Goal: Task Accomplishment & Management: Complete application form

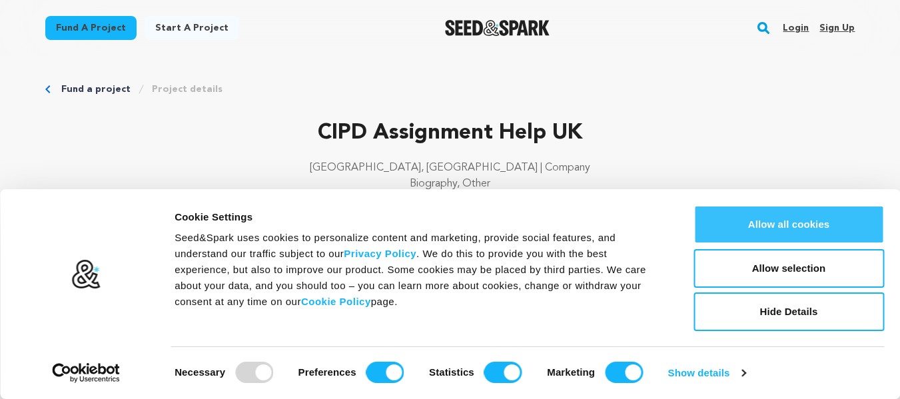
click at [798, 223] on button "Allow all cookies" at bounding box center [789, 224] width 191 height 39
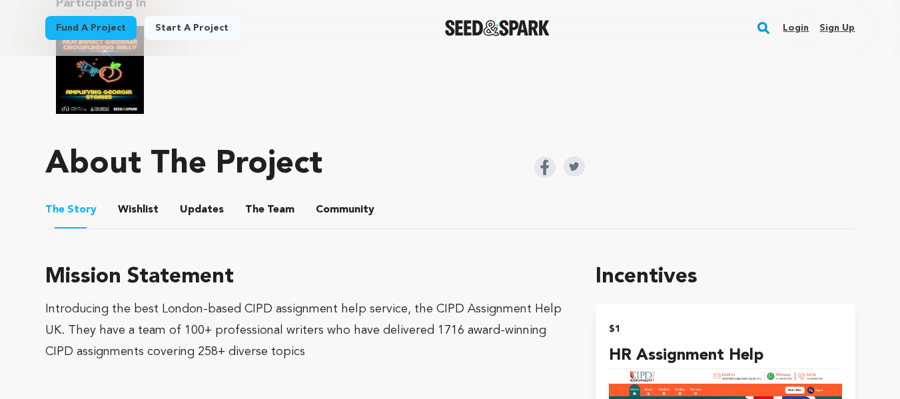
scroll to position [600, 0]
click at [0, 360] on main "Fund a project Start a project Search Login Sign up Start a project" at bounding box center [450, 215] width 900 height 1630
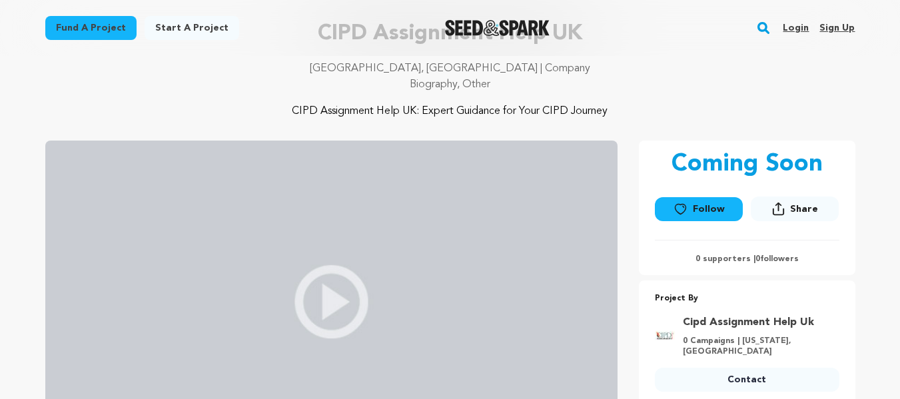
scroll to position [67, 0]
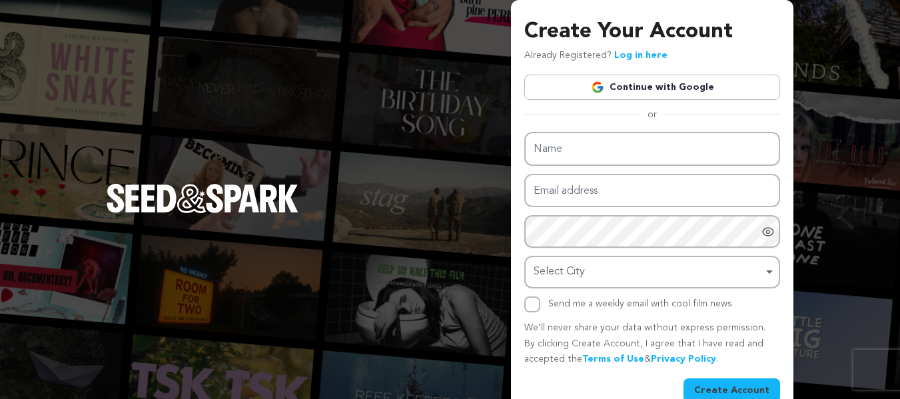
click at [658, 93] on link "Continue with Google" at bounding box center [652, 87] width 256 height 25
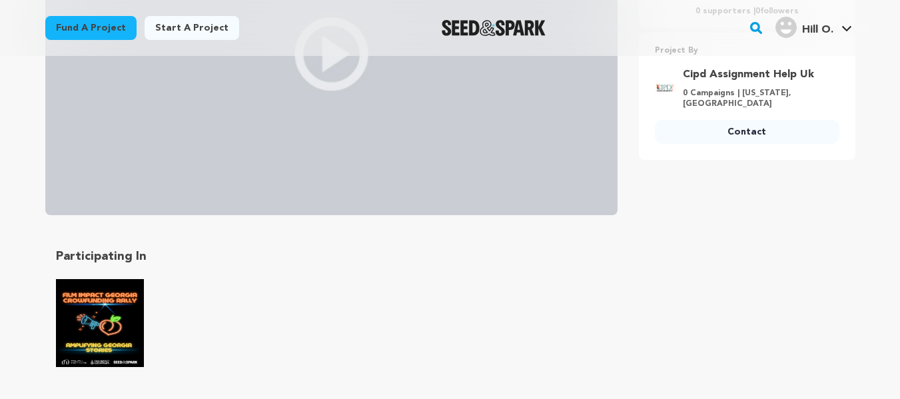
scroll to position [466, 0]
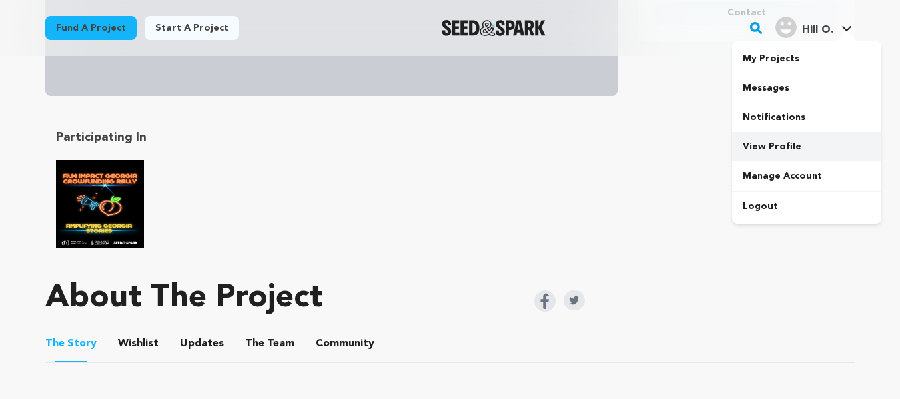
click at [772, 147] on link "View Profile" at bounding box center [806, 146] width 149 height 29
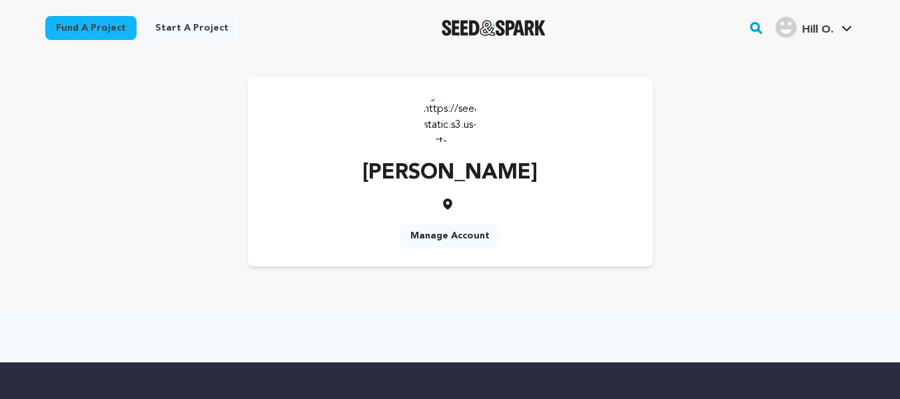
click at [445, 238] on link "Manage Account" at bounding box center [450, 236] width 101 height 24
click at [459, 103] on img at bounding box center [450, 117] width 53 height 53
click at [833, 28] on span "Hill O." at bounding box center [817, 30] width 31 height 11
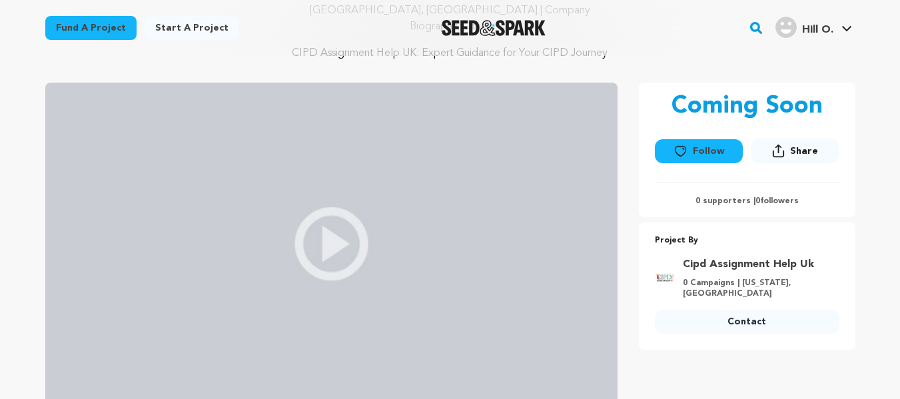
scroll to position [267, 0]
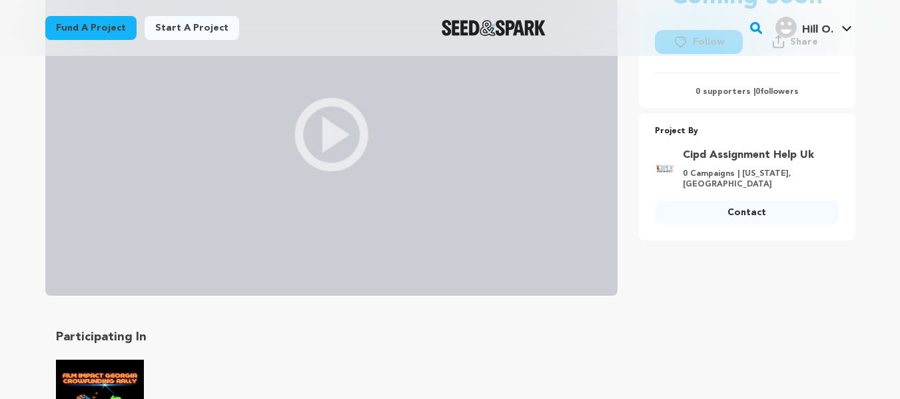
click at [346, 134] on img at bounding box center [331, 134] width 572 height 322
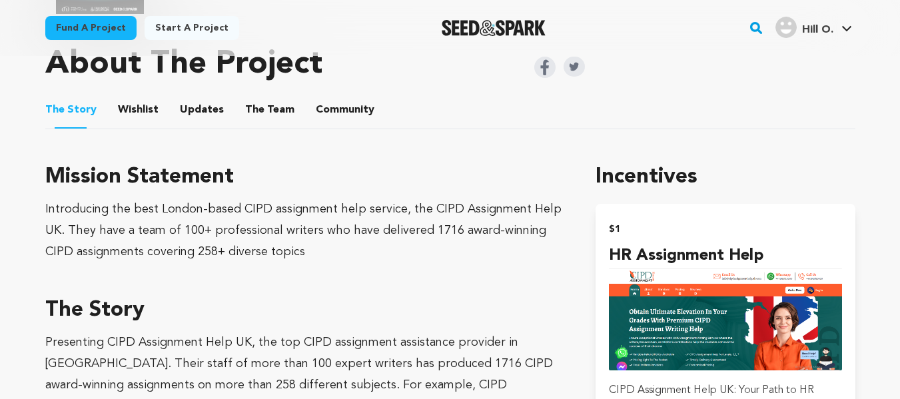
scroll to position [733, 0]
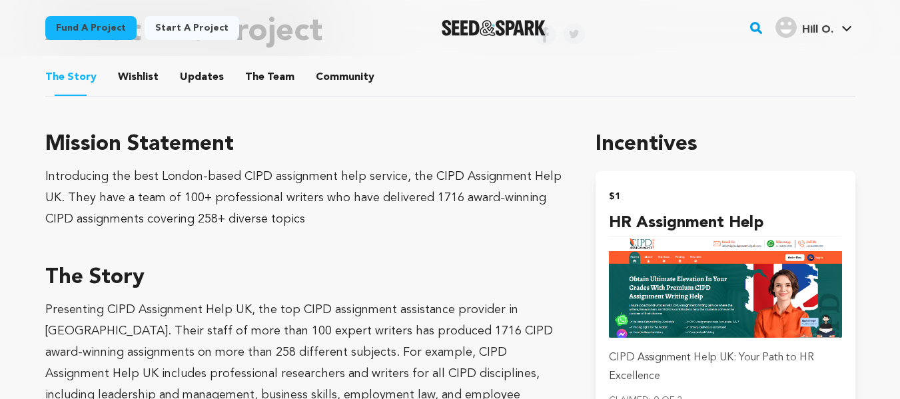
click at [159, 204] on div "Introducing the best London-based CIPD assignment help service, the CIPD Assign…" at bounding box center [304, 198] width 519 height 64
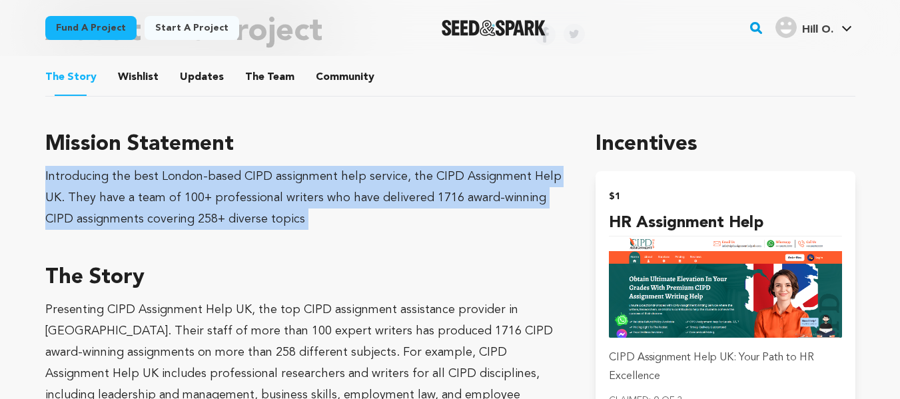
click at [159, 204] on div "Introducing the best London-based CIPD assignment help service, the CIPD Assign…" at bounding box center [304, 198] width 519 height 64
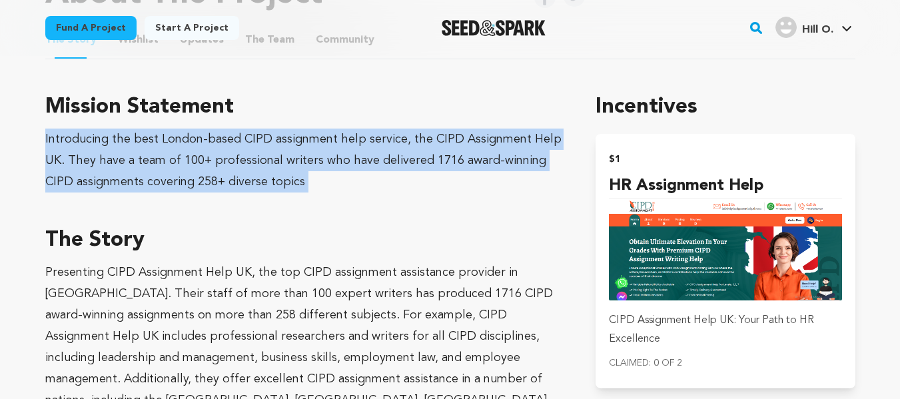
scroll to position [800, 0]
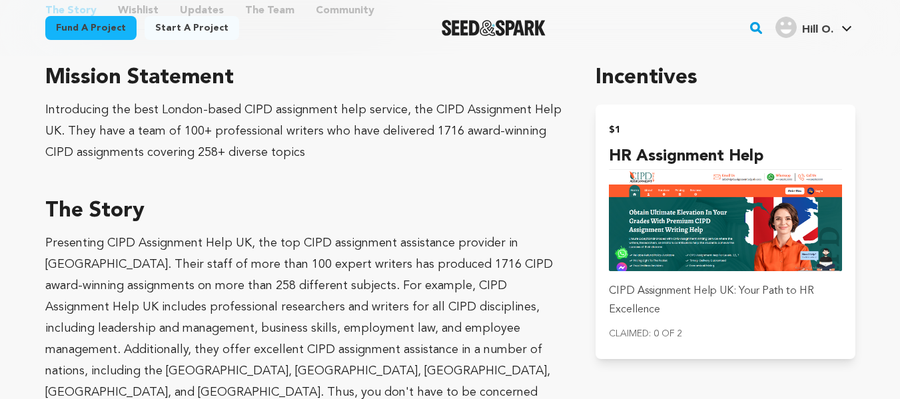
click at [156, 263] on p "Presenting CIPD Assignment Help UK, the top CIPD assignment assistance provider…" at bounding box center [304, 339] width 519 height 213
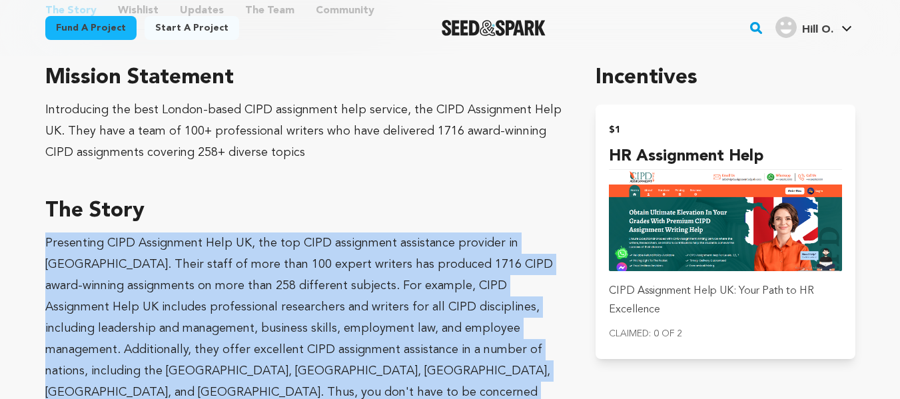
click at [156, 263] on p "Presenting CIPD Assignment Help UK, the top CIPD assignment assistance provider…" at bounding box center [304, 339] width 519 height 213
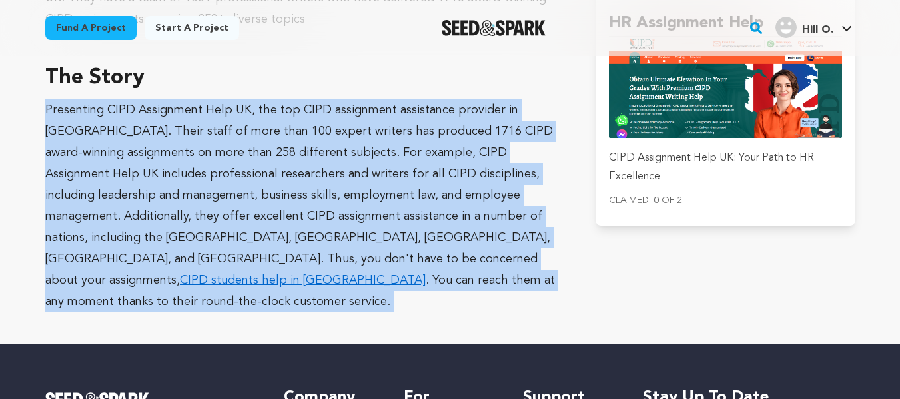
click at [222, 227] on p "Presenting CIPD Assignment Help UK, the top CIPD assignment assistance provider…" at bounding box center [304, 205] width 519 height 213
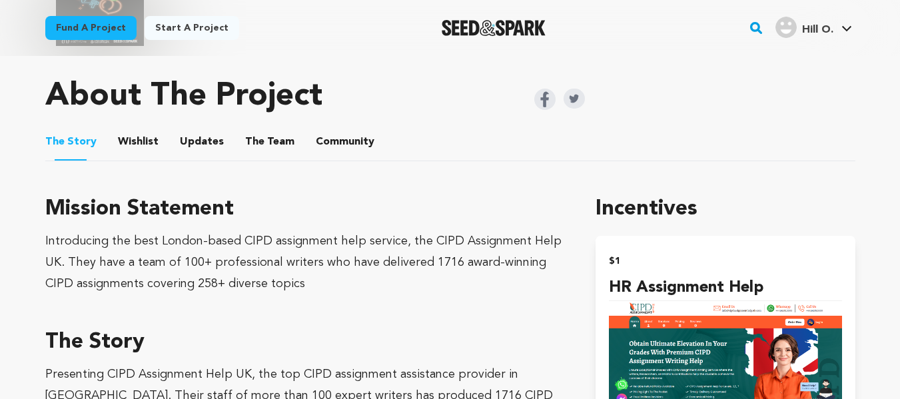
scroll to position [666, 0]
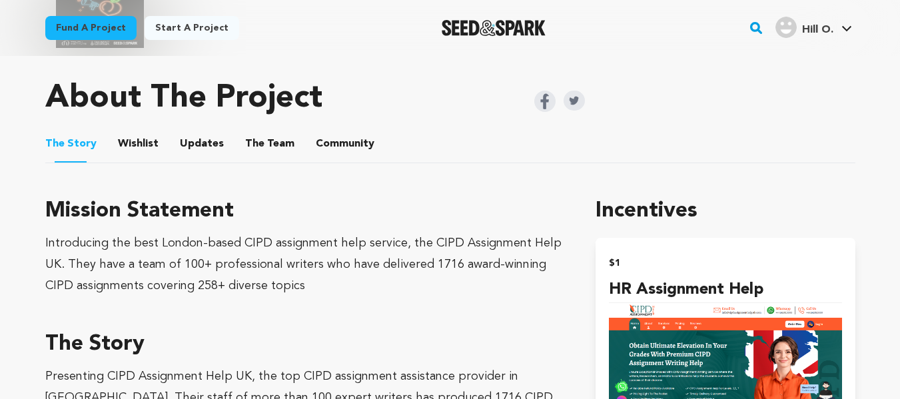
click at [142, 139] on button "Wishlist" at bounding box center [138, 147] width 32 height 32
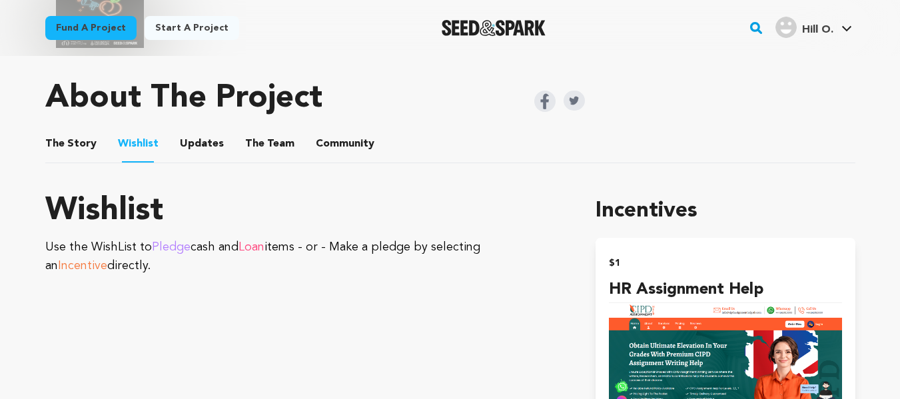
drag, startPoint x: 179, startPoint y: 144, endPoint x: 218, endPoint y: 147, distance: 39.5
click at [183, 144] on li "Updates Updates" at bounding box center [202, 143] width 44 height 37
click at [261, 147] on button "The Team" at bounding box center [270, 147] width 32 height 32
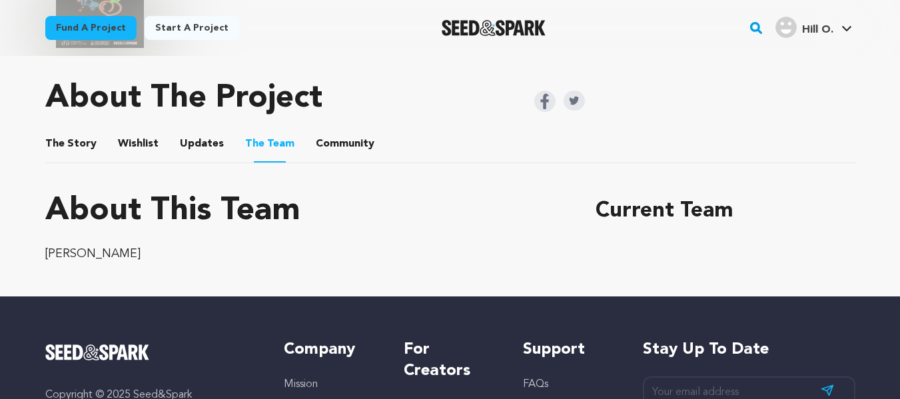
click at [336, 147] on button "Community" at bounding box center [345, 147] width 32 height 32
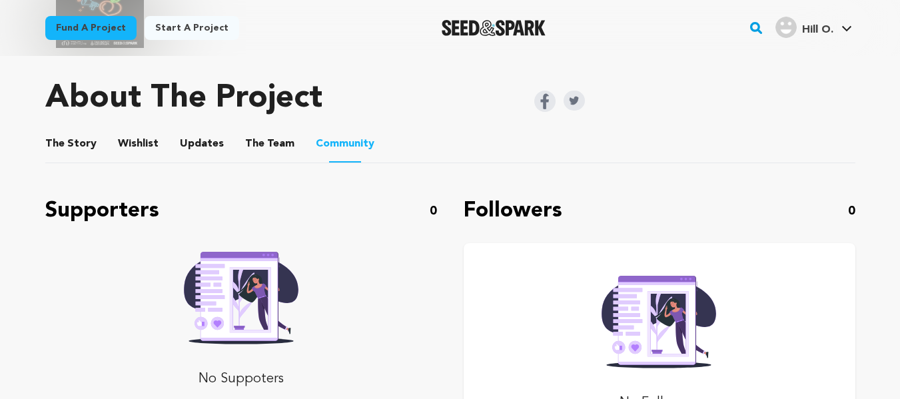
click at [84, 147] on button "The Story" at bounding box center [71, 147] width 32 height 32
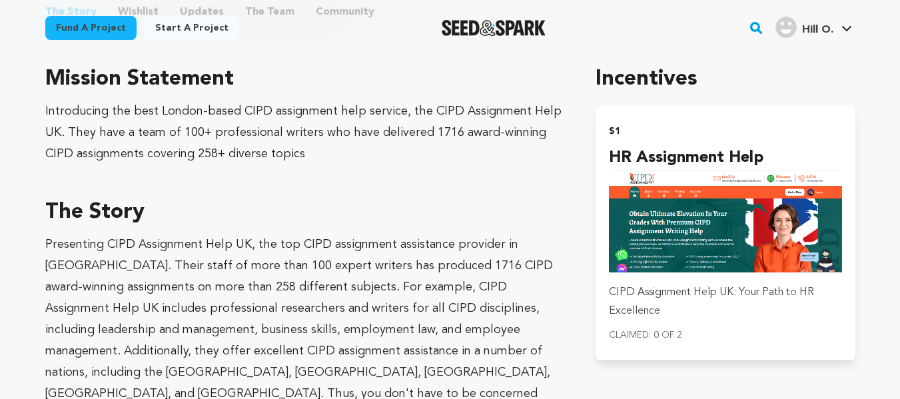
scroll to position [800, 0]
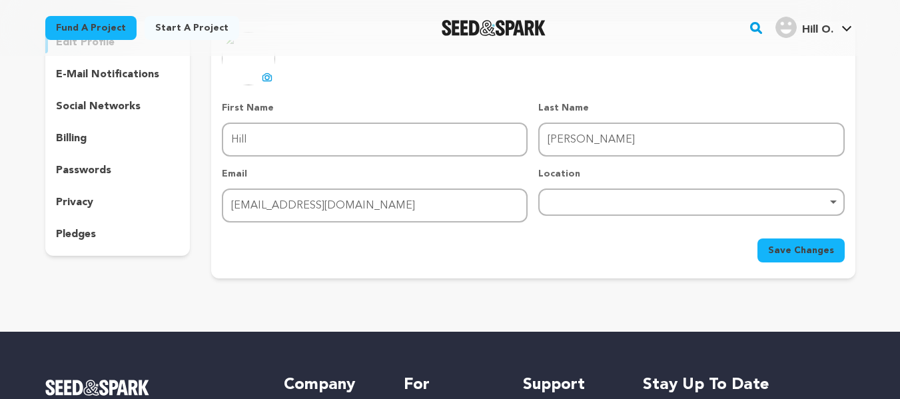
scroll to position [133, 0]
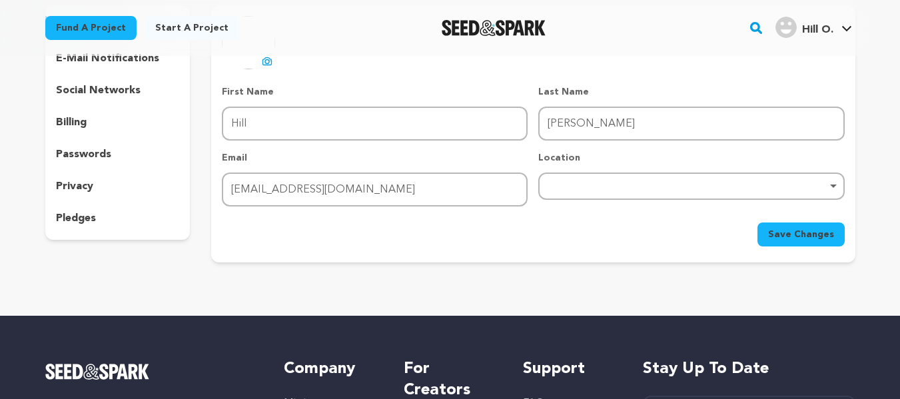
click at [261, 61] on button "uploading spinner upload profile image" at bounding box center [267, 61] width 16 height 16
click at [582, 187] on div "Remove item" at bounding box center [691, 185] width 293 height 5
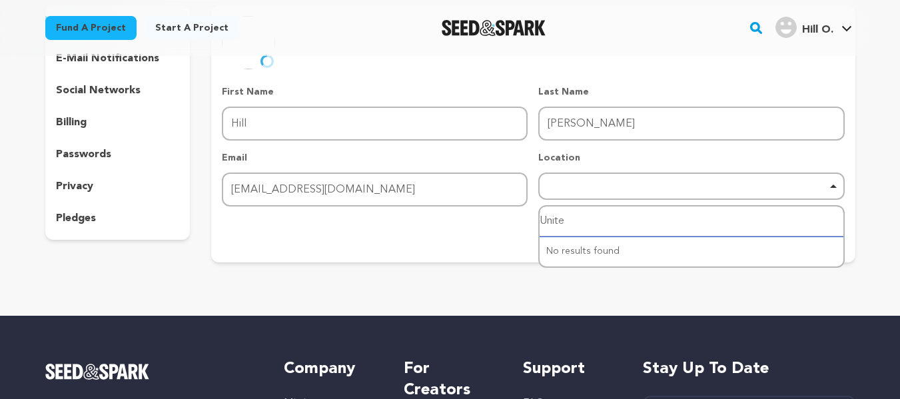
type input "United"
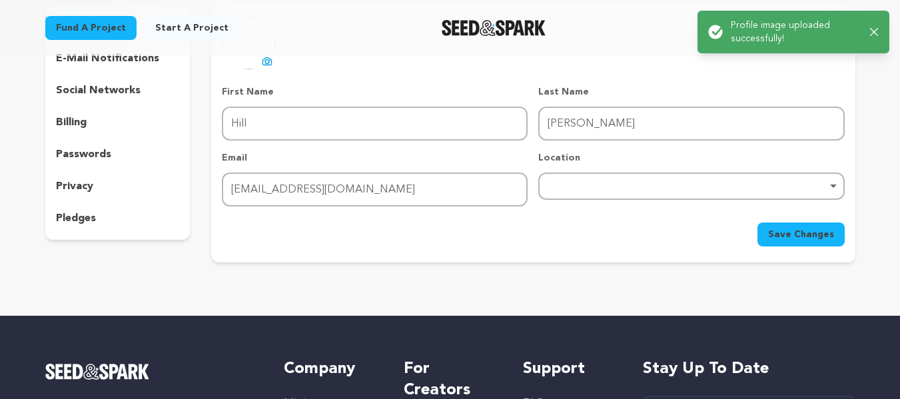
click at [448, 257] on div "uploading spinner upload profile image First Name First Name [PERSON_NAME] Last…" at bounding box center [533, 133] width 644 height 257
click at [797, 232] on span "Save Changes" at bounding box center [801, 234] width 66 height 13
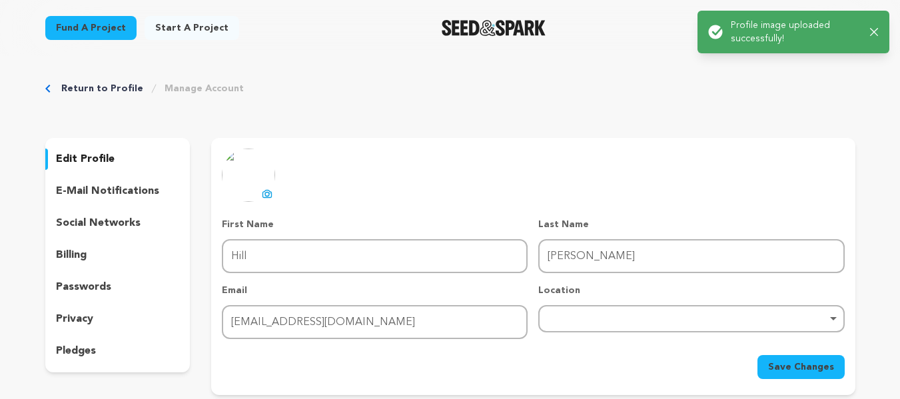
scroll to position [0, 0]
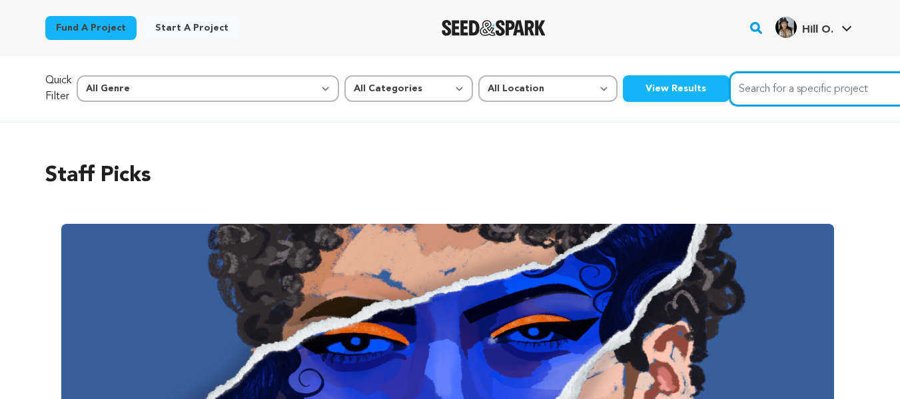
click at [754, 93] on input "Search for a specific project" at bounding box center [830, 89] width 200 height 34
type input "book writing company"
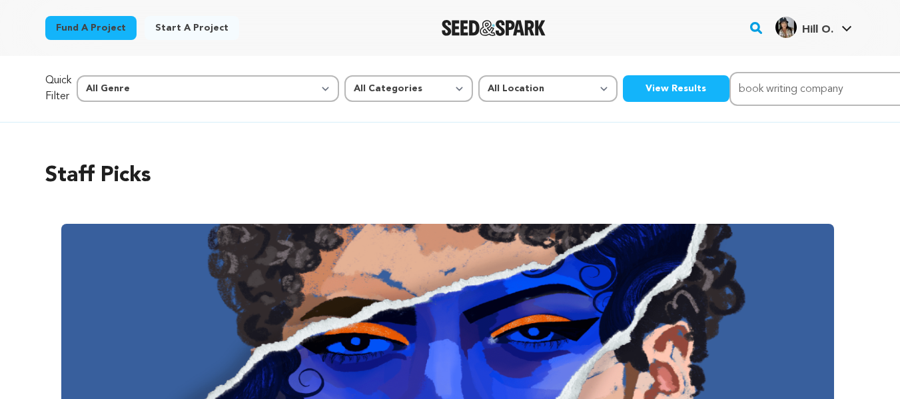
click at [900, 87] on icon "submit" at bounding box center [914, 88] width 16 height 16
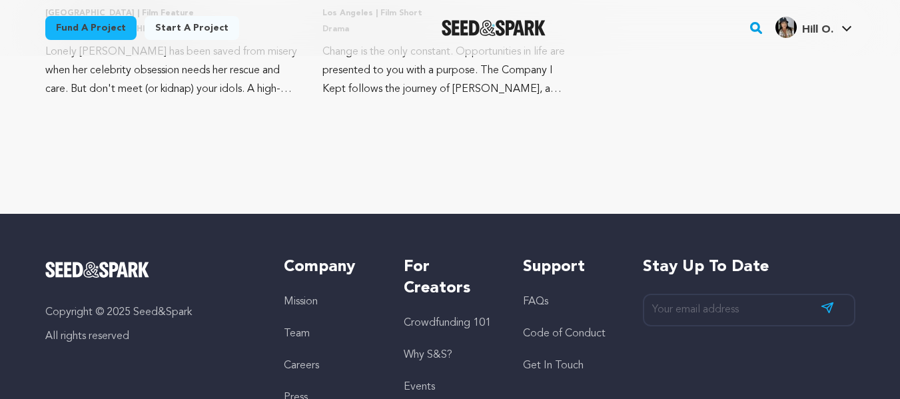
scroll to position [1390, 0]
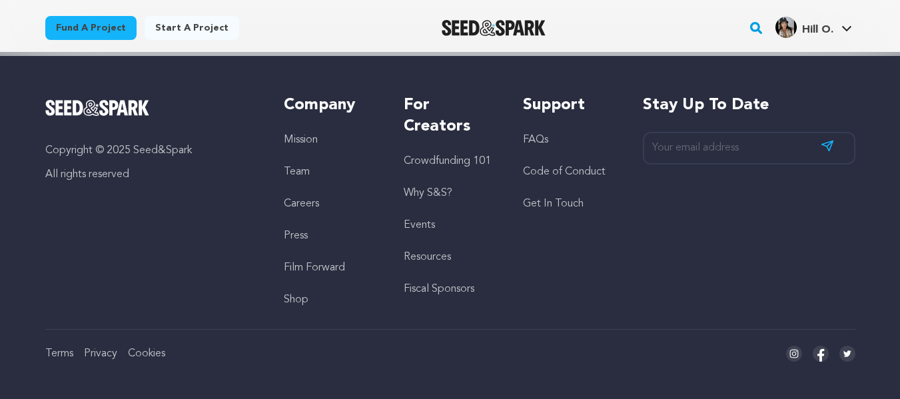
drag, startPoint x: 82, startPoint y: 26, endPoint x: 92, endPoint y: 37, distance: 14.6
click at [82, 26] on link "Fund a project" at bounding box center [90, 28] width 91 height 24
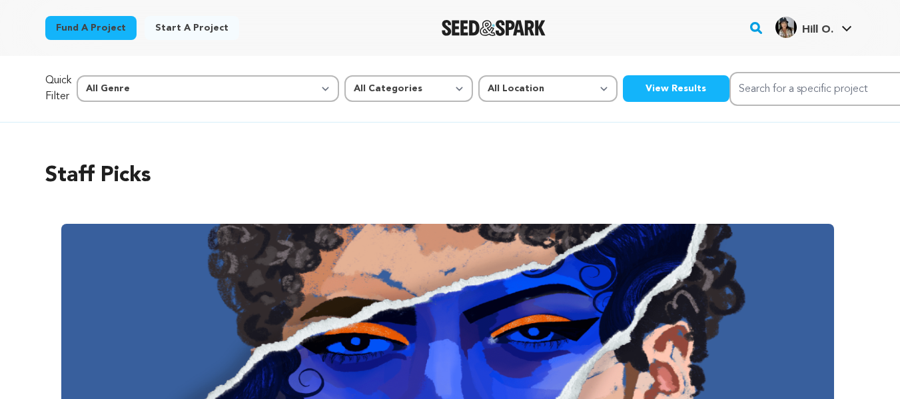
click at [165, 29] on link "Start a project" at bounding box center [192, 28] width 95 height 24
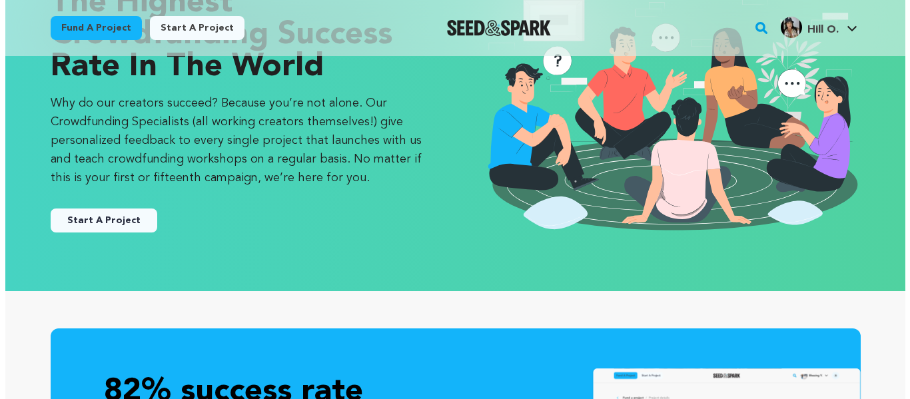
scroll to position [133, 0]
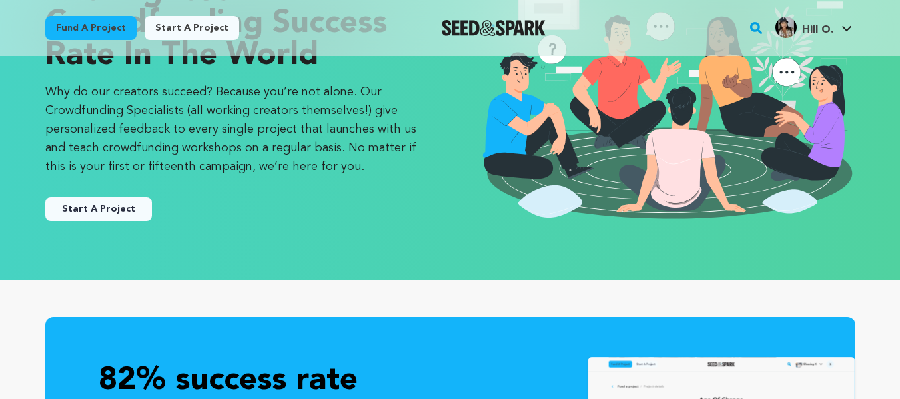
click at [83, 208] on button "Start A Project" at bounding box center [98, 209] width 107 height 24
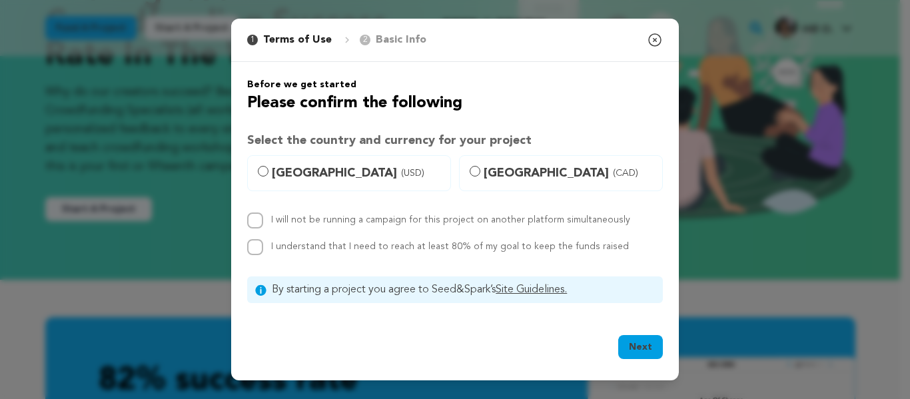
click at [376, 43] on p "Basic Info" at bounding box center [401, 40] width 51 height 16
click at [300, 177] on span "[GEOGRAPHIC_DATA] (USD)" at bounding box center [357, 173] width 171 height 19
click at [269, 177] on input "[GEOGRAPHIC_DATA] (USD)" at bounding box center [263, 171] width 11 height 11
radio input "true"
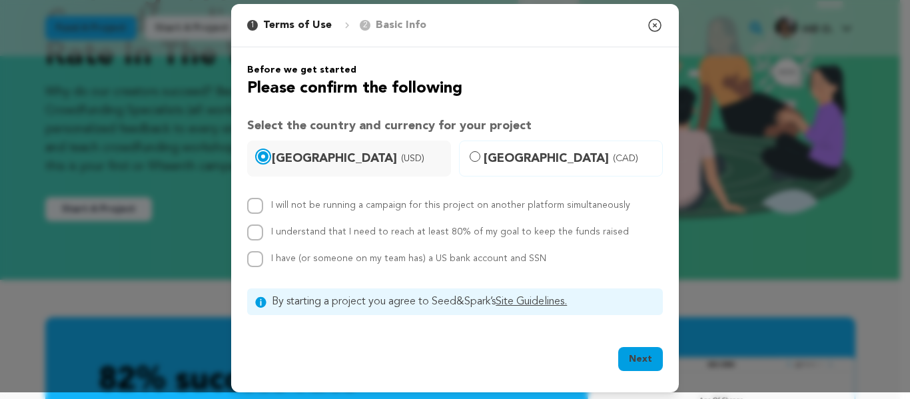
scroll to position [11, 0]
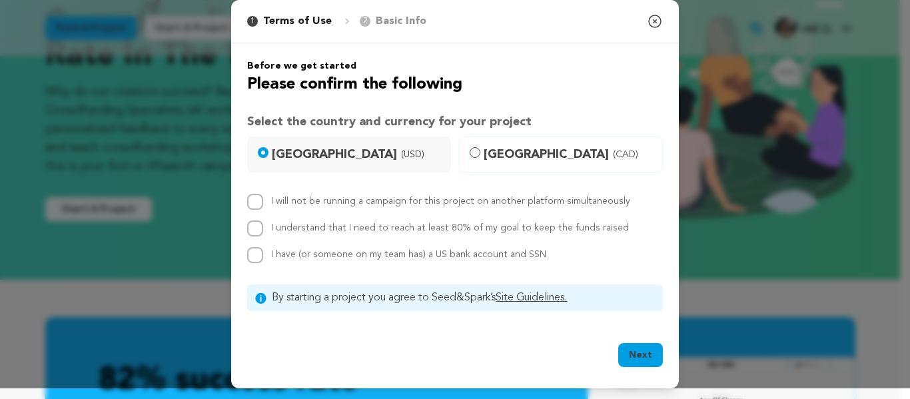
click at [327, 259] on span "I have (or someone on my team has) a US bank account and SSN" at bounding box center [408, 254] width 275 height 9
click at [263, 260] on input "I have (or someone on my team has) a US bank account and SSN" at bounding box center [255, 255] width 16 height 16
checkbox input "true"
click at [265, 235] on div "I understand that I need to reach at least 80% of my goal to keep the funds rai…" at bounding box center [455, 229] width 416 height 16
click at [258, 235] on div at bounding box center [255, 229] width 16 height 16
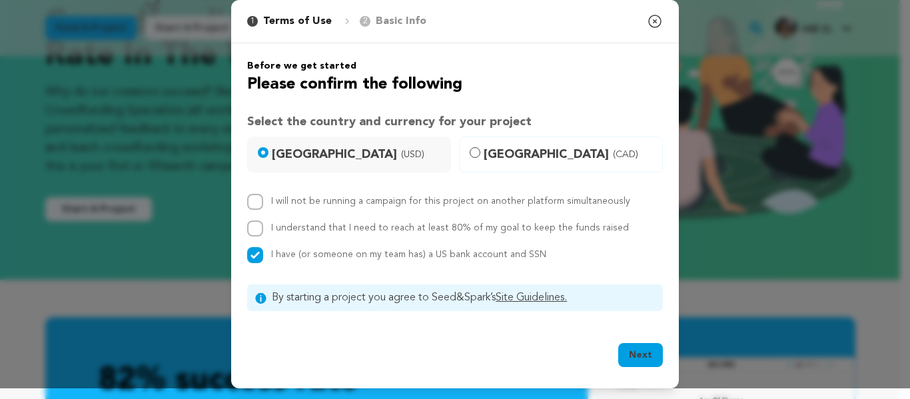
click at [253, 192] on div "Before we get started Please confirm the following Select the country and curre…" at bounding box center [455, 185] width 416 height 252
drag, startPoint x: 252, startPoint y: 201, endPoint x: 313, endPoint y: 237, distance: 70.2
click at [252, 202] on input "I will not be running a campaign for this project on another platform simultane…" at bounding box center [255, 202] width 16 height 16
checkbox input "true"
click at [625, 345] on button "Next" at bounding box center [640, 355] width 45 height 24
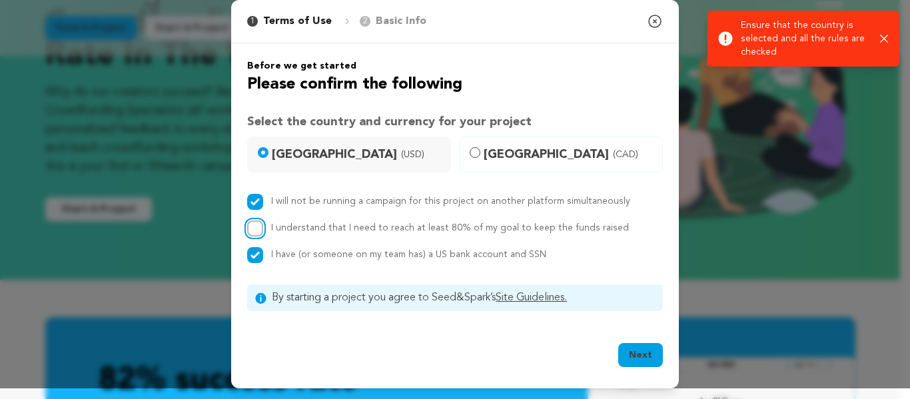
click at [255, 231] on input "I understand that I need to reach at least 80% of my goal to keep the funds rai…" at bounding box center [255, 229] width 16 height 16
checkbox input "true"
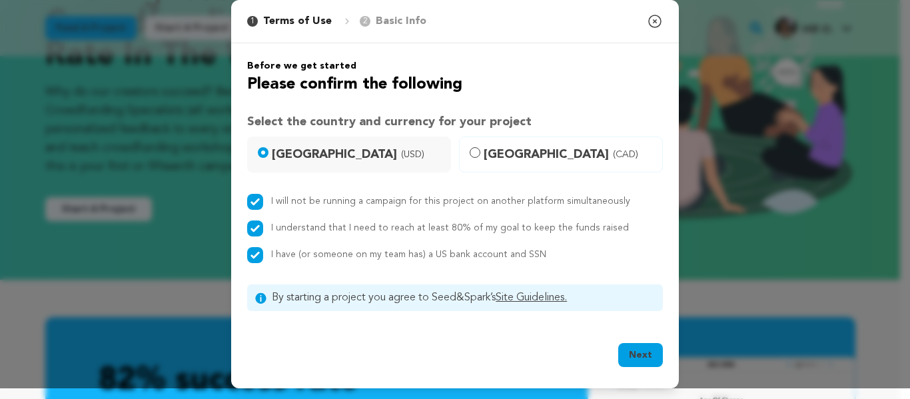
click at [338, 161] on span "[GEOGRAPHIC_DATA] (USD)" at bounding box center [357, 154] width 171 height 19
click at [269, 158] on input "[GEOGRAPHIC_DATA] (USD)" at bounding box center [263, 152] width 11 height 11
click at [378, 162] on span "[GEOGRAPHIC_DATA] (USD)" at bounding box center [357, 154] width 171 height 19
click at [269, 158] on input "[GEOGRAPHIC_DATA] (USD)" at bounding box center [263, 152] width 11 height 11
click at [501, 156] on span "Canada (CAD)" at bounding box center [569, 154] width 171 height 19
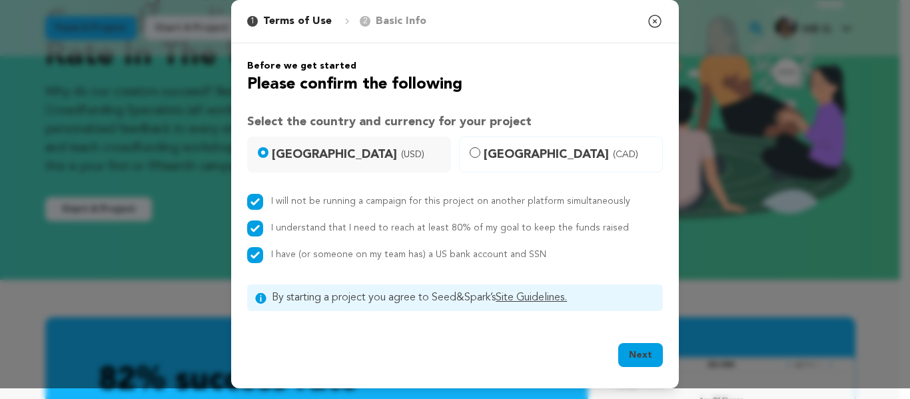
click at [480, 156] on input "Canada (CAD)" at bounding box center [475, 152] width 11 height 11
radio input "true"
click at [372, 155] on span "United States (USD)" at bounding box center [357, 154] width 171 height 19
click at [269, 155] on input "United States (USD)" at bounding box center [263, 152] width 11 height 11
radio input "true"
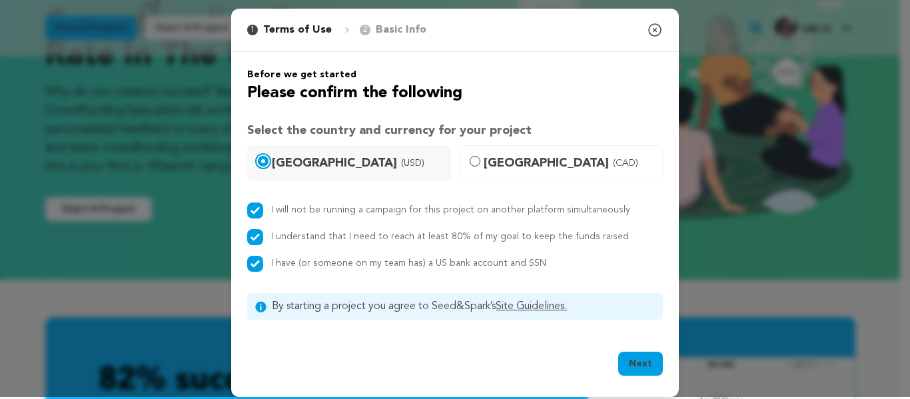
scroll to position [0, 0]
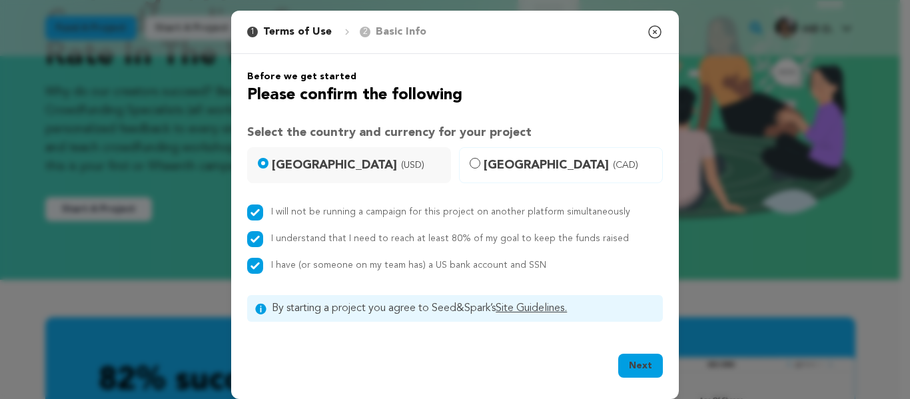
click at [347, 162] on span "United States (USD)" at bounding box center [357, 165] width 171 height 19
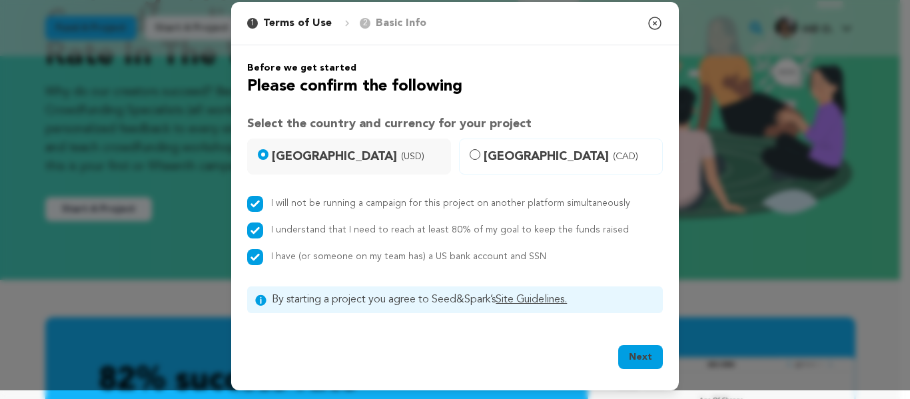
scroll to position [11, 0]
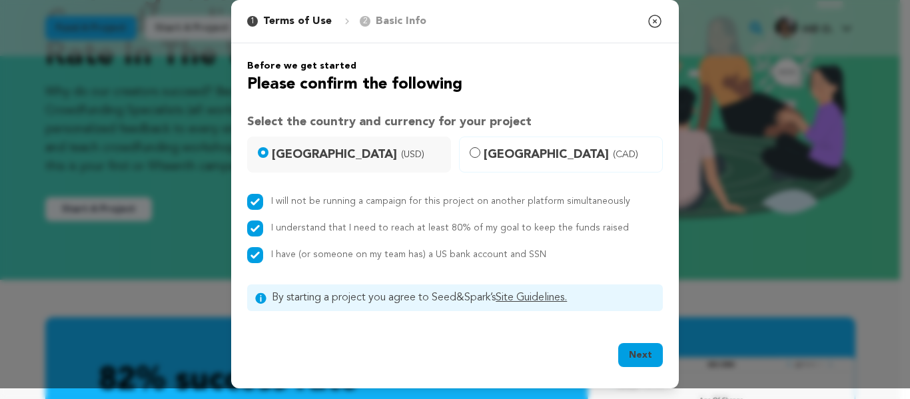
click at [297, 301] on span "By starting a project you agree to Seed&Spark’s Site Guidelines." at bounding box center [463, 298] width 383 height 16
click at [634, 363] on button "Next" at bounding box center [640, 355] width 45 height 24
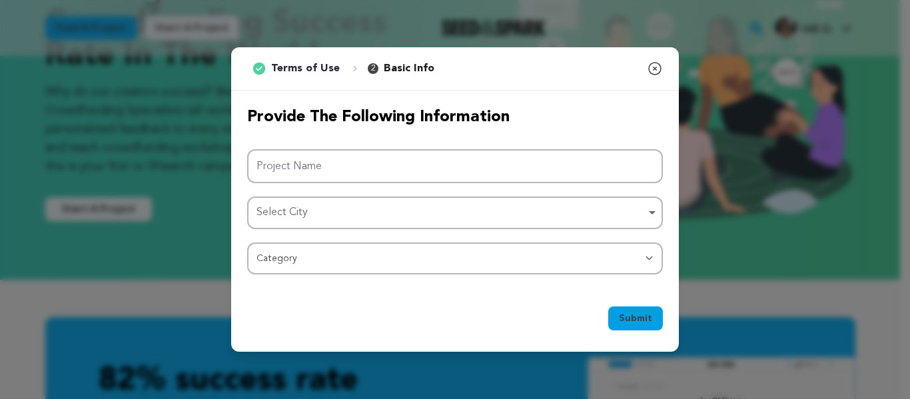
scroll to position [0, 0]
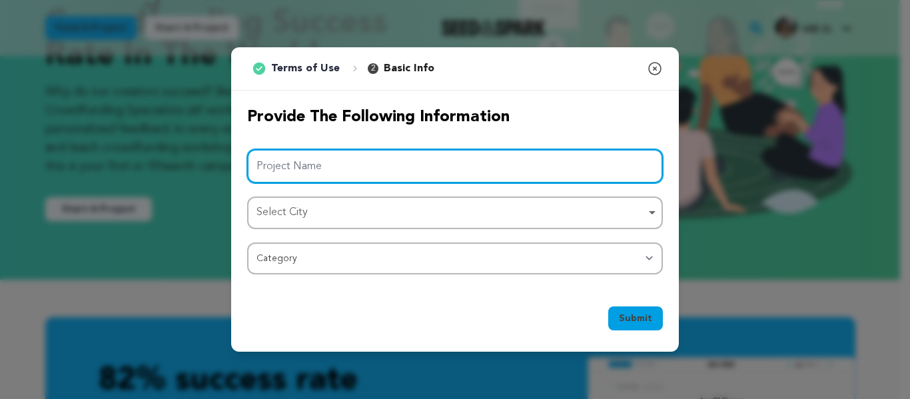
click at [386, 166] on input "Project Name" at bounding box center [455, 166] width 416 height 34
click at [348, 213] on div "Select City Remove item" at bounding box center [451, 212] width 389 height 19
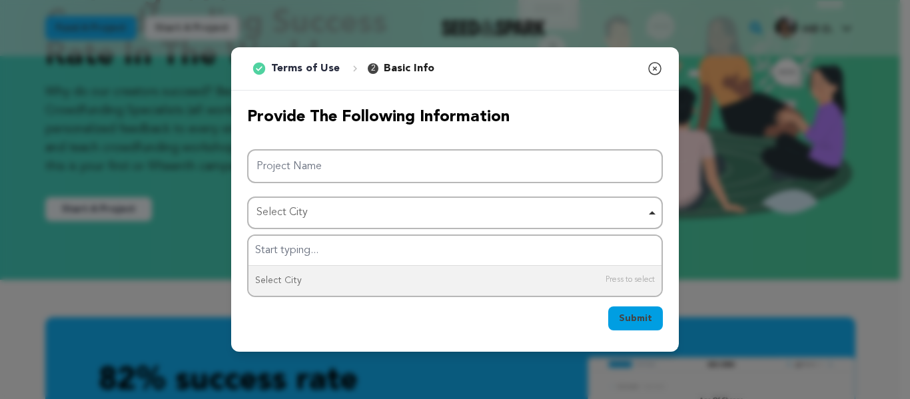
click at [310, 320] on div "Submit Ok, Got it" at bounding box center [455, 321] width 416 height 29
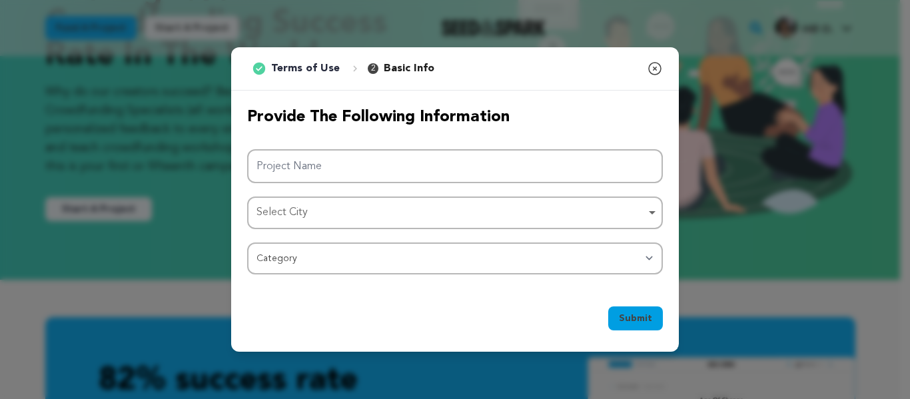
click at [348, 275] on div "Provide the following information Project Name Select City Select City Remove i…" at bounding box center [455, 191] width 448 height 200
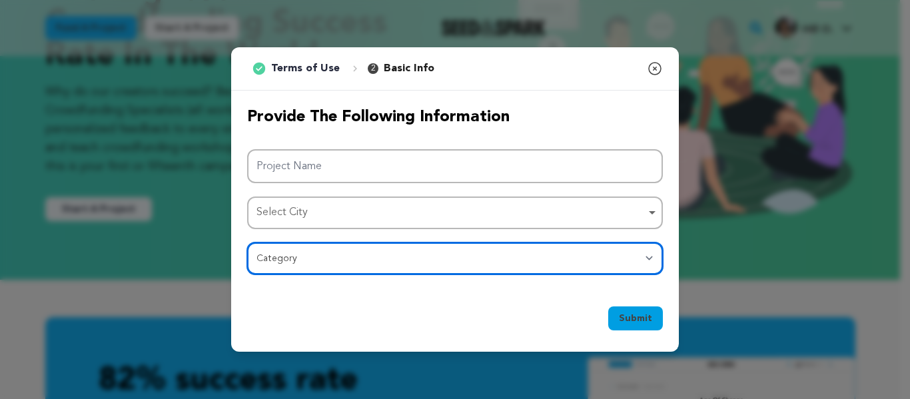
click at [350, 265] on select "Category Film Feature Film Short Series Film Festival Company Music Video VR Ex…" at bounding box center [455, 259] width 416 height 32
select select "10895"
click at [247, 243] on select "Category Film Feature Film Short Series Film Festival Company Music Video VR Ex…" at bounding box center [455, 259] width 416 height 32
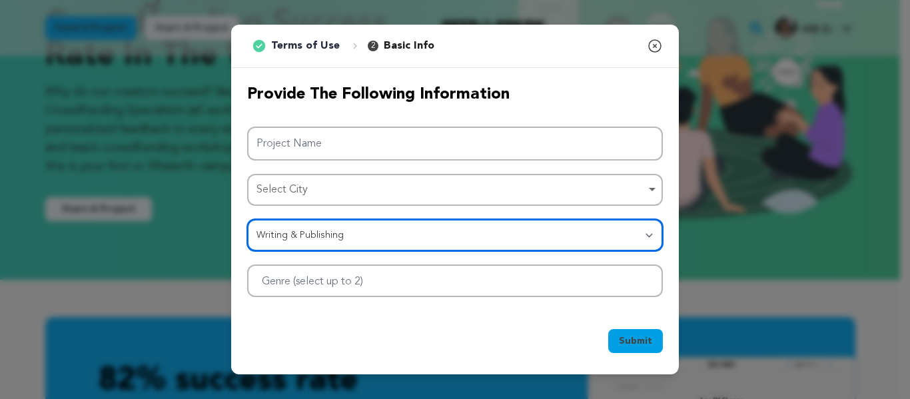
click at [340, 291] on div at bounding box center [455, 281] width 416 height 33
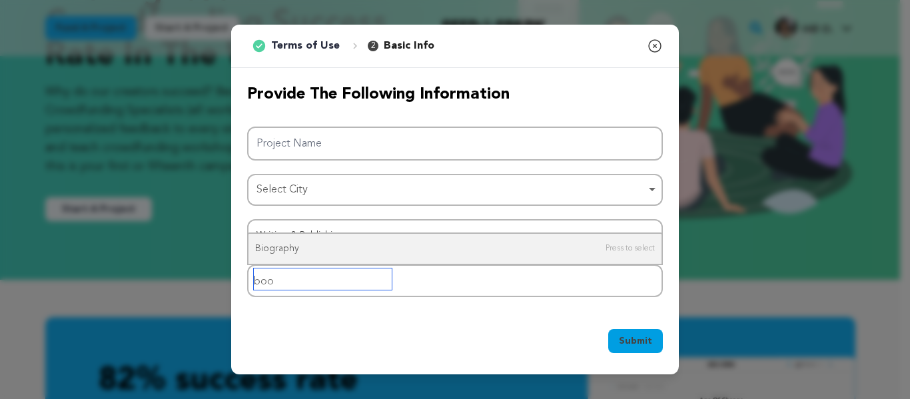
type input "book"
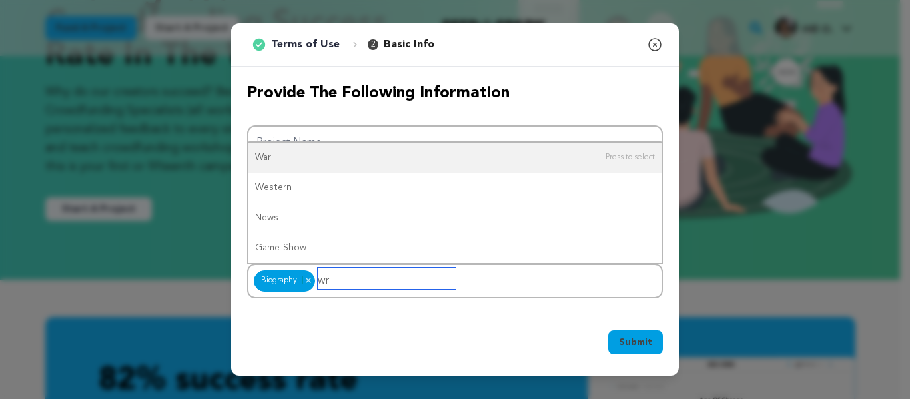
type input "wri"
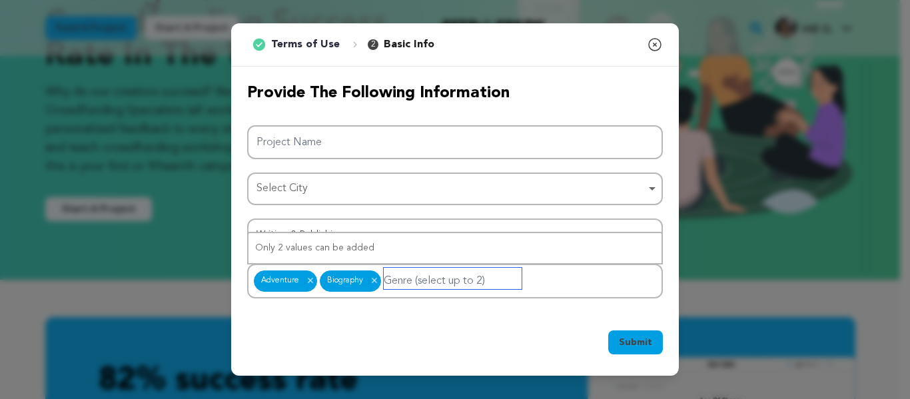
click at [414, 287] on input "Genre (select up to 2)" at bounding box center [453, 278] width 138 height 21
click at [442, 279] on input "Genre (select up to 2)" at bounding box center [453, 278] width 138 height 21
type input "e"
type input "b"
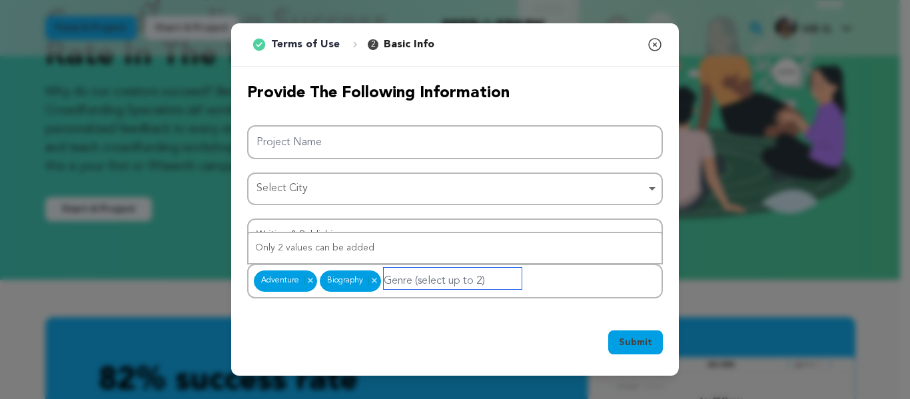
type input "w"
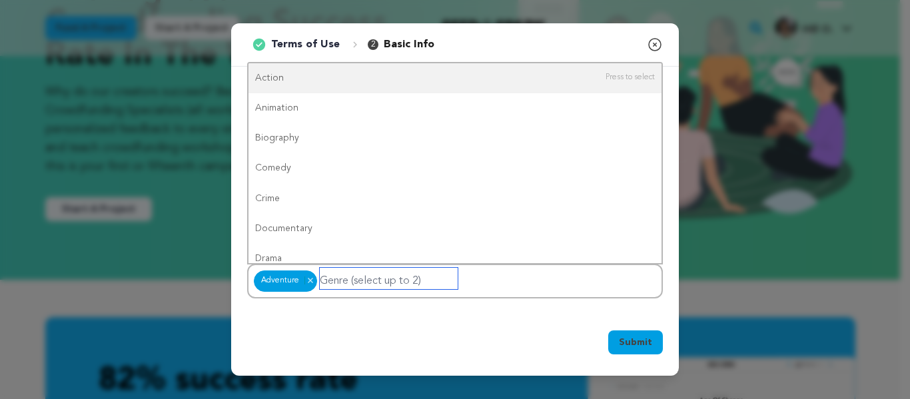
click at [418, 283] on input "Genre (select up to 2)" at bounding box center [389, 278] width 138 height 21
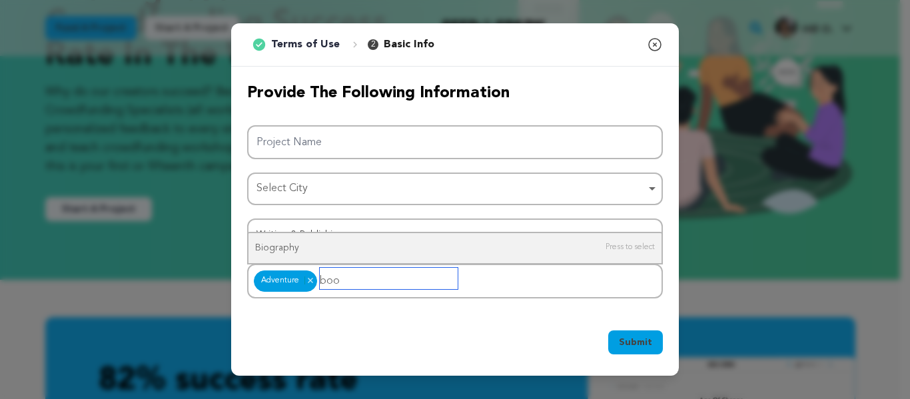
type input "bo"
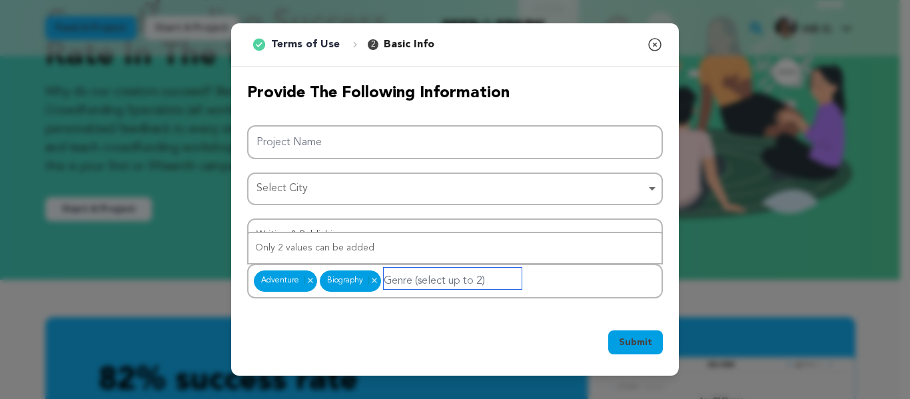
click at [322, 189] on div "Select City Remove item" at bounding box center [451, 188] width 389 height 19
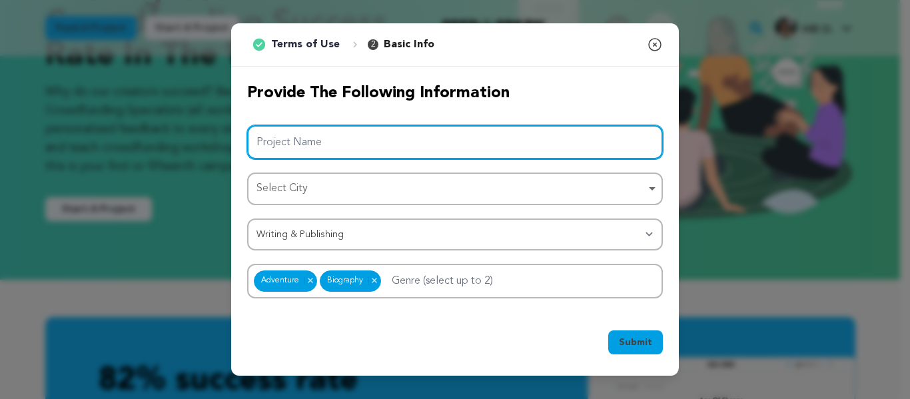
click at [323, 142] on input "Project Name" at bounding box center [455, 142] width 416 height 34
click at [327, 143] on input "Project Name" at bounding box center [455, 142] width 416 height 34
paste input "eBook Writers UK"
click at [294, 187] on div "Select City Remove item" at bounding box center [451, 188] width 389 height 19
type input "eBook Writers UK"
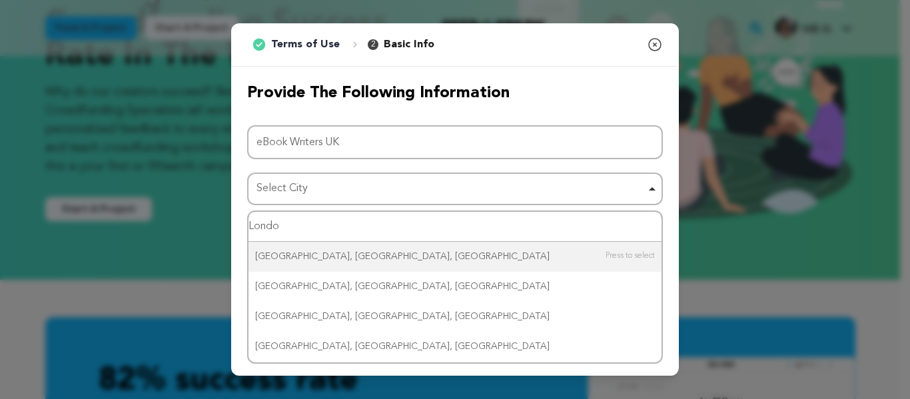
type input "London"
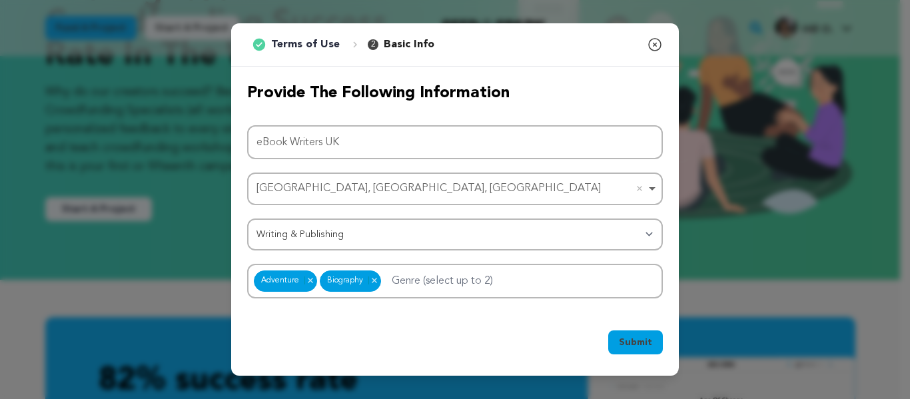
click at [632, 348] on span "Submit" at bounding box center [635, 342] width 33 height 13
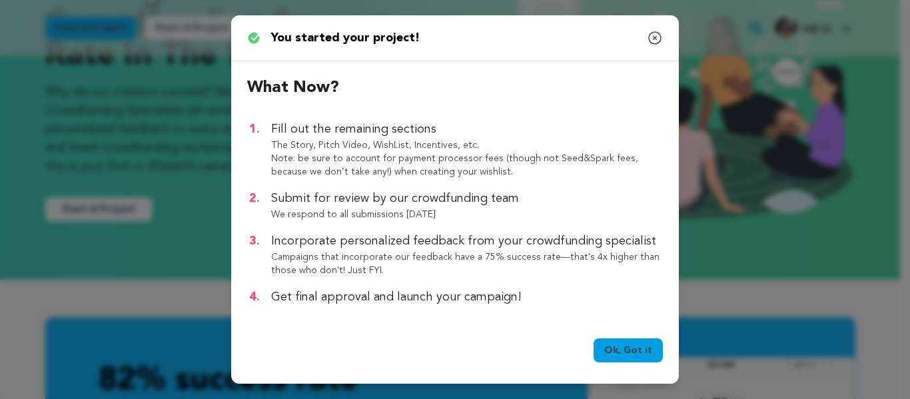
click at [627, 348] on link "Ok, Got it" at bounding box center [628, 350] width 69 height 24
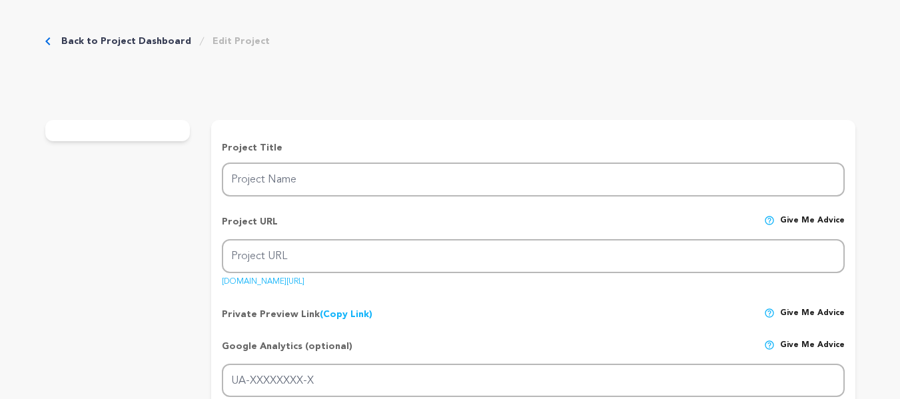
type input "eBook Writers UK"
type input "ebook-writers-[GEOGRAPHIC_DATA]"
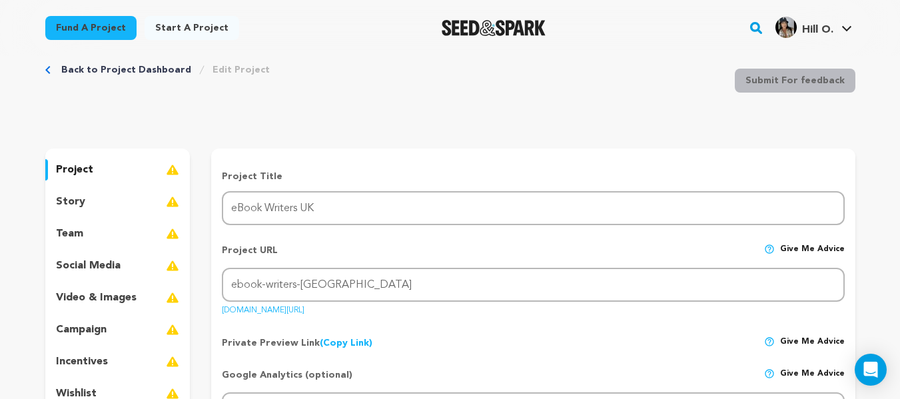
scroll to position [67, 0]
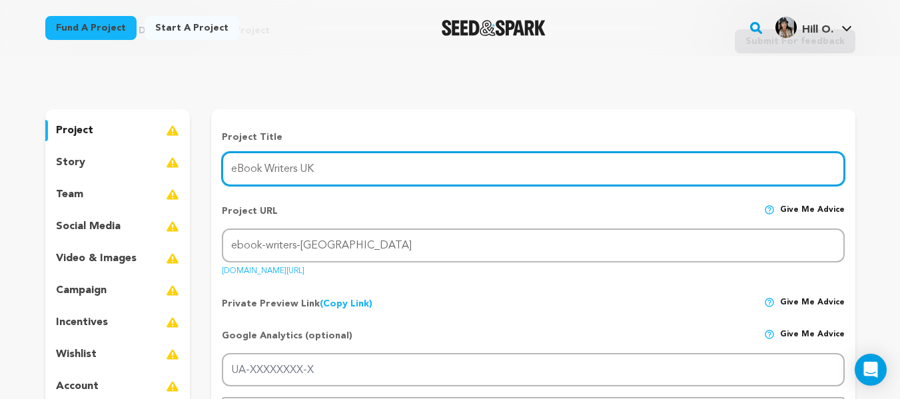
click at [337, 179] on input "eBook Writers UK" at bounding box center [533, 169] width 622 height 34
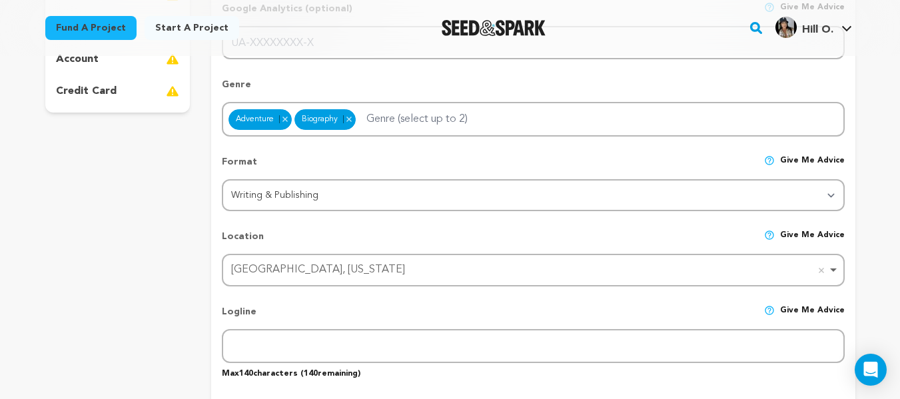
scroll to position [400, 0]
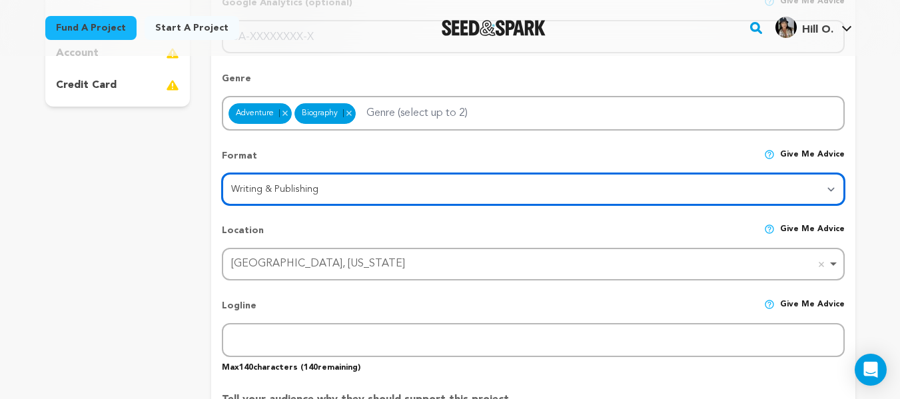
click at [292, 203] on select "Category Film Feature Film Short Series VR Experience Film Festival Company Mus…" at bounding box center [533, 189] width 622 height 32
click at [277, 269] on div "Uniontown, Ohio Remove item" at bounding box center [529, 264] width 596 height 19
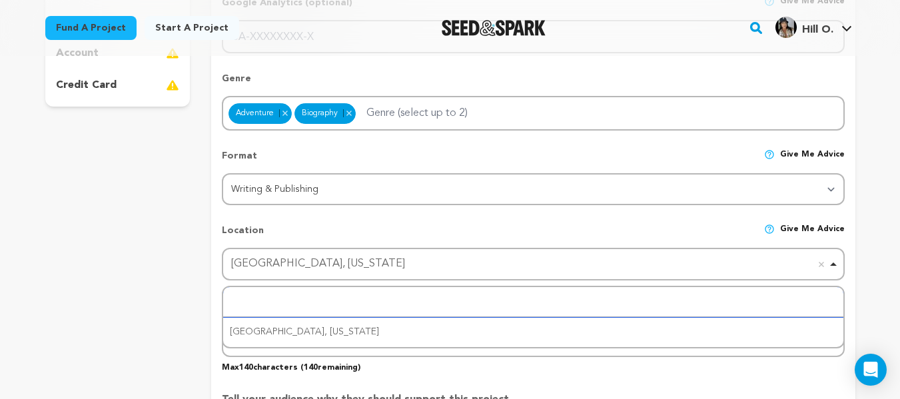
click at [290, 268] on div "Uniontown, Ohio Remove item" at bounding box center [529, 264] width 596 height 19
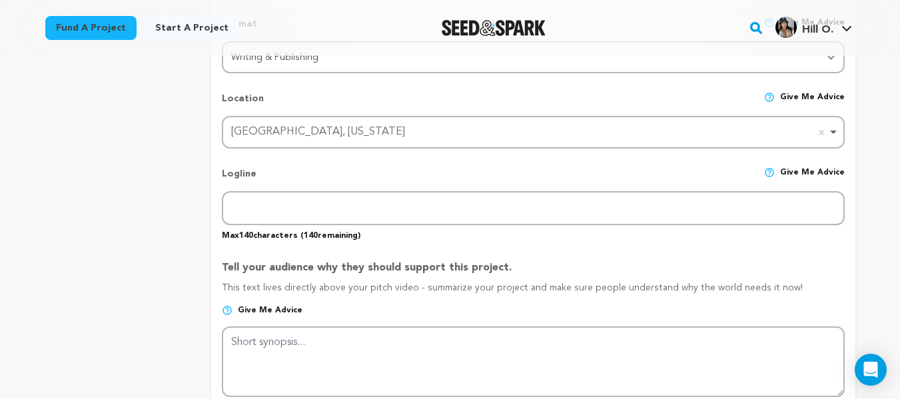
scroll to position [533, 0]
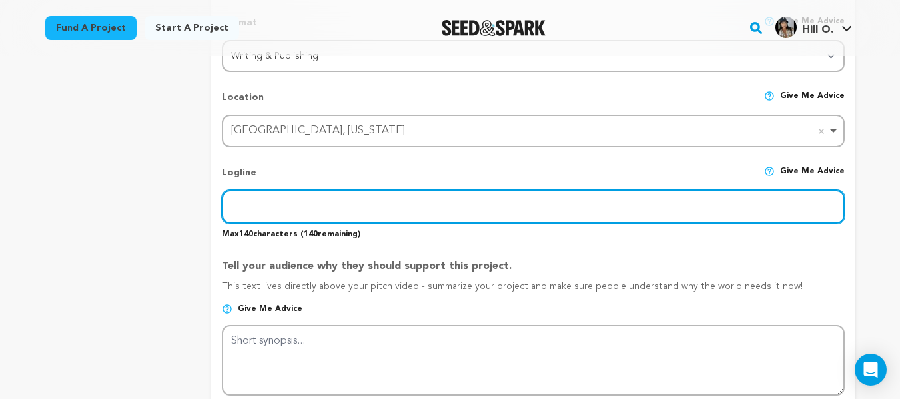
click at [277, 204] on input "text" at bounding box center [533, 207] width 622 height 34
click at [379, 207] on input "text" at bounding box center [533, 207] width 622 height 34
paste input "Professional Ebook Writing Company in [GEOGRAPHIC_DATA]"
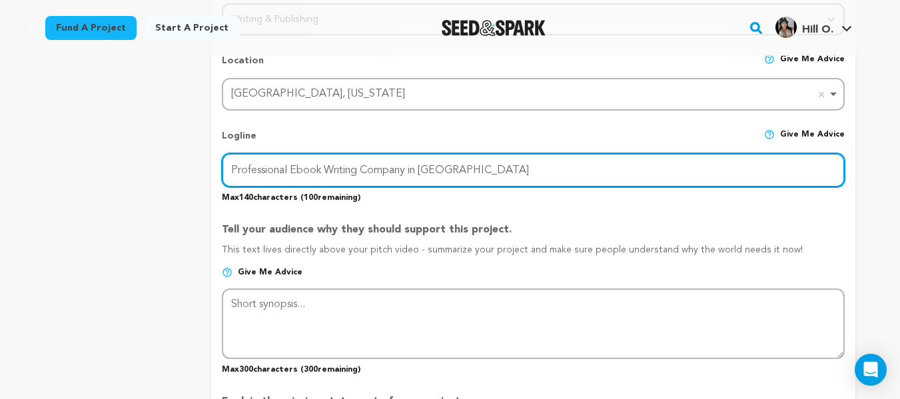
scroll to position [600, 0]
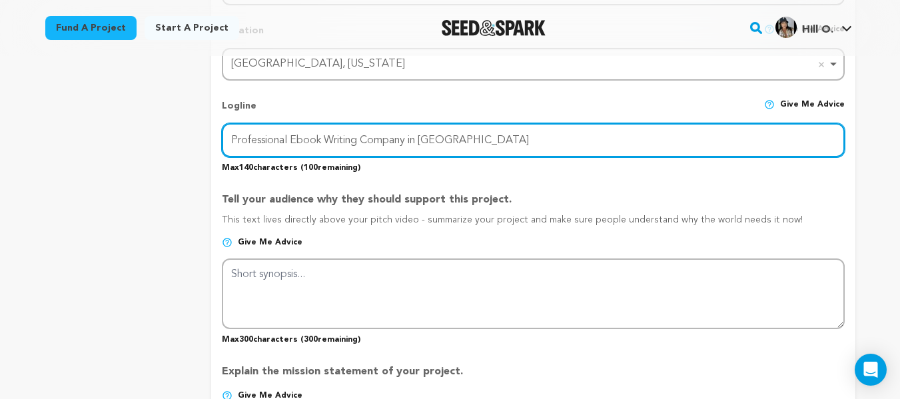
type input "Professional Ebook Writing Company in [GEOGRAPHIC_DATA]"
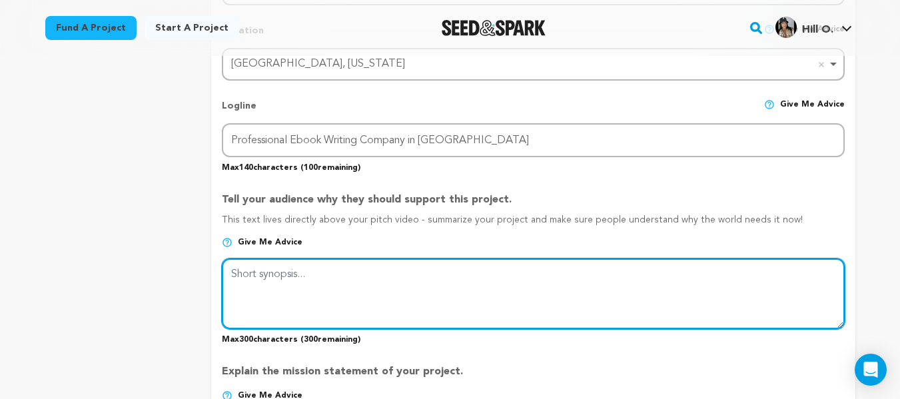
click at [277, 291] on textarea at bounding box center [533, 294] width 622 height 71
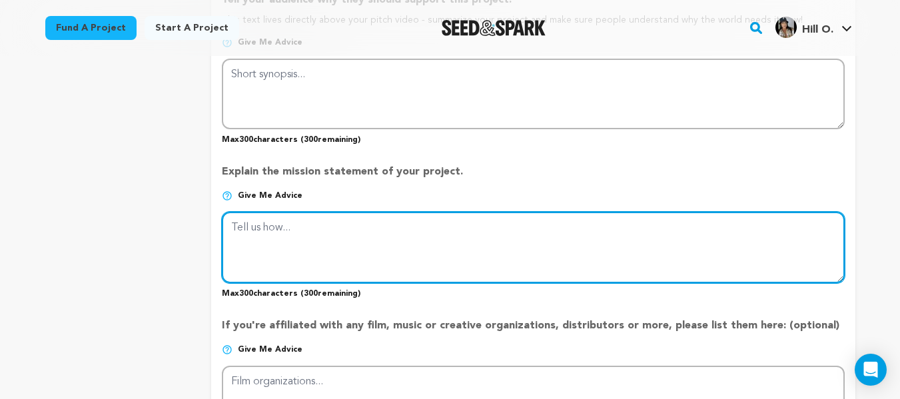
click at [295, 263] on textarea at bounding box center [533, 247] width 622 height 71
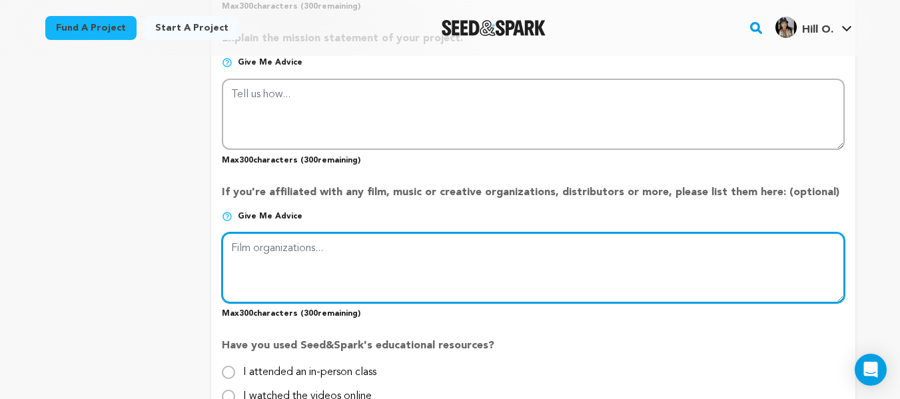
click at [303, 261] on textarea at bounding box center [533, 268] width 622 height 71
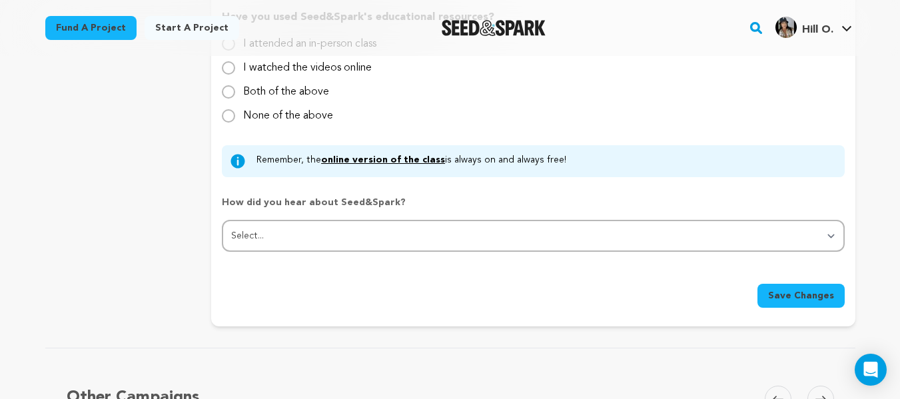
scroll to position [1266, 0]
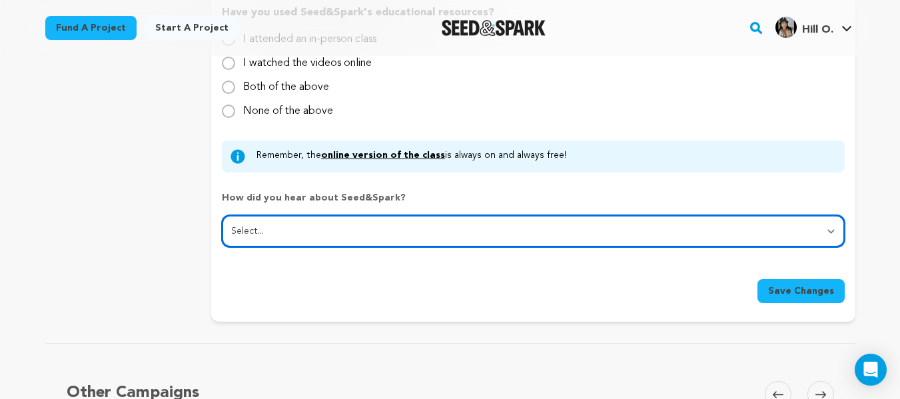
click at [324, 225] on select "Select... From a friend Social media Film festival or film organization Took an…" at bounding box center [533, 231] width 622 height 32
select select "2"
click at [222, 216] on select "Select... From a friend Social media Film festival or film organization Took an…" at bounding box center [533, 231] width 622 height 32
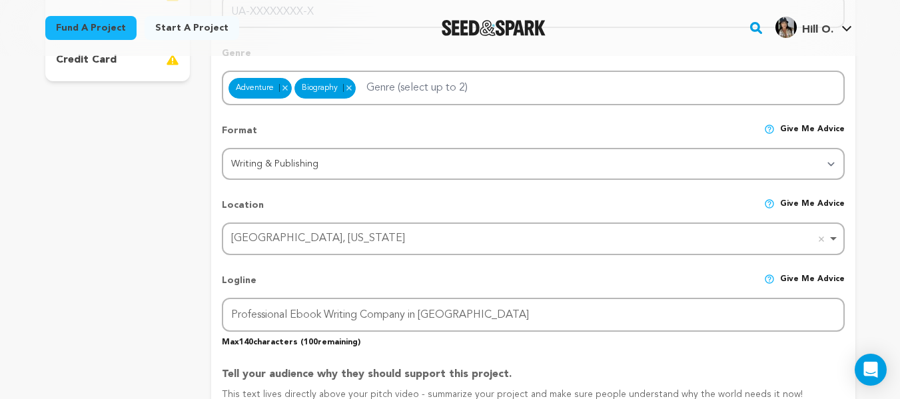
scroll to position [600, 0]
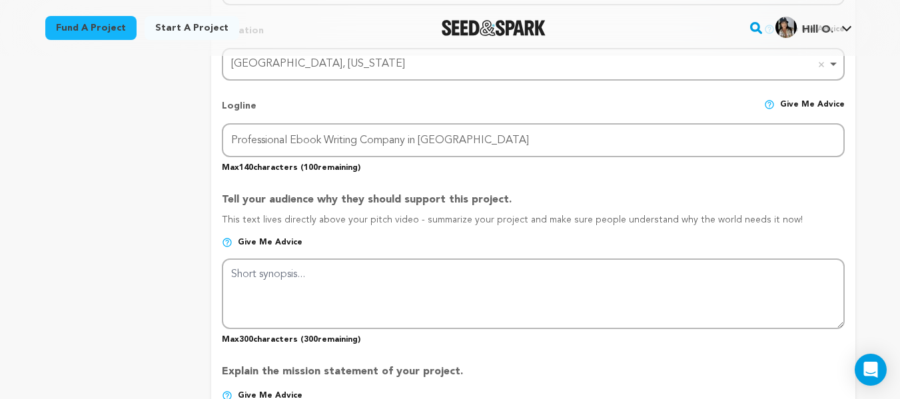
click at [360, 205] on p "Tell your audience why they should support this project." at bounding box center [533, 202] width 622 height 21
copy div "Tell your audience why they should support this project."
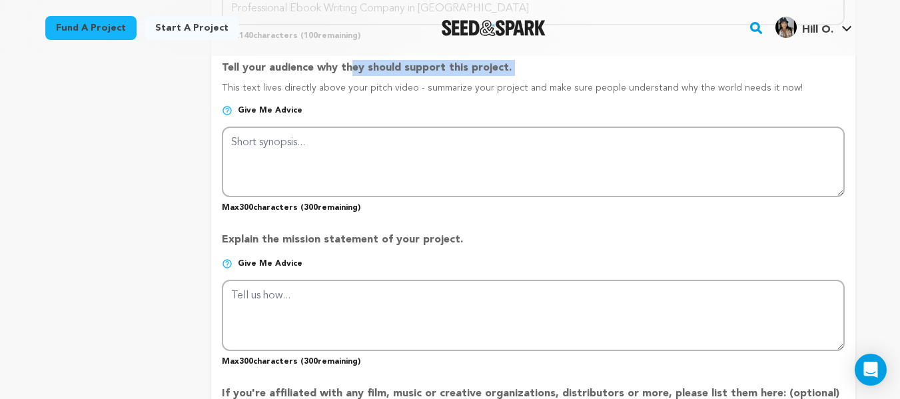
scroll to position [733, 0]
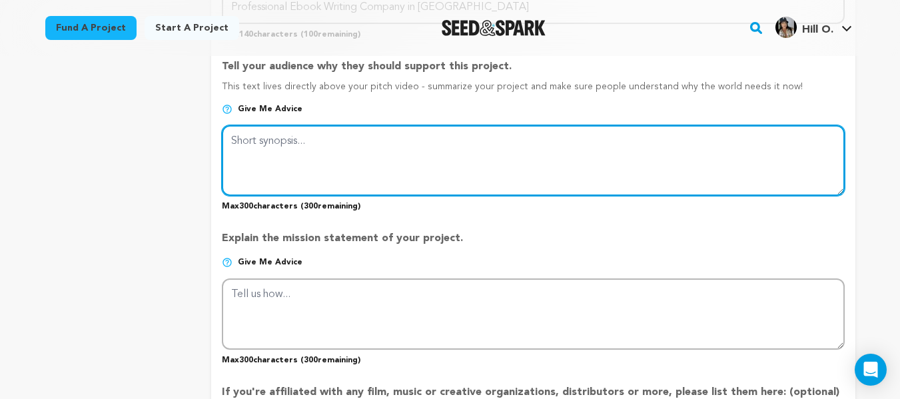
click at [318, 163] on textarea at bounding box center [533, 160] width 622 height 71
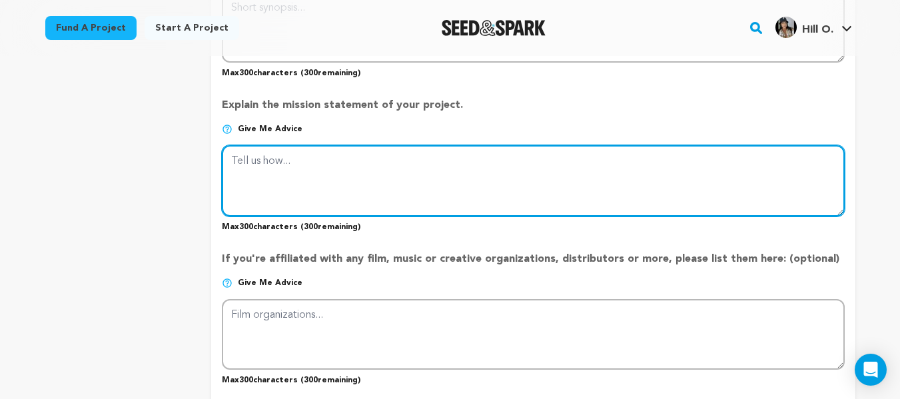
click at [324, 188] on textarea at bounding box center [533, 180] width 622 height 71
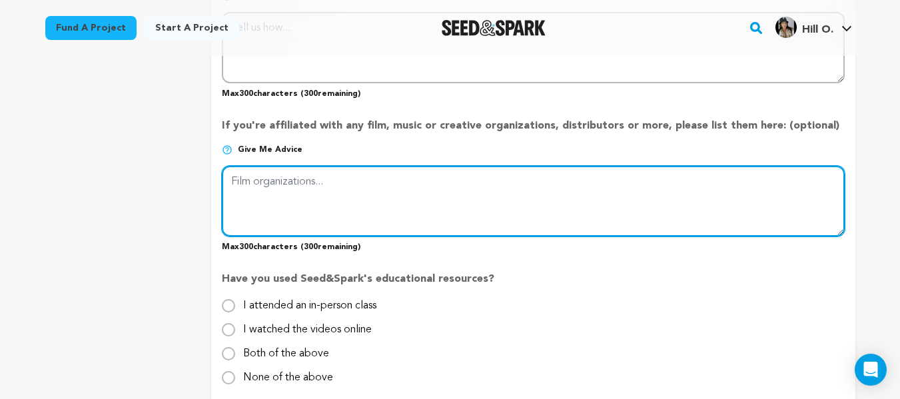
click at [316, 206] on textarea at bounding box center [533, 201] width 622 height 71
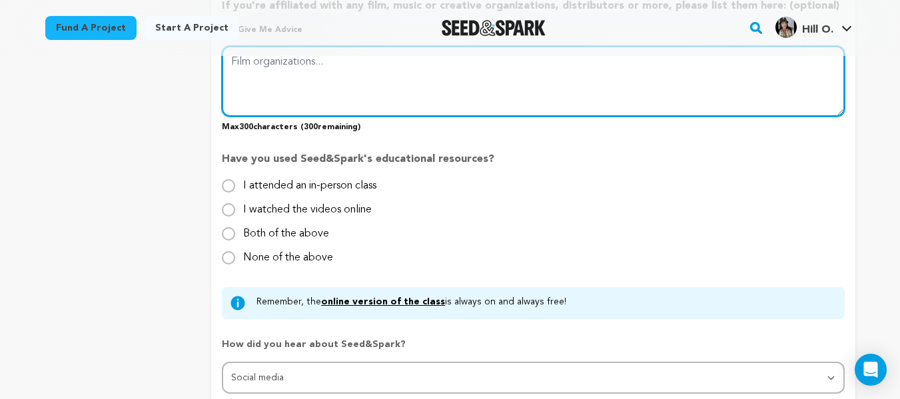
scroll to position [1133, 0]
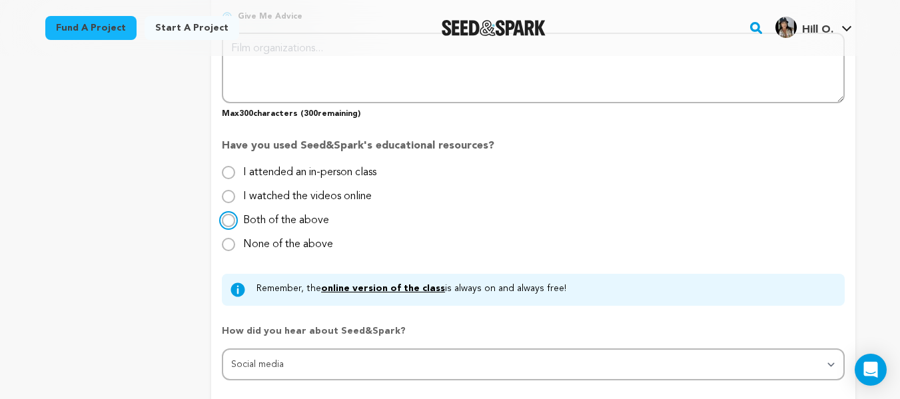
click at [228, 221] on input "Both of the above" at bounding box center [228, 220] width 13 height 13
radio input "true"
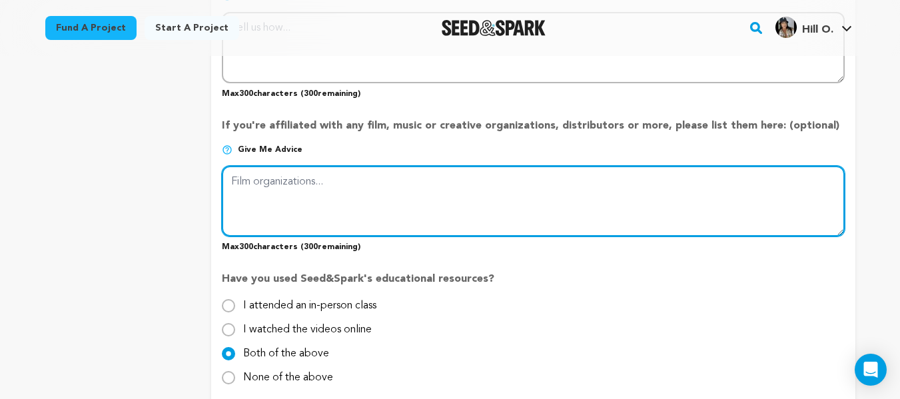
click at [283, 215] on textarea at bounding box center [533, 201] width 622 height 71
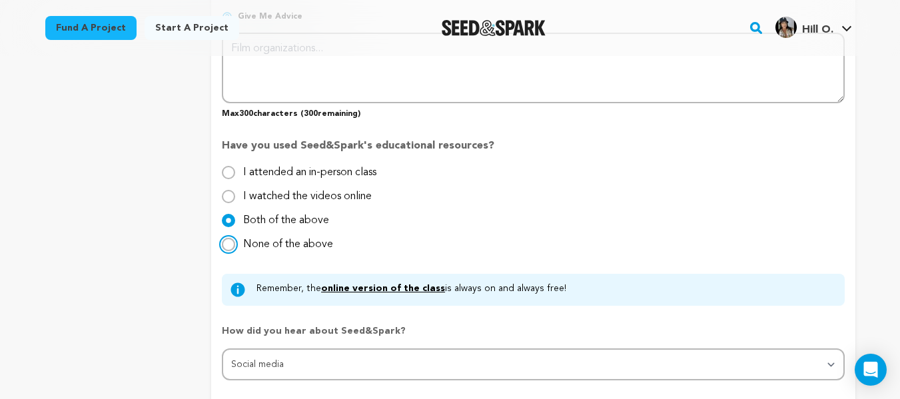
click at [229, 245] on input "None of the above" at bounding box center [228, 244] width 13 height 13
radio input "true"
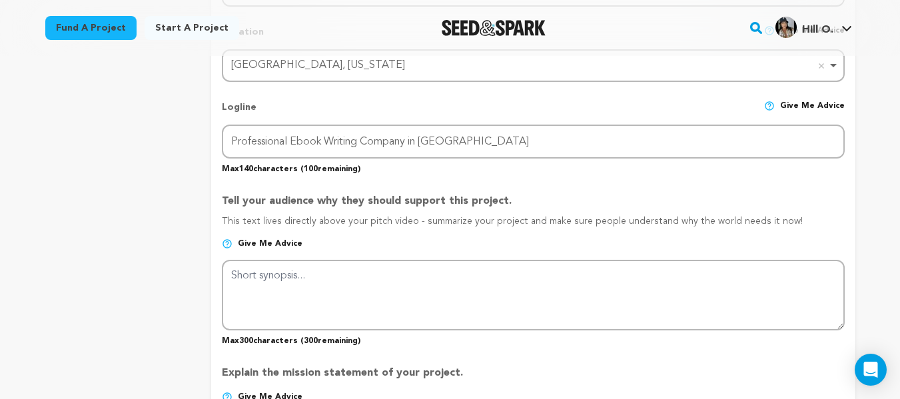
scroll to position [600, 0]
click at [280, 205] on p "Tell your audience why they should support this project." at bounding box center [533, 202] width 622 height 21
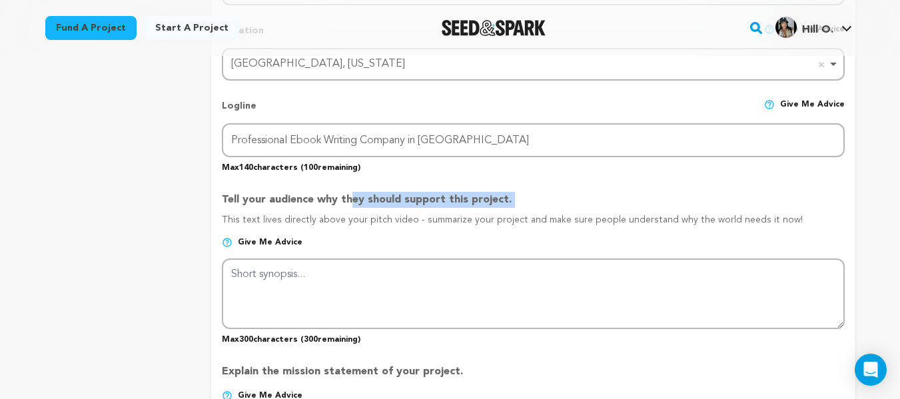
click at [280, 205] on p "Tell your audience why they should support this project." at bounding box center [533, 202] width 622 height 21
copy div "Tell your audience why they should support this project."
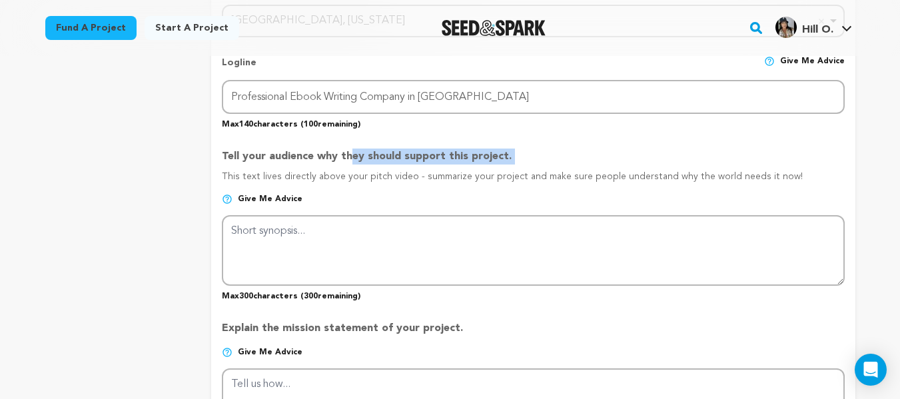
scroll to position [666, 0]
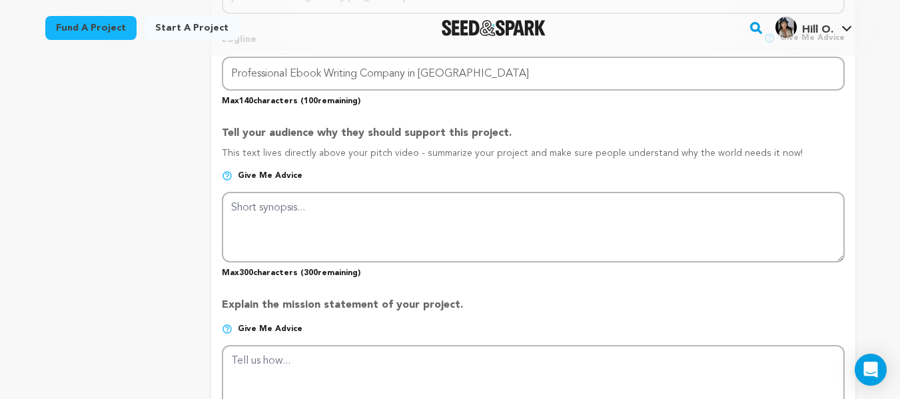
click at [259, 272] on p "Max 300 characters ( 300 remaining)" at bounding box center [533, 271] width 622 height 16
click at [229, 273] on p "Max 300 characters ( 300 remaining)" at bounding box center [533, 271] width 622 height 16
drag, startPoint x: 223, startPoint y: 275, endPoint x: 297, endPoint y: 273, distance: 74.0
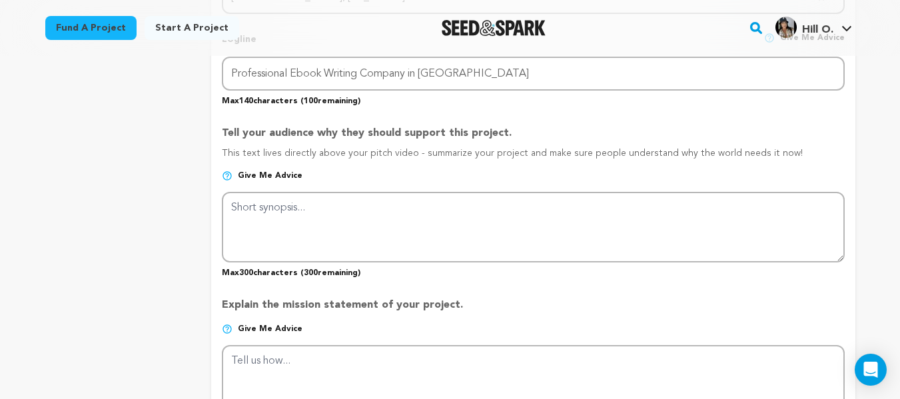
click at [297, 273] on p "Max 300 characters ( 300 remaining)" at bounding box center [533, 271] width 622 height 16
copy p "Max 300 characters"
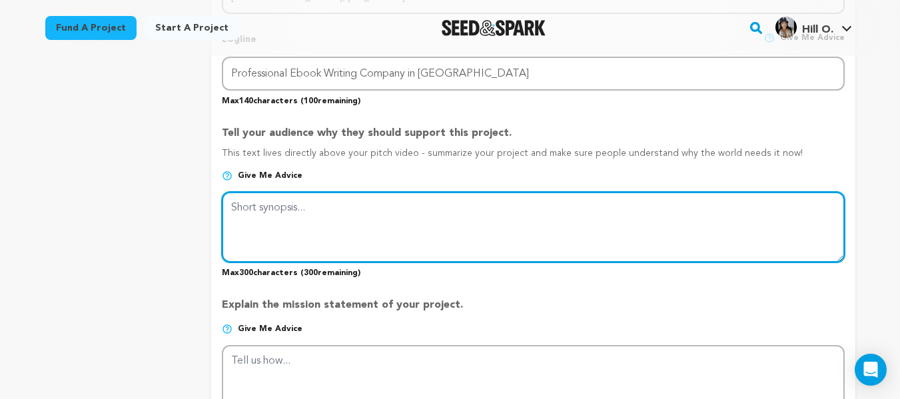
click at [390, 211] on textarea at bounding box center [533, 227] width 622 height 71
paste textarea "Support EBook Writers UK to transform your ideas into impactful stories. Their …"
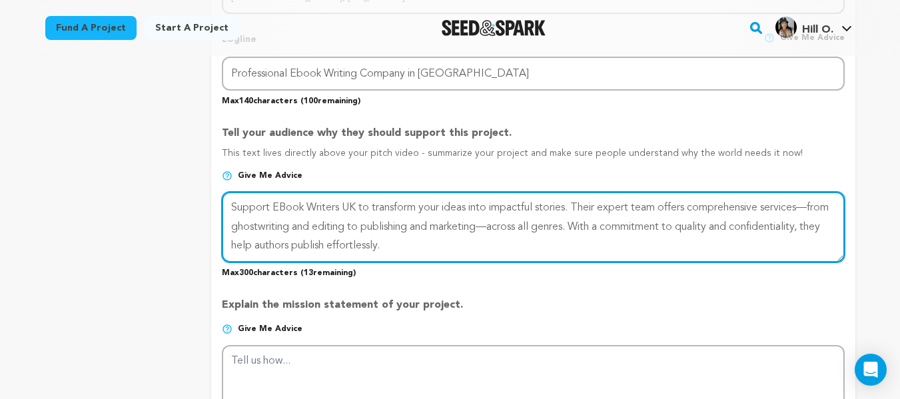
click at [528, 256] on textarea at bounding box center [533, 227] width 622 height 71
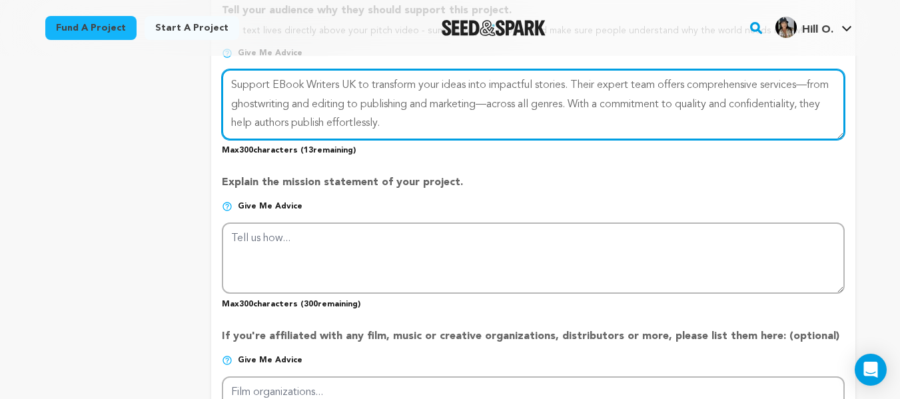
scroll to position [800, 0]
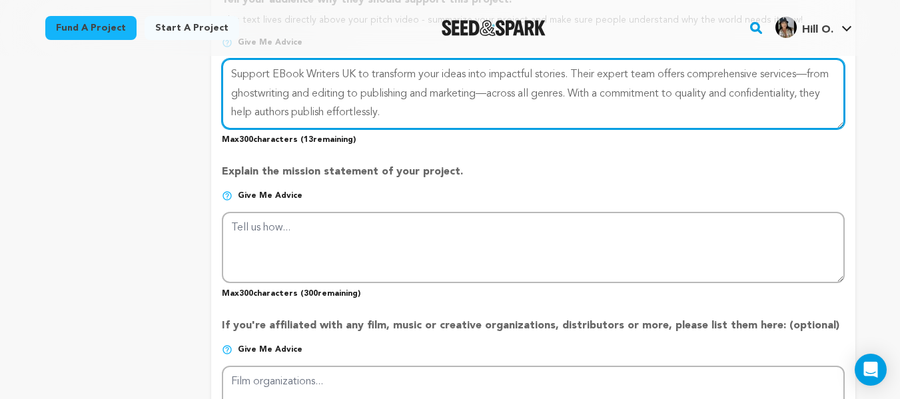
type textarea "Support EBook Writers UK to transform your ideas into impactful stories. Their …"
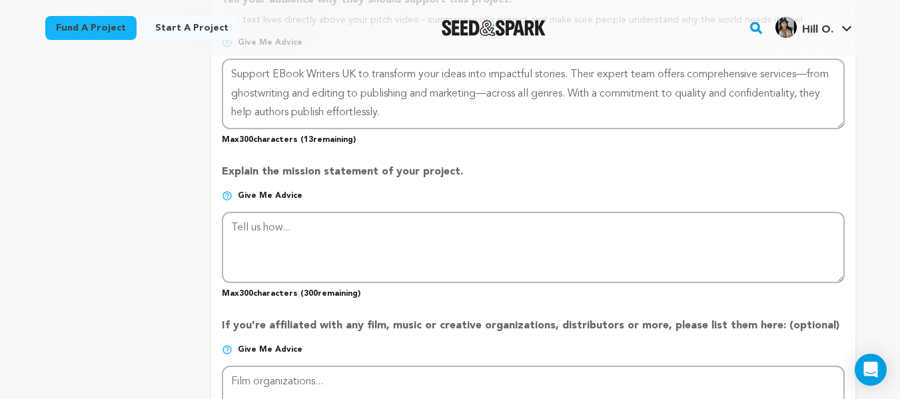
click at [313, 171] on p "Explain the mission statement of your project." at bounding box center [533, 177] width 622 height 27
copy div "Explain the mission statement of your project."
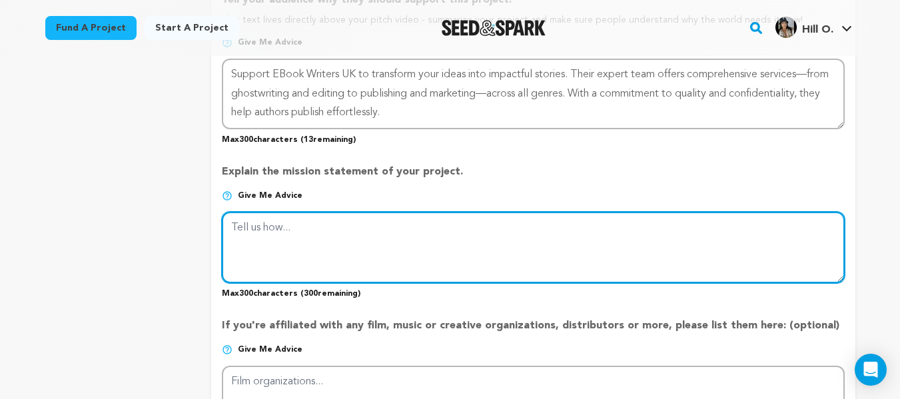
click at [371, 239] on textarea at bounding box center [533, 247] width 622 height 71
paste textarea "Ebook Writers UK is dedicated to transforming your ideas into compelling eBooks…"
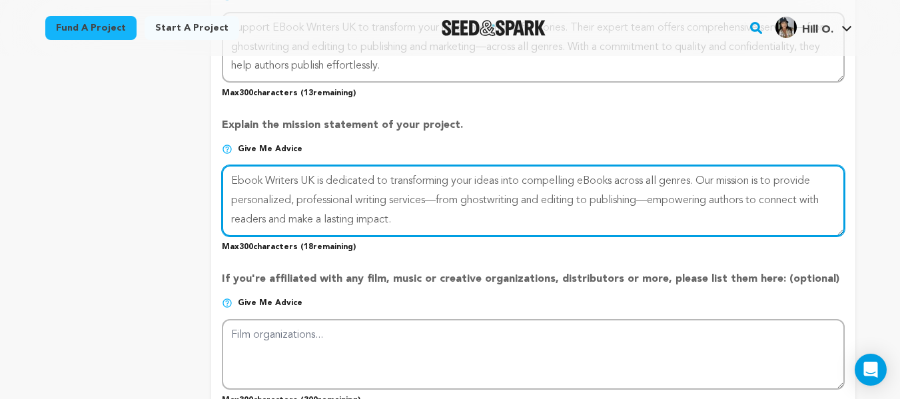
scroll to position [933, 0]
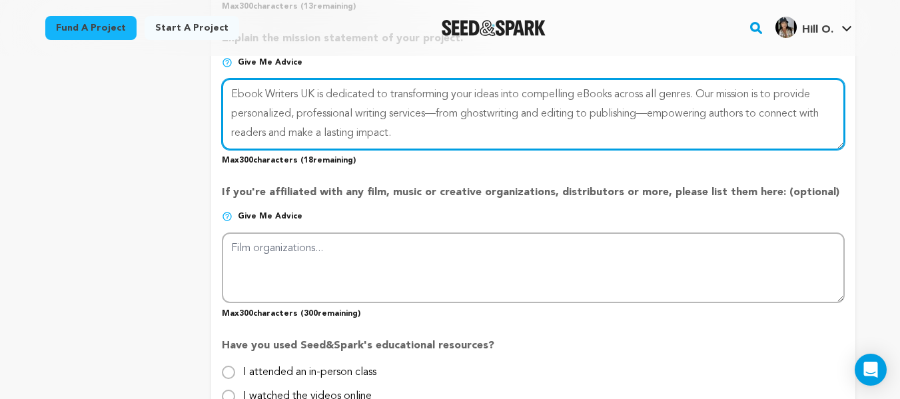
type textarea "Ebook Writers UK is dedicated to transforming your ideas into compelling eBooks…"
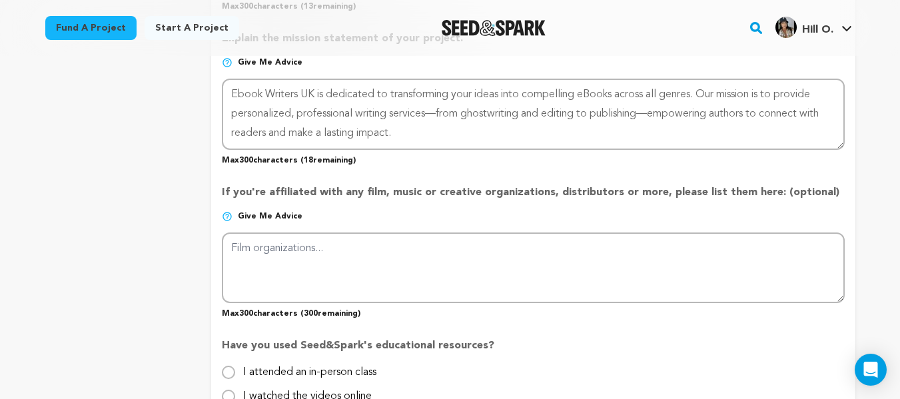
click at [299, 190] on p "If you're affiliated with any film, music or creative organizations, distributo…" at bounding box center [533, 198] width 622 height 27
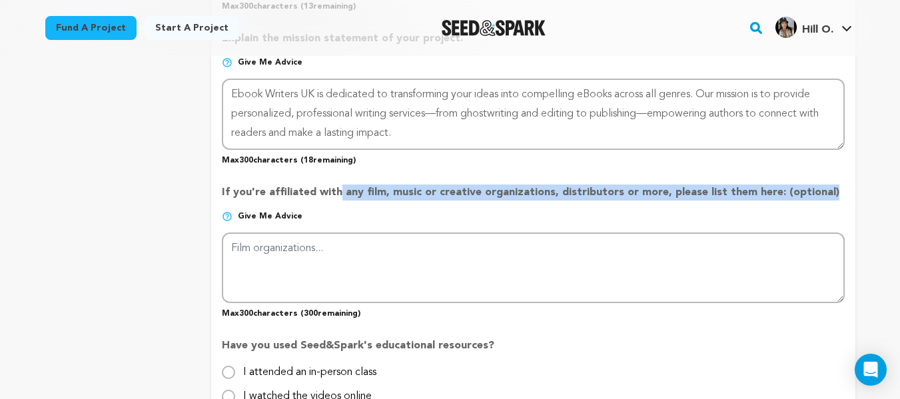
click at [299, 190] on p "If you're affiliated with any film, music or creative organizations, distributo…" at bounding box center [533, 198] width 622 height 27
copy div "If you're affiliated with any film, music or creative organizations, distributo…"
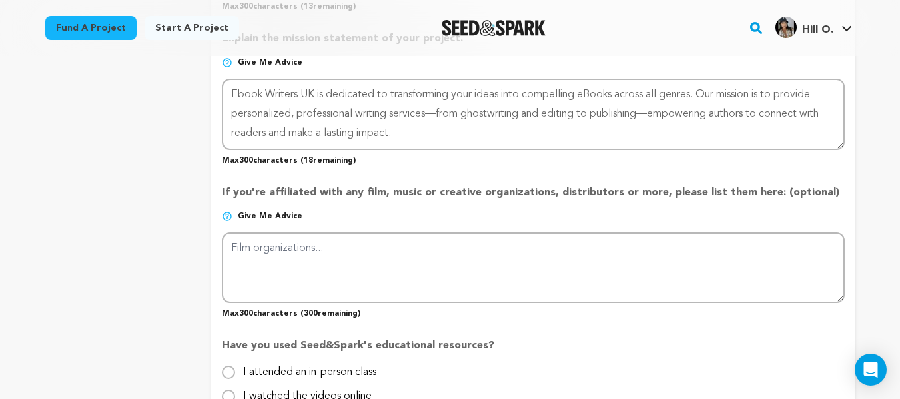
click at [627, 217] on p "Give me advice" at bounding box center [533, 221] width 622 height 21
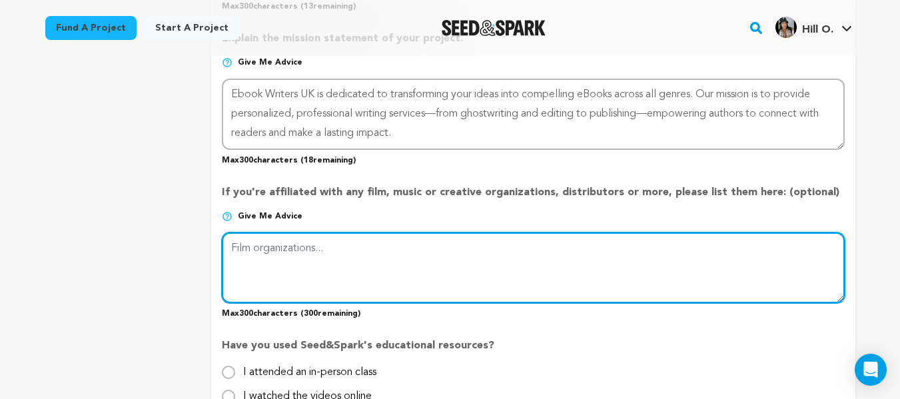
click at [461, 269] on textarea at bounding box center [533, 268] width 622 height 71
paste textarea "Ebook Writers UK specializes in crafting impactful eBooks across genres, offeri…"
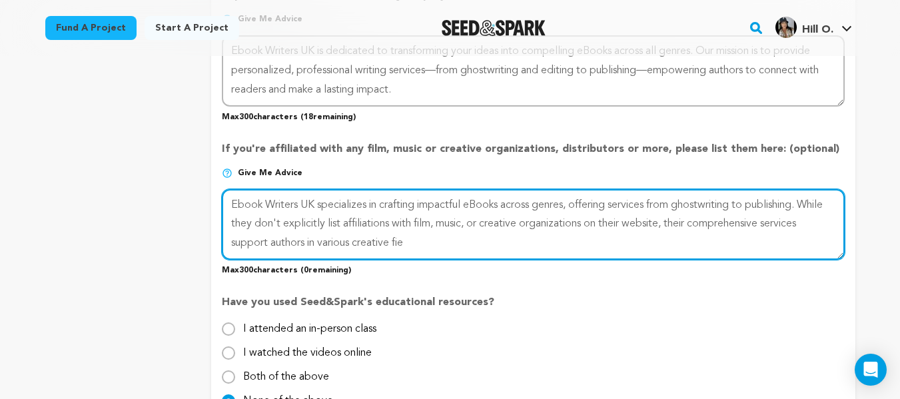
scroll to position [999, 0]
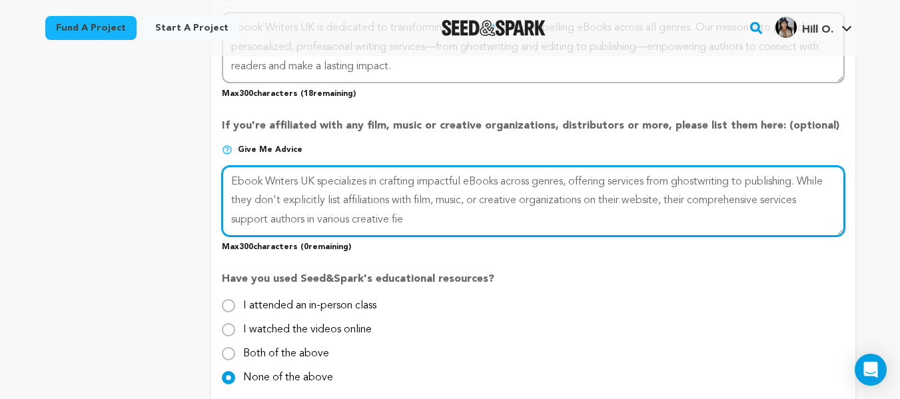
click at [420, 219] on textarea at bounding box center [533, 201] width 622 height 71
click at [416, 221] on textarea at bounding box center [533, 201] width 622 height 71
paste textarea "fields"
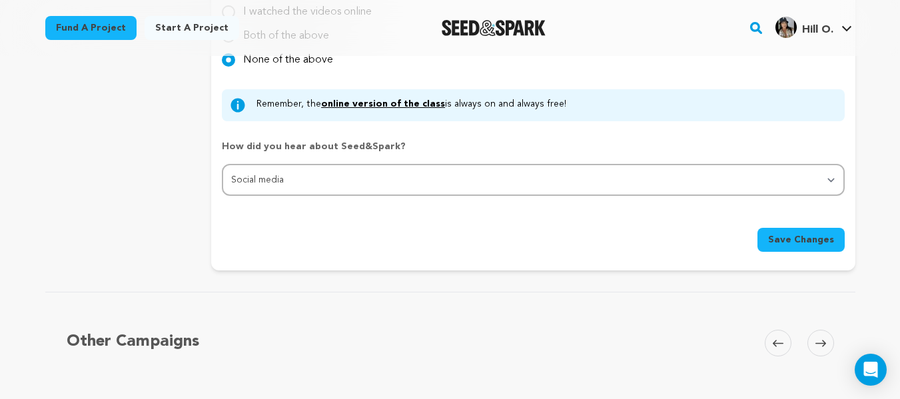
scroll to position [1466, 0]
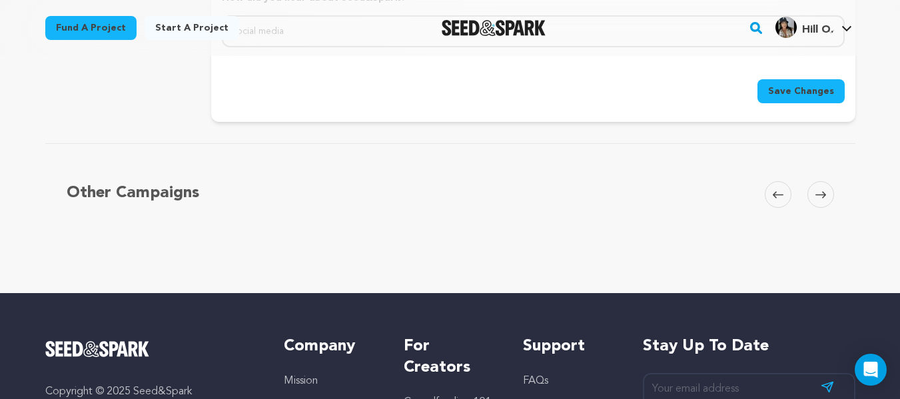
type textarea "Ebook Writers UK specializes in crafting impactful eBooks across genres, offeri…"
click at [825, 97] on span "Save Changes" at bounding box center [801, 91] width 66 height 13
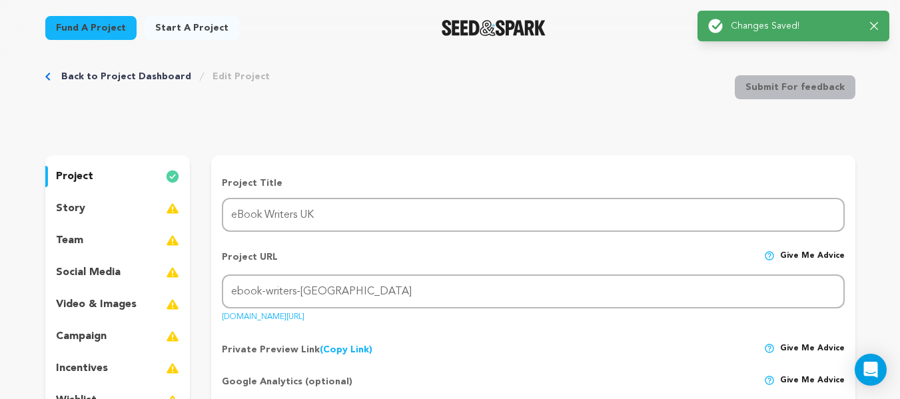
scroll to position [0, 0]
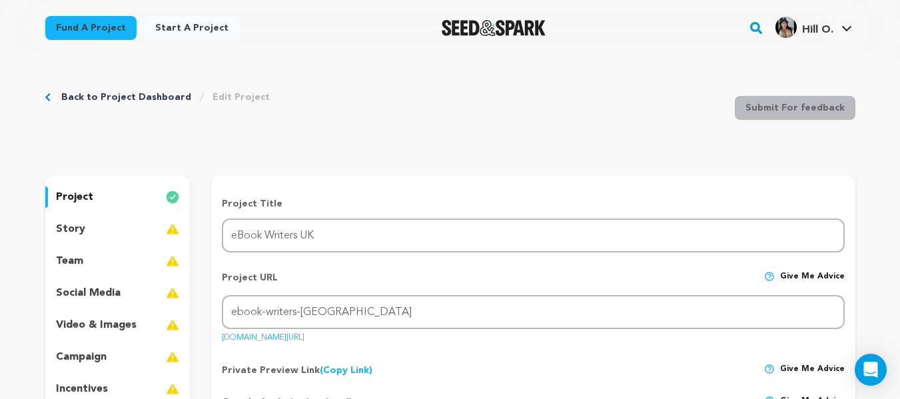
click at [129, 224] on div "story" at bounding box center [117, 229] width 145 height 21
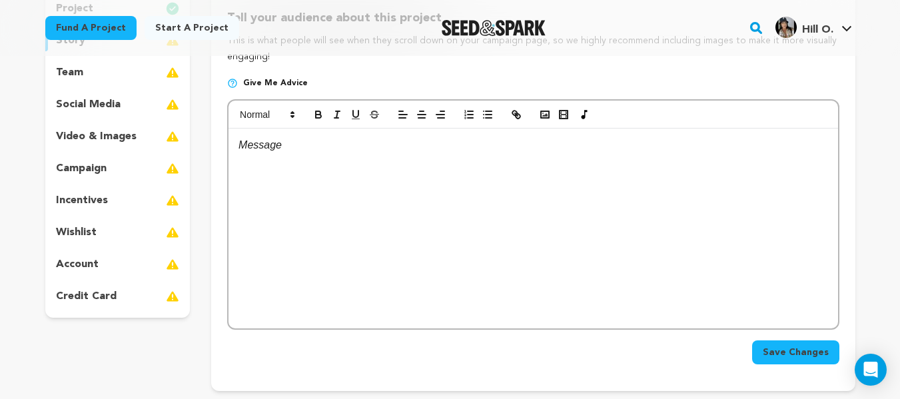
scroll to position [200, 0]
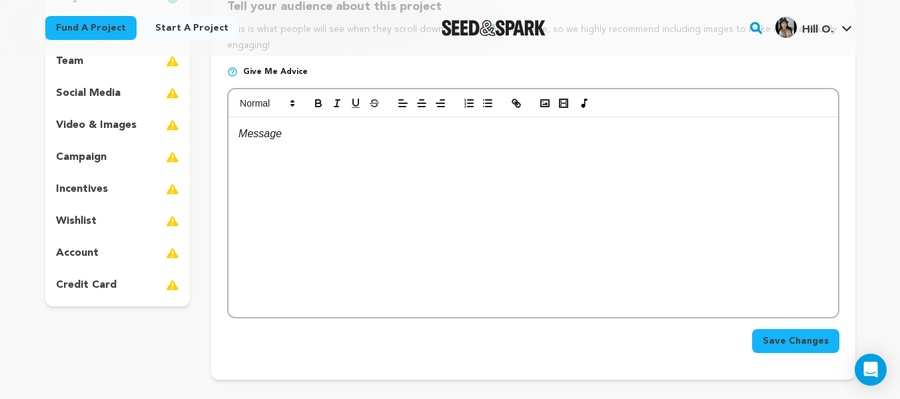
click at [368, 188] on div at bounding box center [533, 217] width 609 height 200
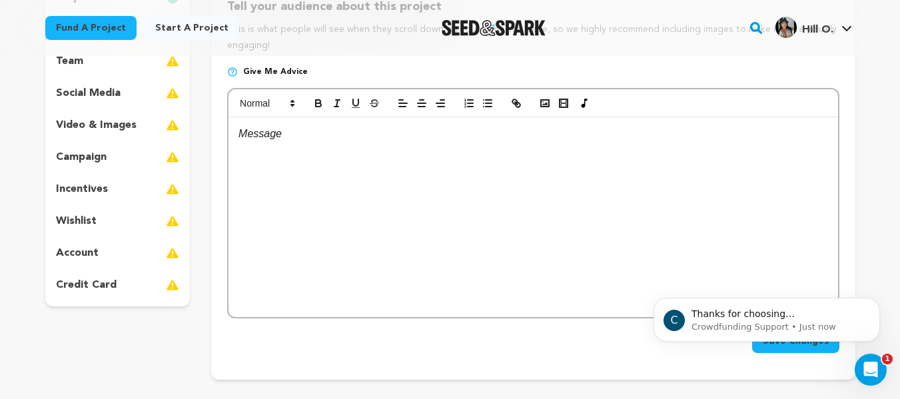
scroll to position [0, 0]
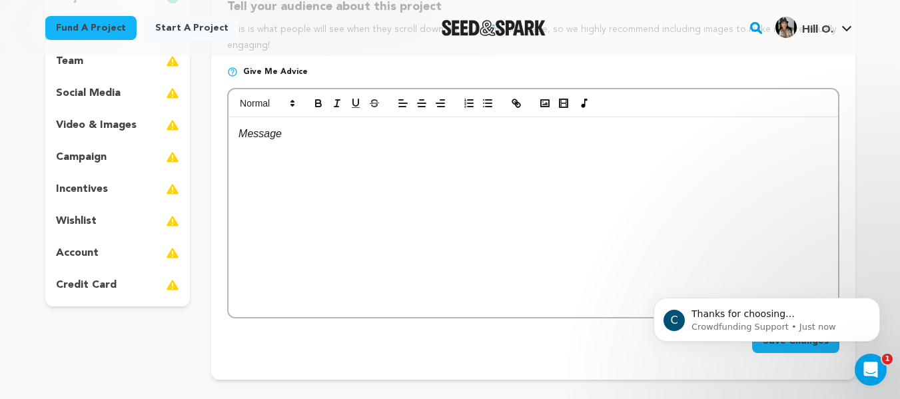
click at [442, 201] on div at bounding box center [533, 217] width 609 height 200
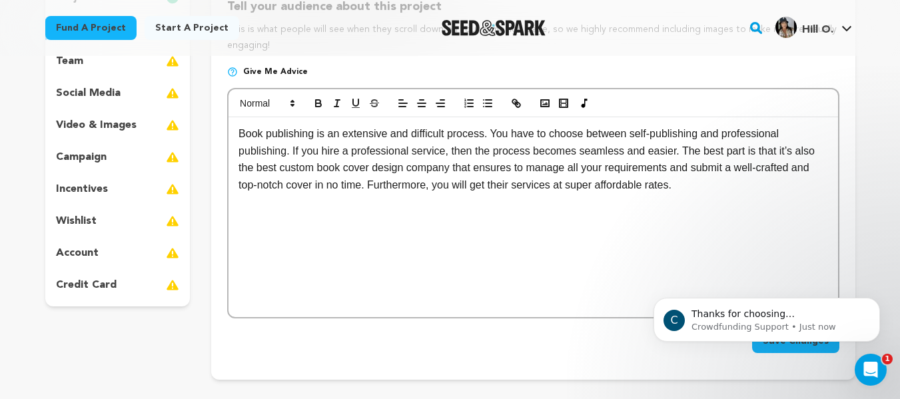
click at [342, 168] on p "Book publishing is an extensive and difficult process. You have to choose betwe…" at bounding box center [533, 159] width 589 height 68
click at [308, 169] on p "Book publishing is an extensive and difficult process. You have to choose betwe…" at bounding box center [533, 159] width 589 height 68
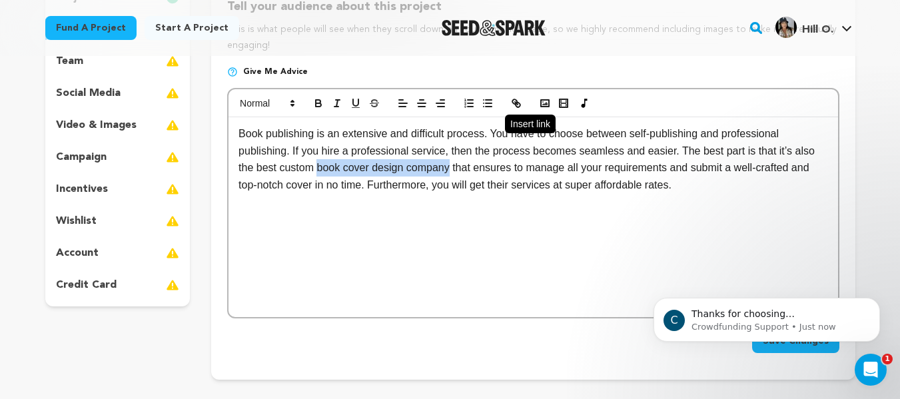
click at [520, 101] on icon "button" at bounding box center [516, 103] width 12 height 12
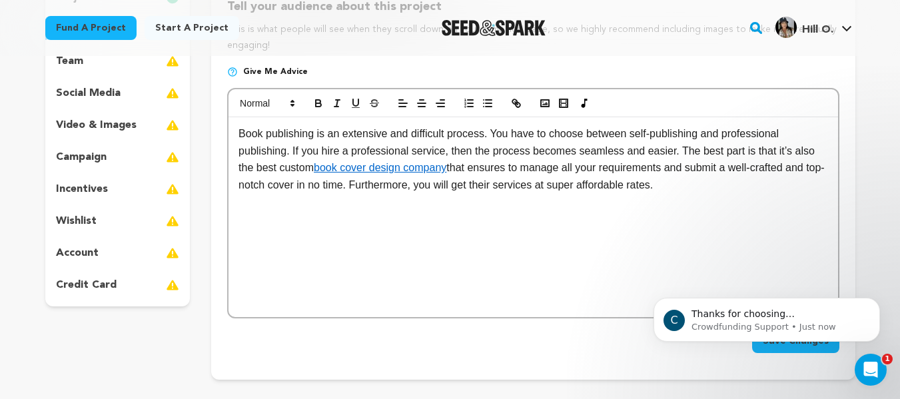
click at [463, 202] on div "Book publishing is an extensive and difficult process. You have to choose betwe…" at bounding box center [533, 217] width 609 height 200
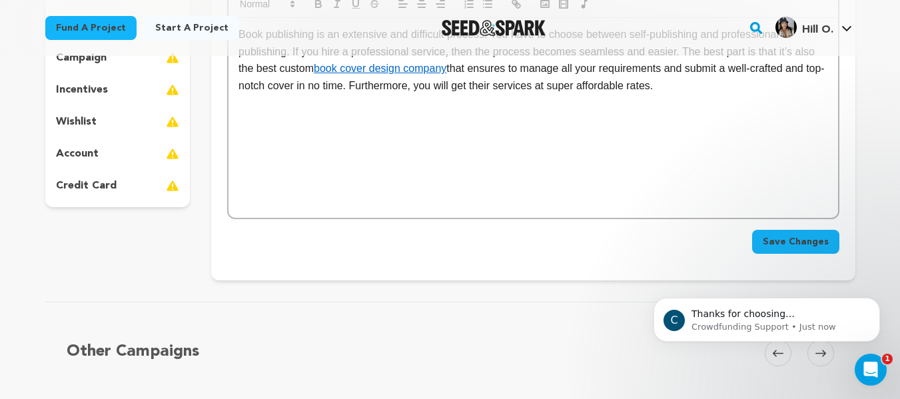
scroll to position [466, 0]
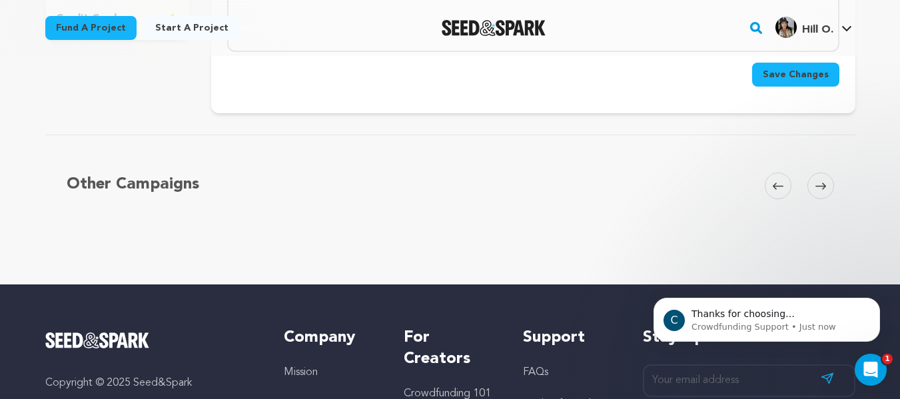
click at [810, 70] on span "Save Changes" at bounding box center [796, 74] width 66 height 13
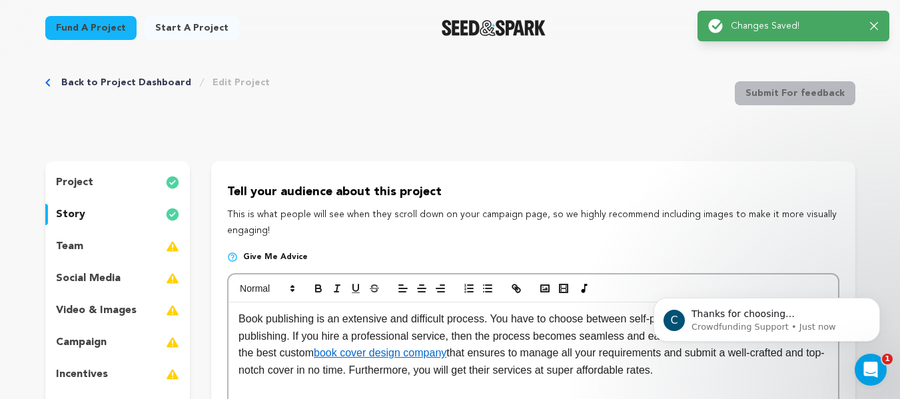
scroll to position [0, 0]
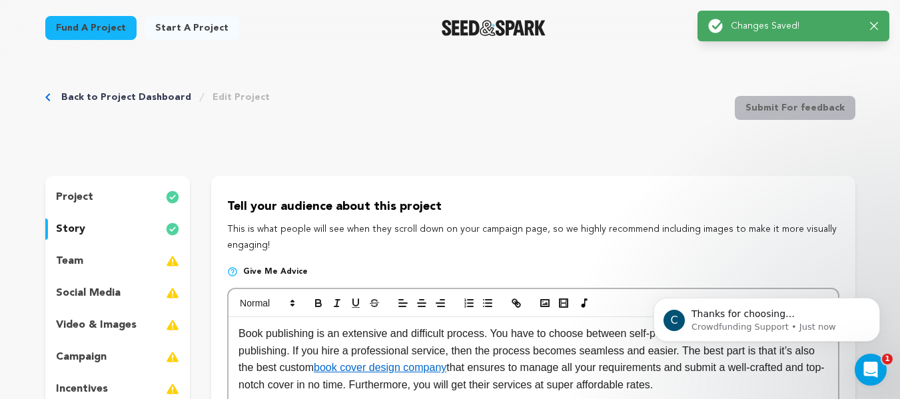
click at [119, 264] on div "team" at bounding box center [117, 261] width 145 height 21
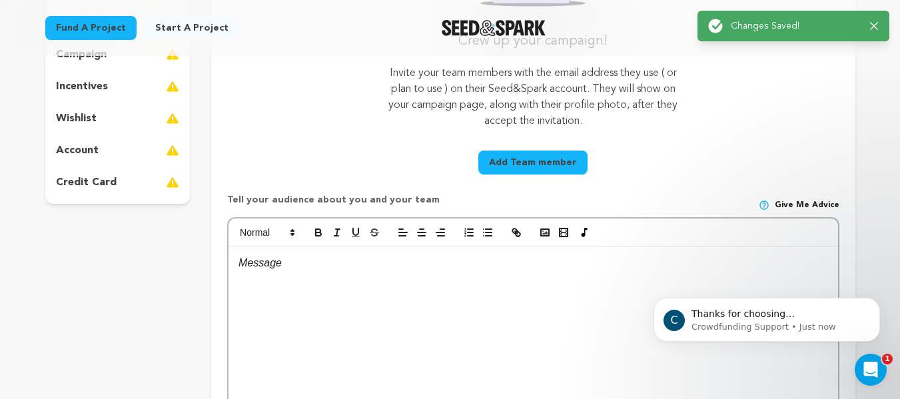
scroll to position [333, 0]
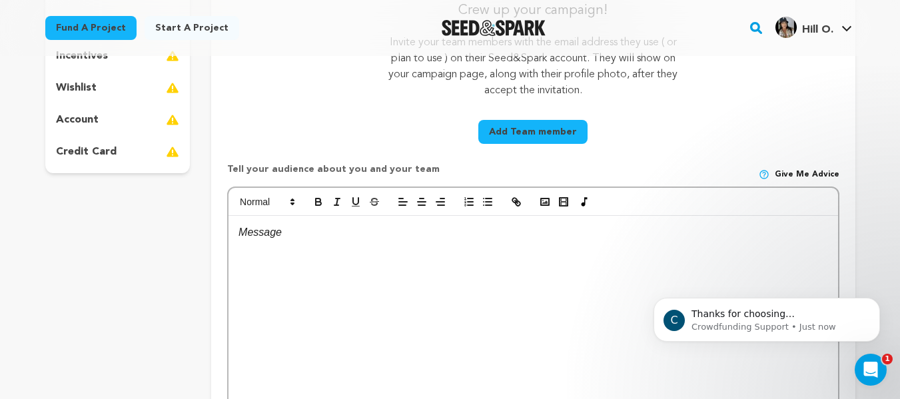
click at [320, 170] on p "Tell your audience about you and your team" at bounding box center [333, 175] width 213 height 24
copy div "Tell your audience about you and your team"
click at [454, 279] on div at bounding box center [533, 316] width 609 height 200
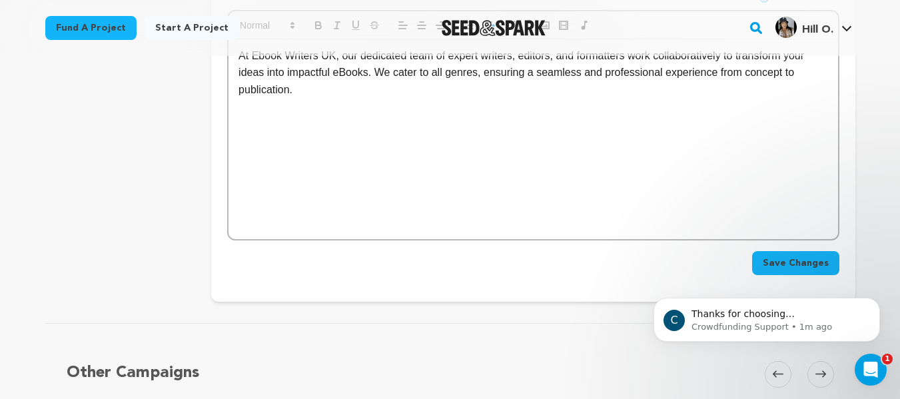
scroll to position [533, 0]
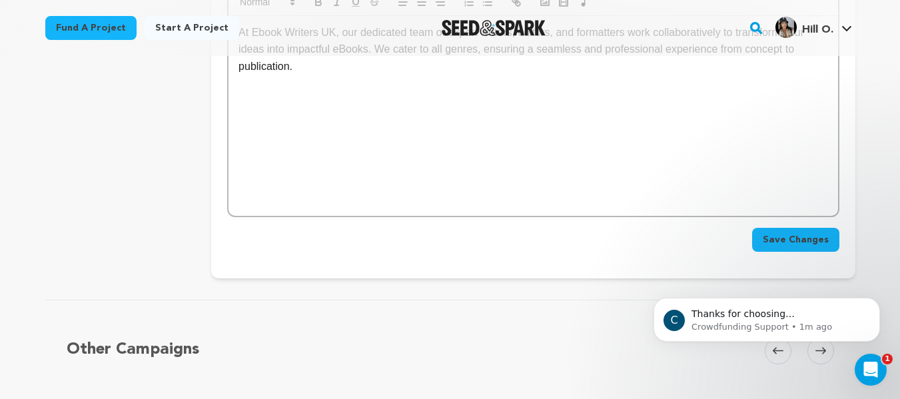
click at [797, 242] on span "Save Changes" at bounding box center [796, 239] width 66 height 13
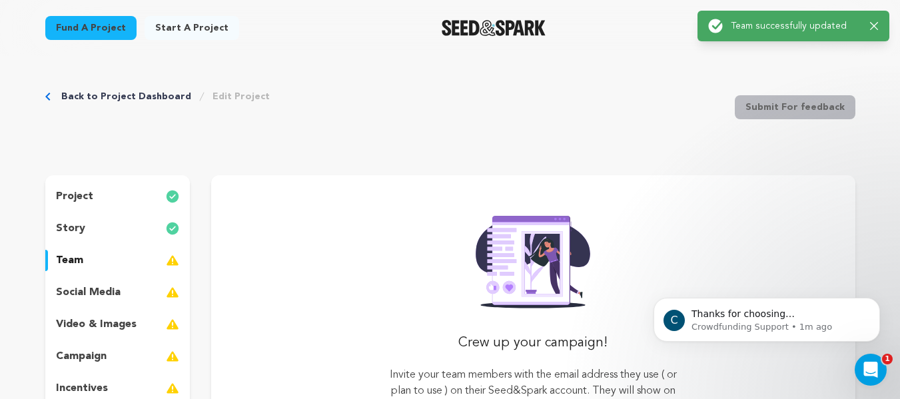
scroll to position [0, 0]
click at [122, 261] on div "team" at bounding box center [117, 261] width 145 height 21
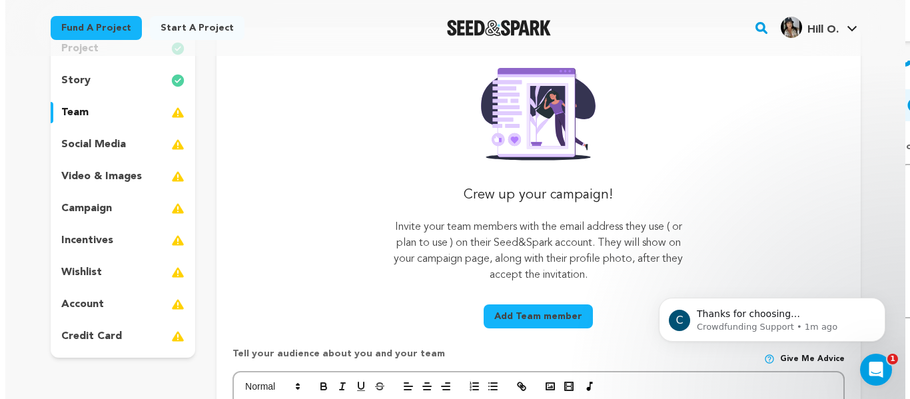
scroll to position [67, 0]
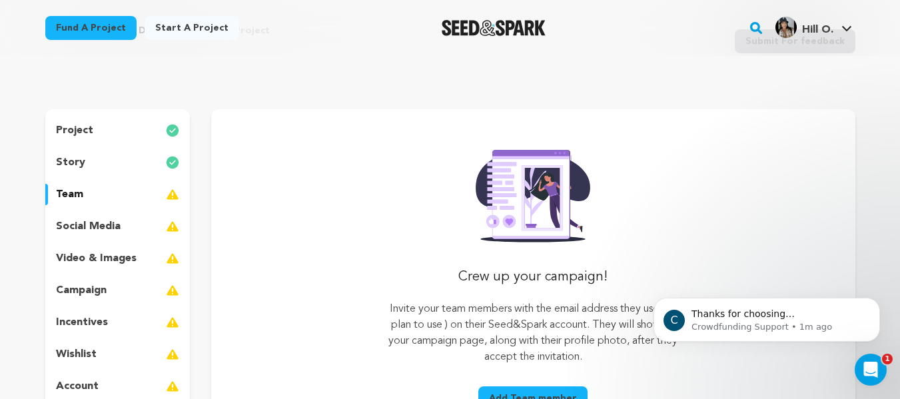
click at [98, 224] on p "social media" at bounding box center [88, 227] width 65 height 16
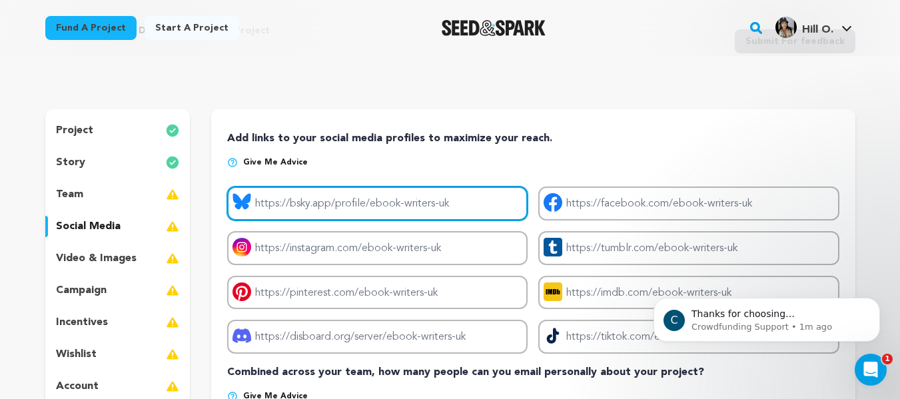
click at [311, 207] on input "Project bluesky link" at bounding box center [377, 204] width 301 height 34
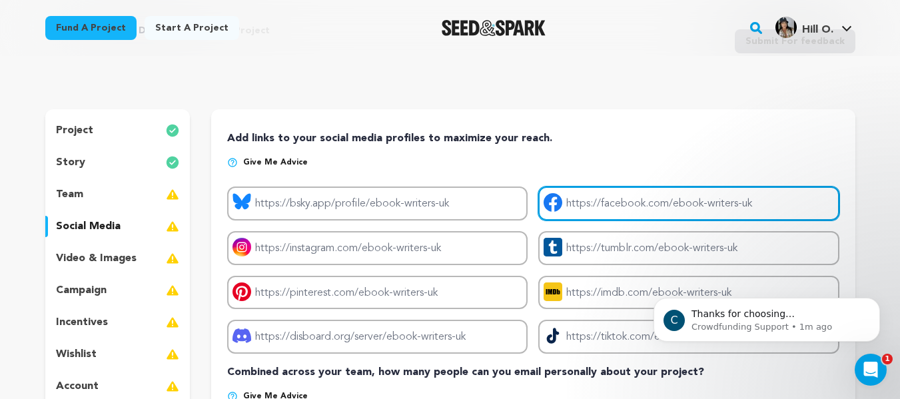
click at [605, 204] on input "Project facebook link" at bounding box center [688, 204] width 301 height 34
type input "https://www.facebook.com/EbookWritersUK"
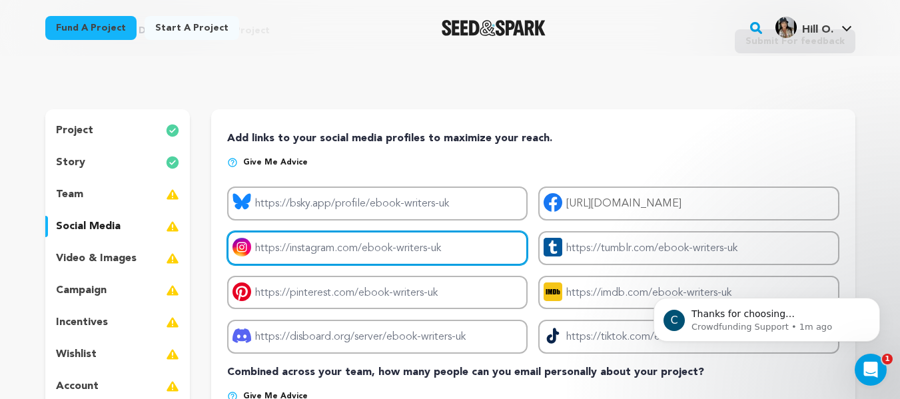
click at [330, 250] on input "Project instagram link" at bounding box center [377, 248] width 301 height 34
type input "https://www.instagram.com/ebookwritersuk"
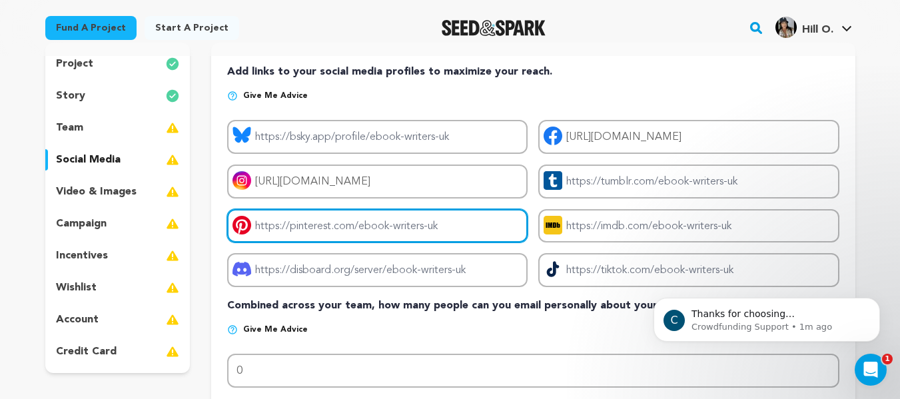
click at [340, 233] on input "Project pinterest link" at bounding box center [377, 226] width 301 height 34
type input "https://uk.pinterest.com/EBookWritersUK"
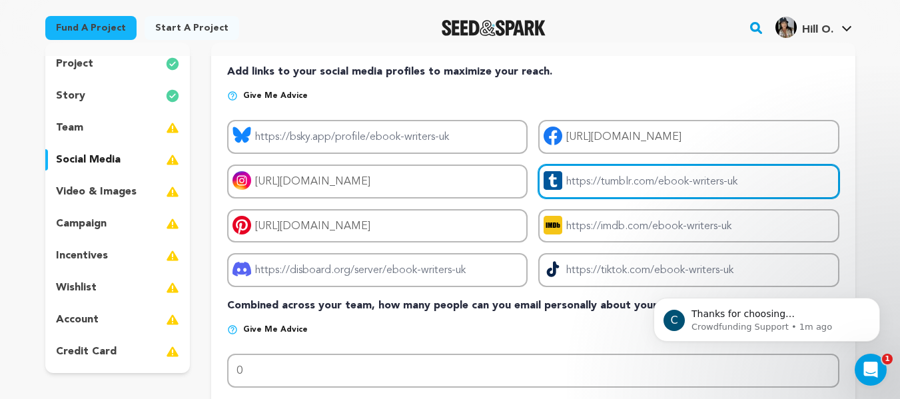
click at [601, 180] on input "Project tumblr link" at bounding box center [688, 182] width 301 height 34
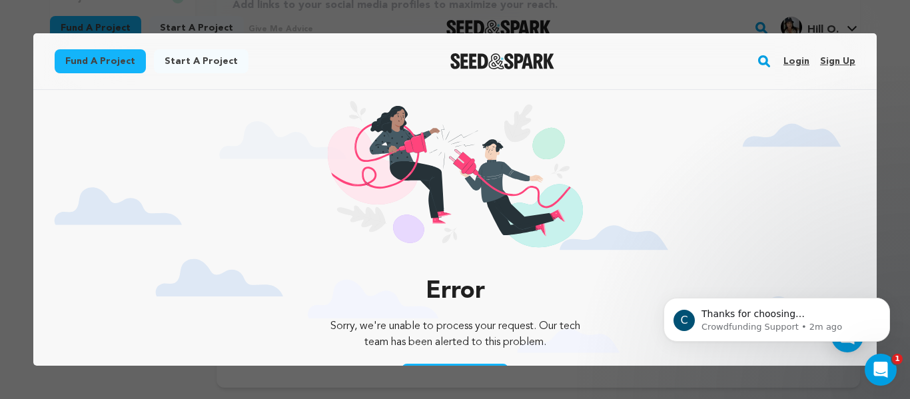
click at [900, 92] on div at bounding box center [455, 199] width 910 height 399
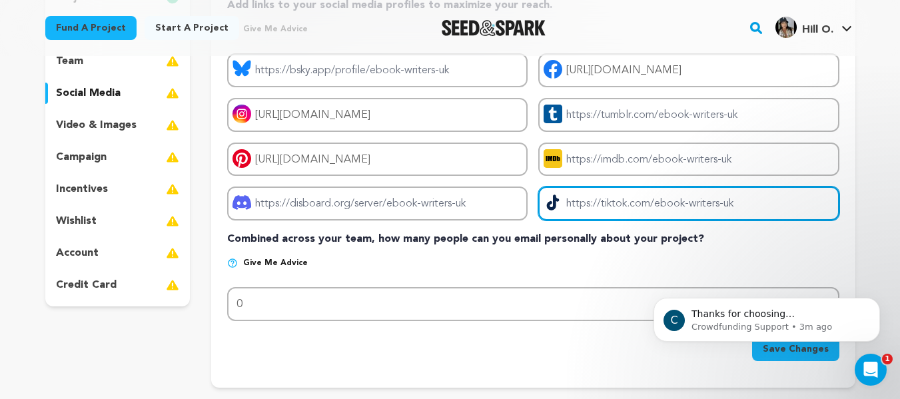
click at [638, 197] on input "Project tiktok link" at bounding box center [688, 204] width 301 height 34
type input "https://www.tiktok.com/@ebookwritersuk"
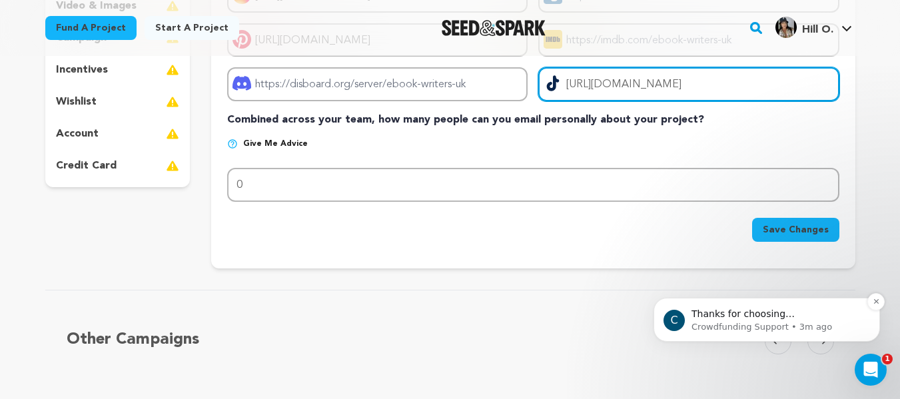
scroll to position [333, 0]
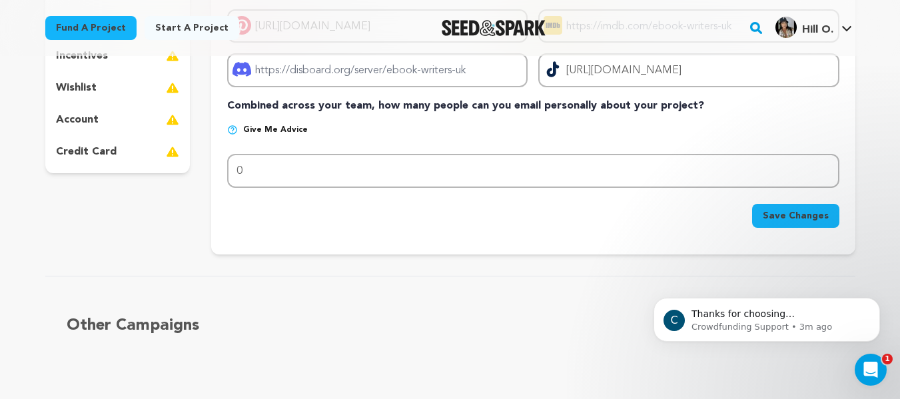
click at [804, 209] on span "Save Changes" at bounding box center [796, 215] width 66 height 13
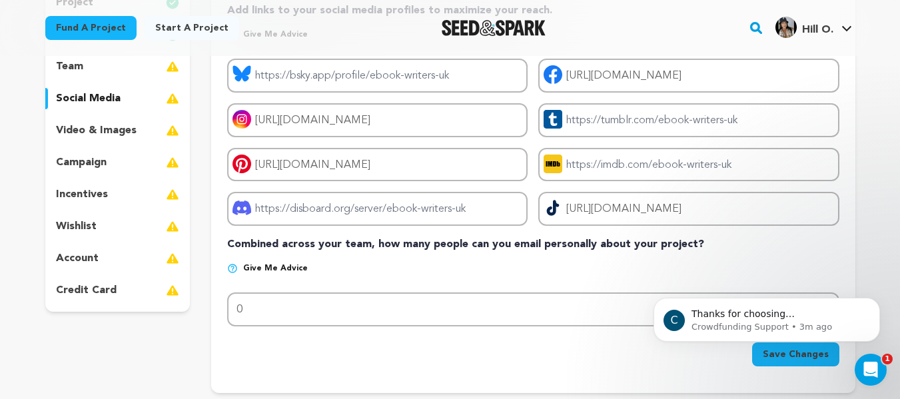
scroll to position [267, 0]
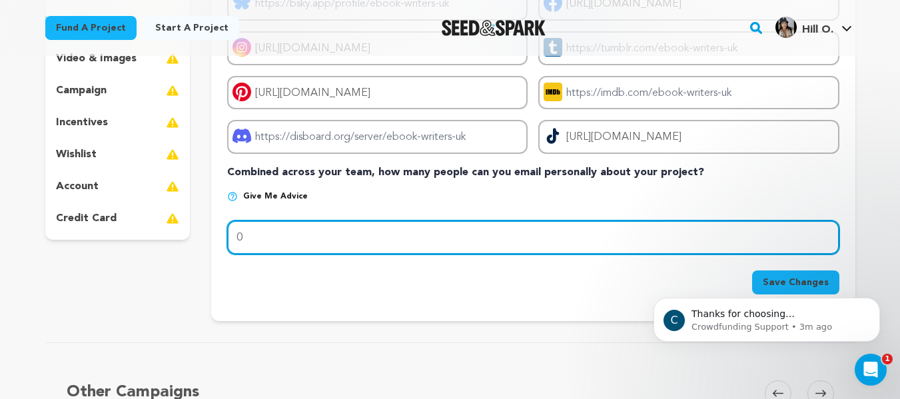
click at [394, 243] on input "0" at bounding box center [533, 238] width 612 height 34
type input "1"
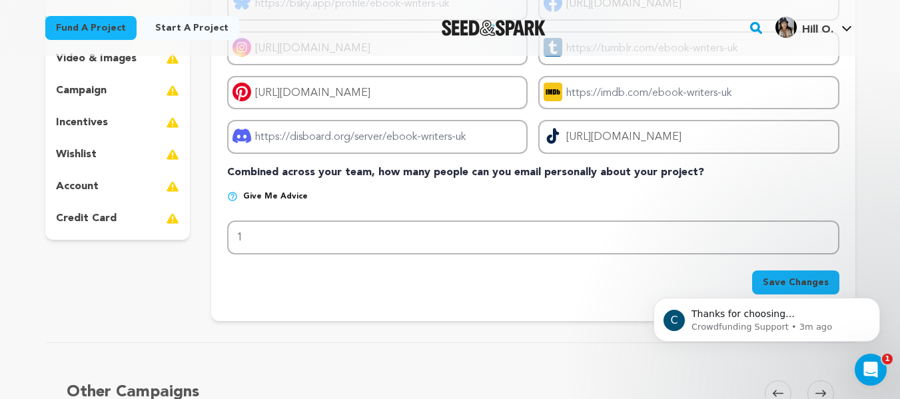
click at [774, 283] on body "C Thanks for choosing Seed&amp;Spark for your project! If you have any question…" at bounding box center [767, 316] width 256 height 83
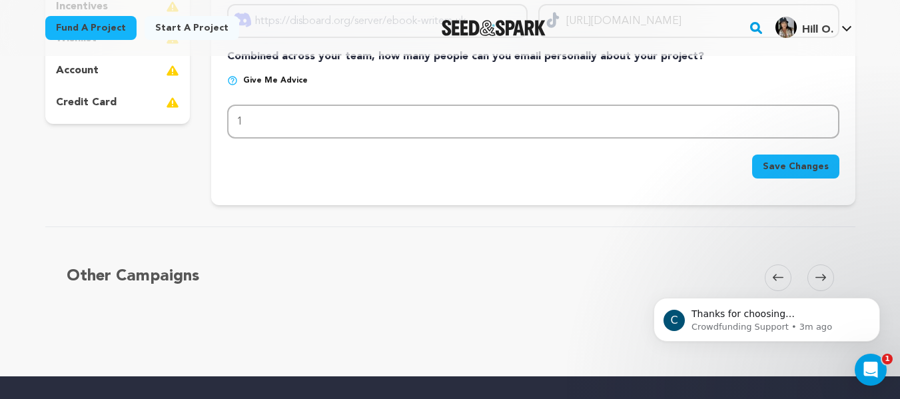
scroll to position [400, 0]
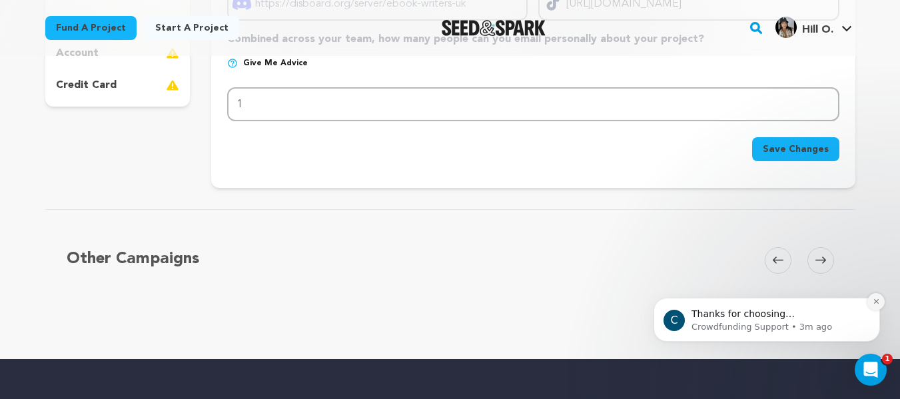
click at [875, 308] on button "Dismiss notification" at bounding box center [876, 301] width 17 height 17
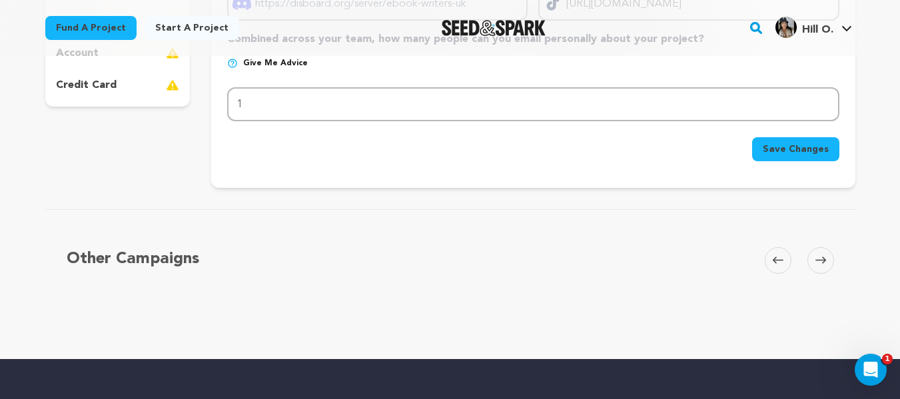
click at [801, 155] on span "Save Changes" at bounding box center [796, 149] width 66 height 13
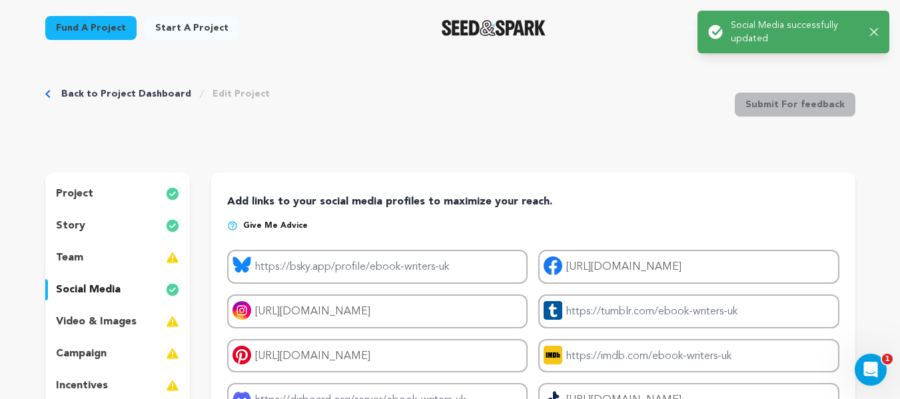
scroll to position [0, 0]
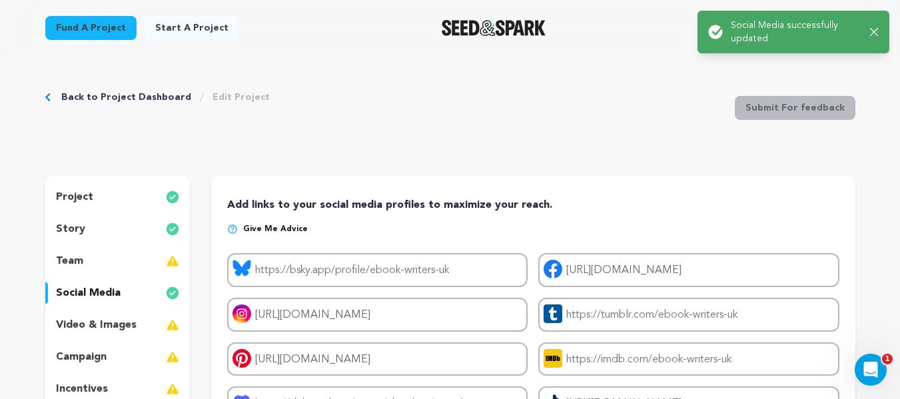
click at [97, 327] on p "video & images" at bounding box center [96, 325] width 81 height 16
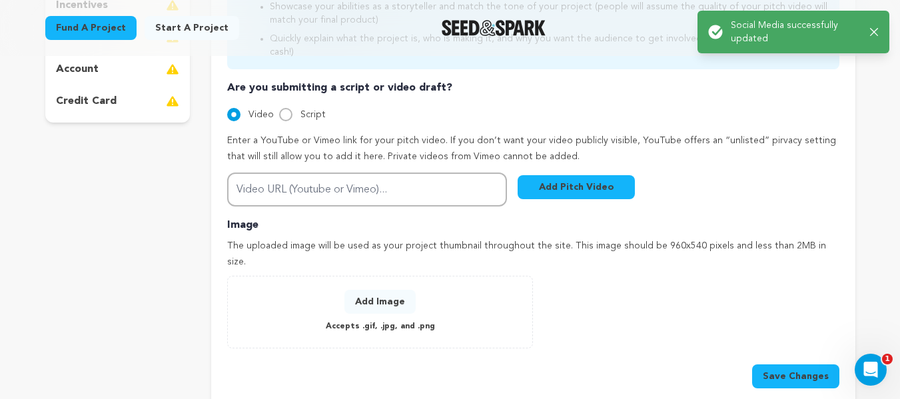
scroll to position [400, 0]
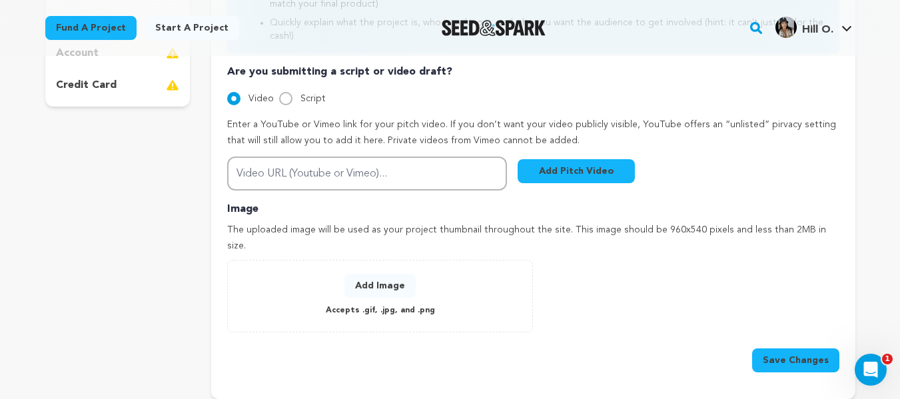
click at [371, 274] on button "Add Image" at bounding box center [379, 286] width 71 height 24
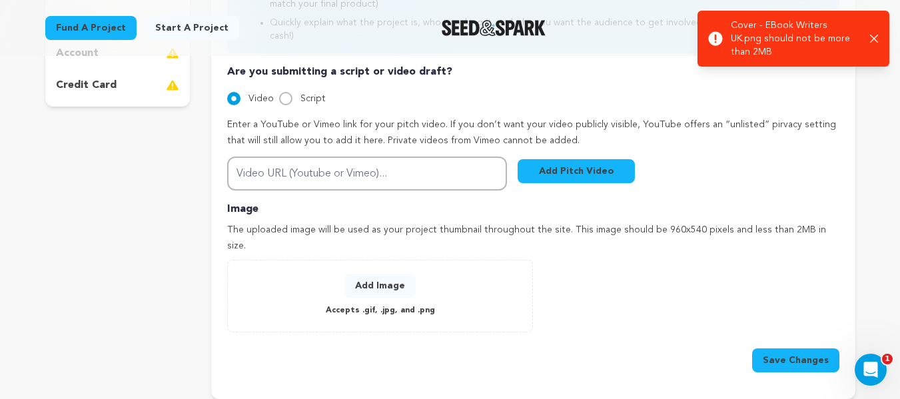
click at [379, 274] on button "Add Image" at bounding box center [379, 286] width 71 height 24
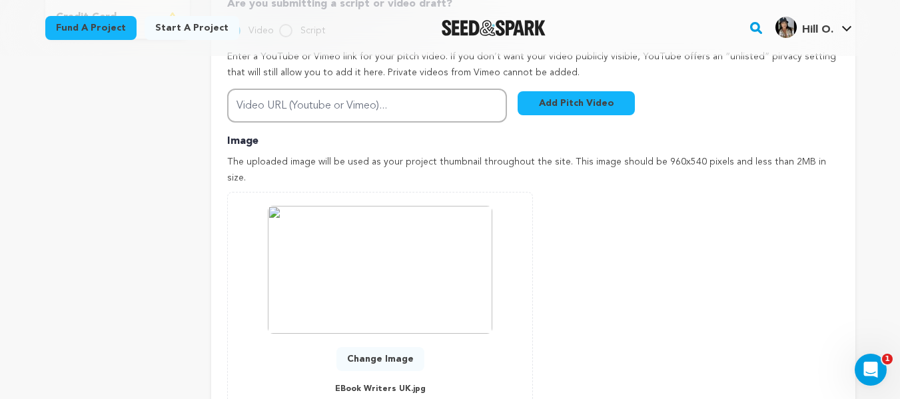
scroll to position [533, 0]
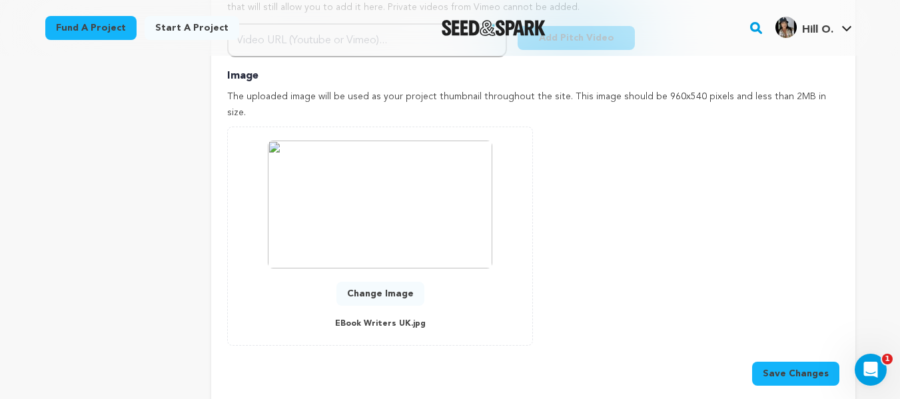
click at [799, 362] on button "Save Changes" at bounding box center [795, 374] width 87 height 24
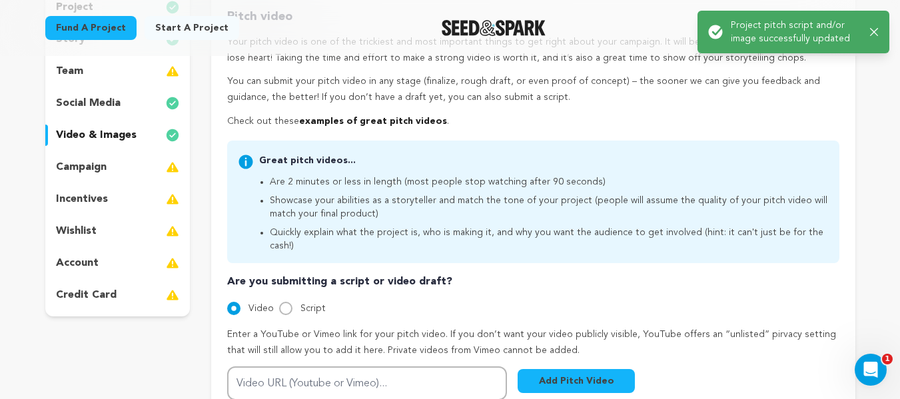
scroll to position [267, 0]
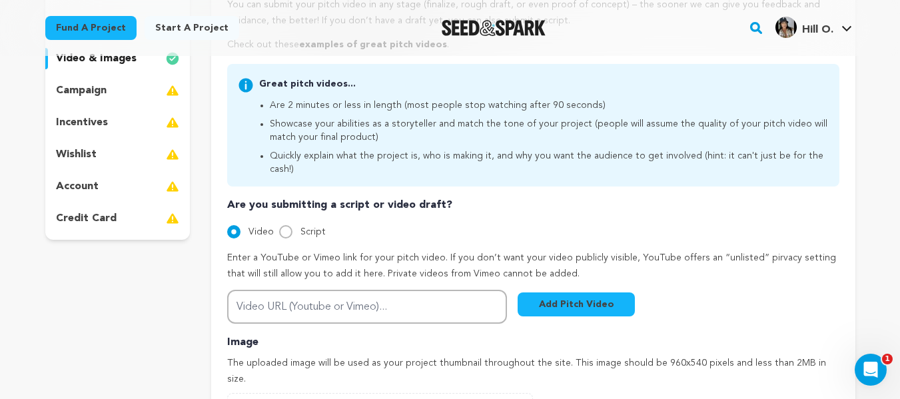
click at [101, 182] on div "account" at bounding box center [117, 186] width 145 height 21
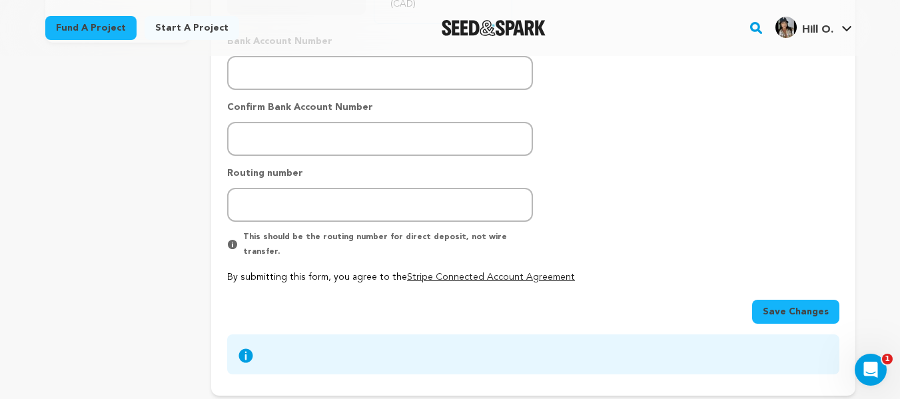
scroll to position [466, 0]
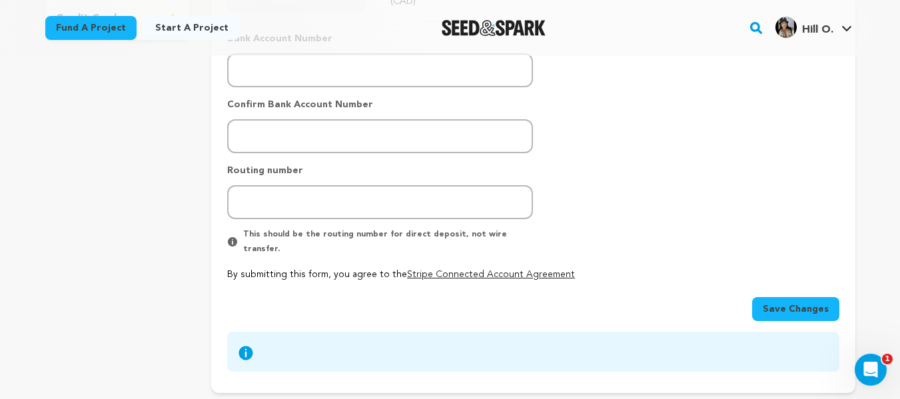
click at [826, 303] on span "Save Changes" at bounding box center [796, 309] width 66 height 13
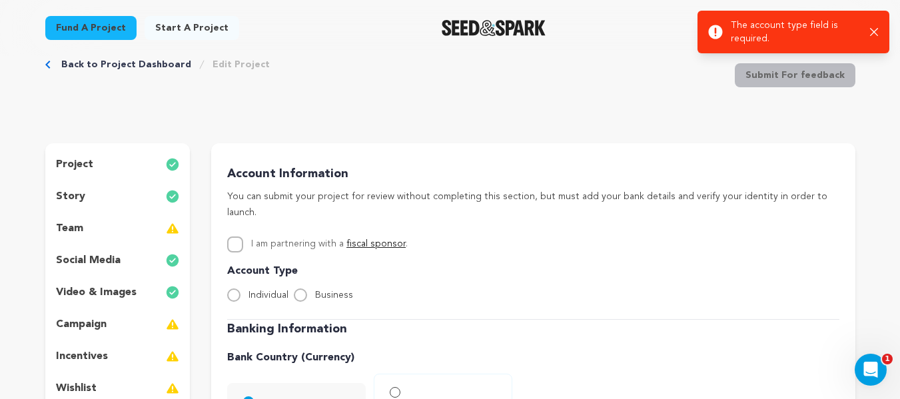
scroll to position [0, 0]
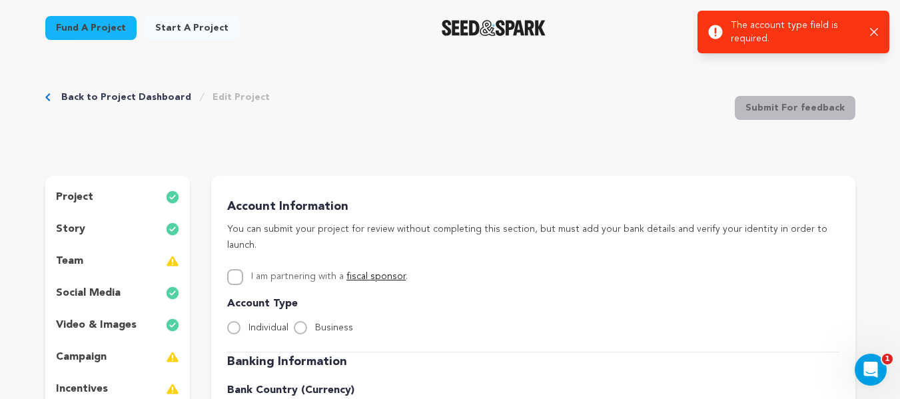
drag, startPoint x: 877, startPoint y: 32, endPoint x: 765, endPoint y: 58, distance: 114.9
click at [876, 32] on icon "button" at bounding box center [874, 32] width 9 height 9
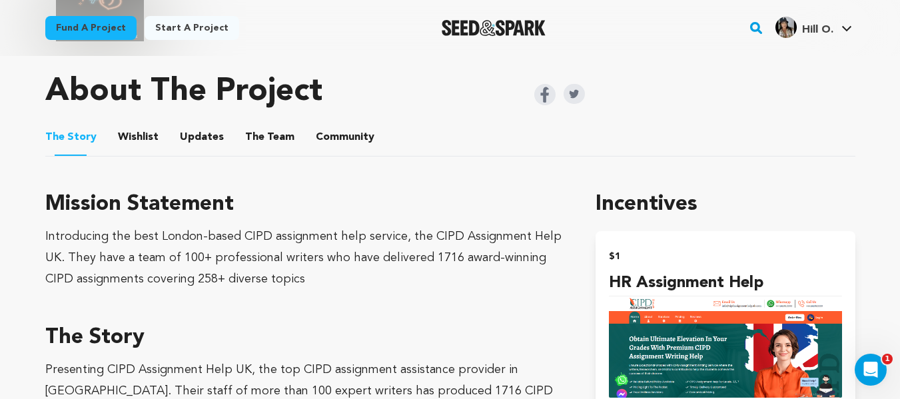
scroll to position [666, 0]
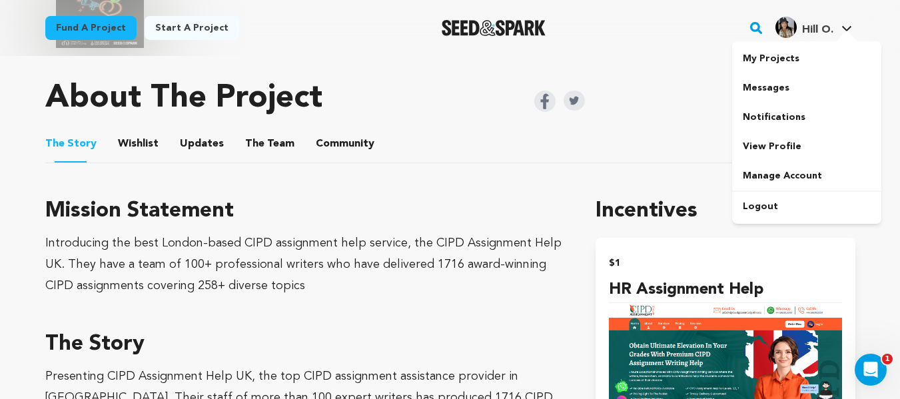
click at [838, 29] on link "Hill [PERSON_NAME] O." at bounding box center [814, 26] width 82 height 24
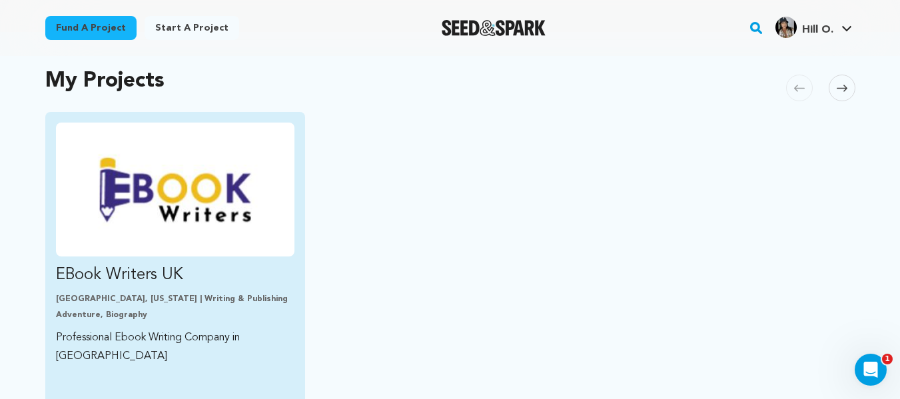
scroll to position [400, 0]
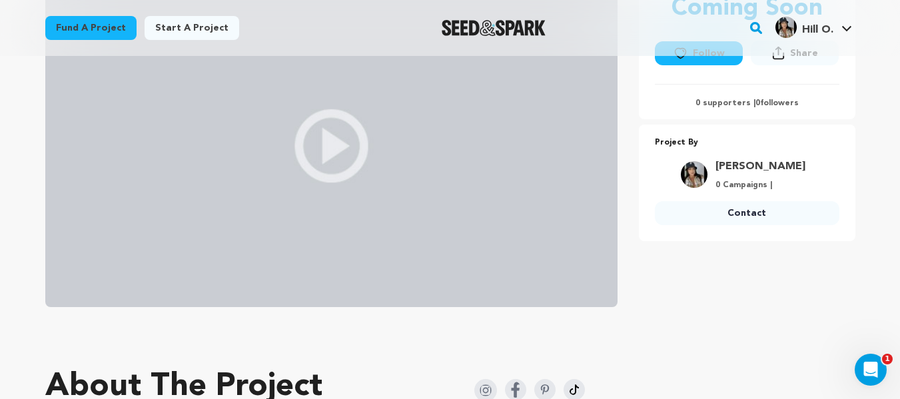
scroll to position [333, 0]
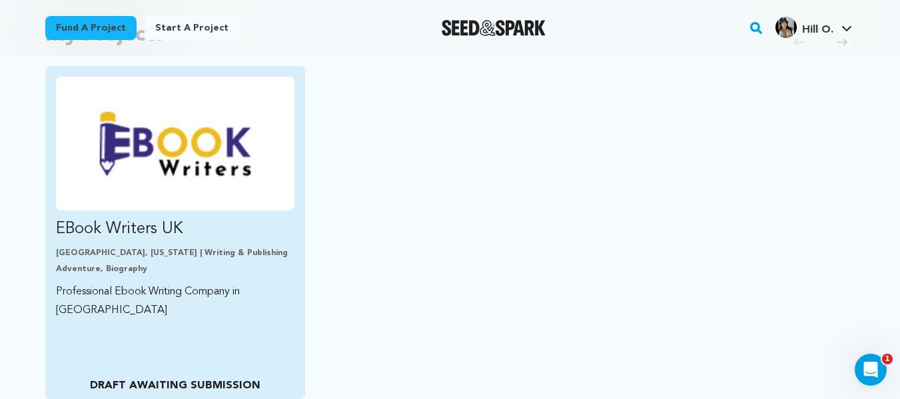
scroll to position [333, 0]
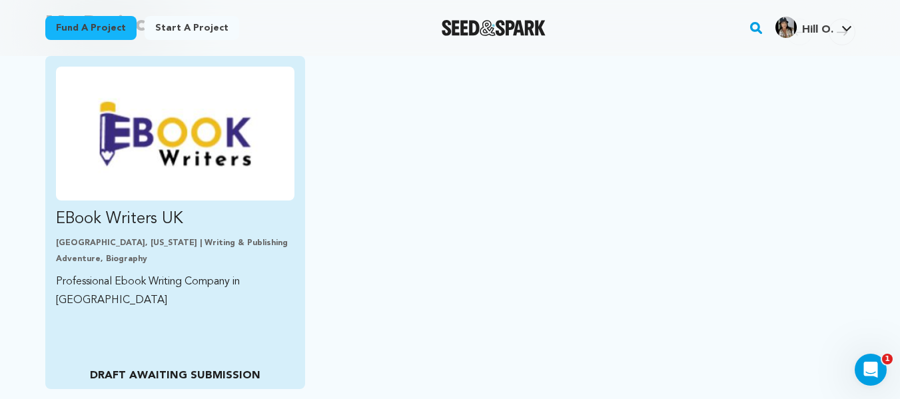
click at [137, 220] on p "EBook Writers UK" at bounding box center [175, 219] width 239 height 21
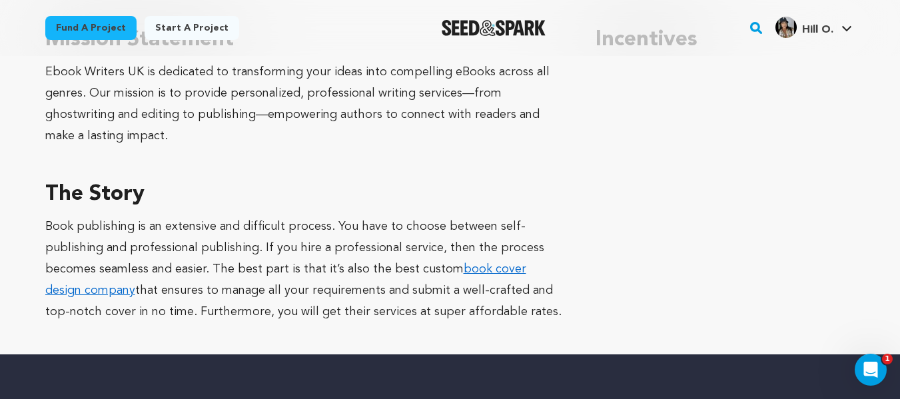
scroll to position [533, 0]
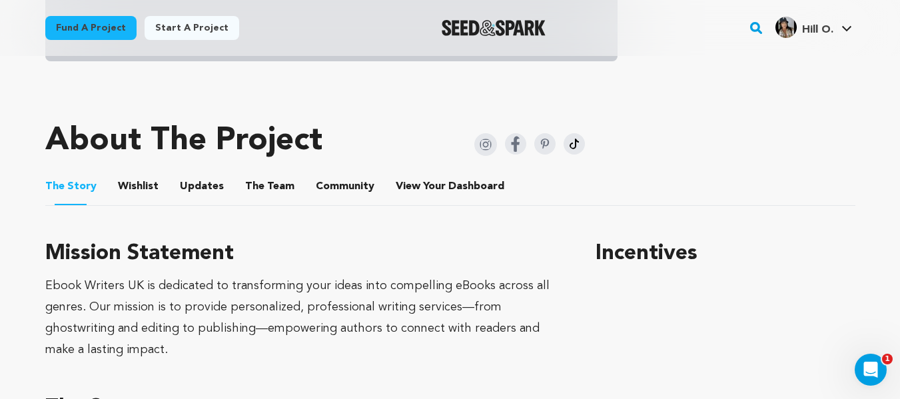
click at [133, 182] on button "Wishlist" at bounding box center [138, 189] width 32 height 32
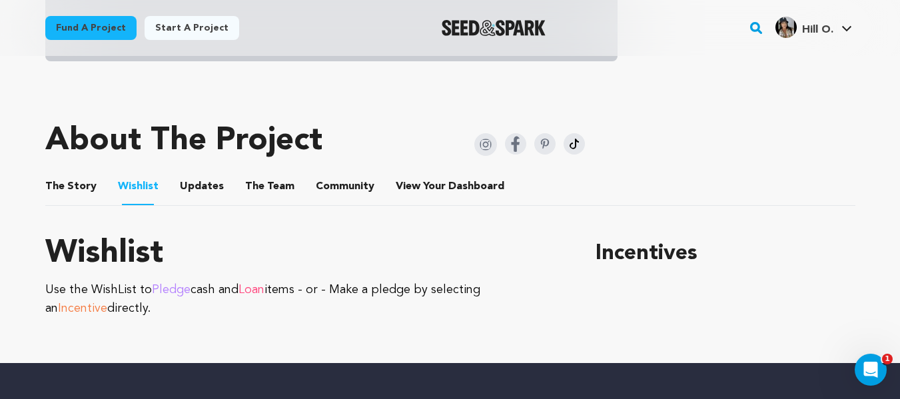
click at [186, 184] on button "Updates" at bounding box center [202, 189] width 32 height 32
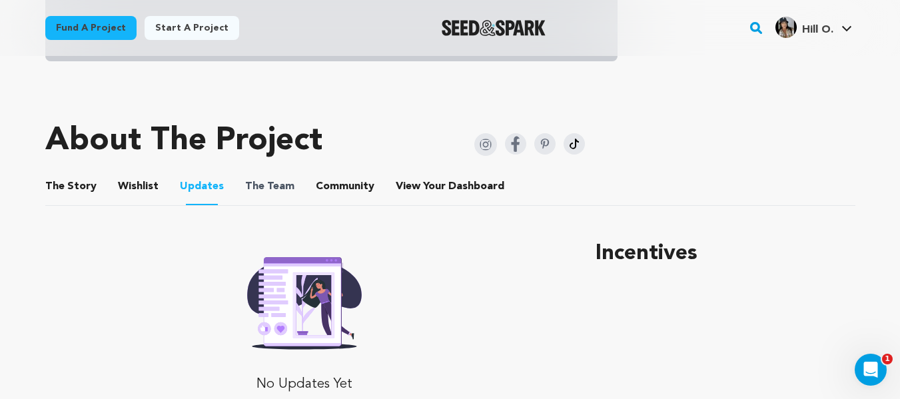
click at [245, 186] on span "The" at bounding box center [254, 187] width 19 height 16
click at [271, 186] on button "The Team" at bounding box center [270, 189] width 32 height 32
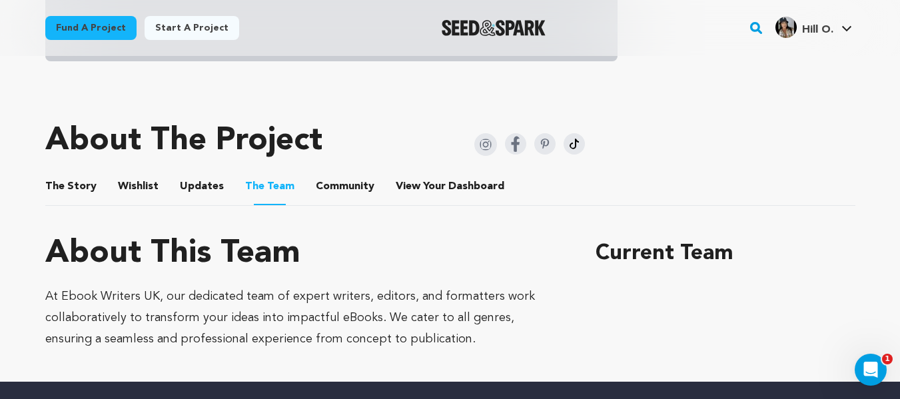
click at [343, 186] on button "Community" at bounding box center [345, 189] width 32 height 32
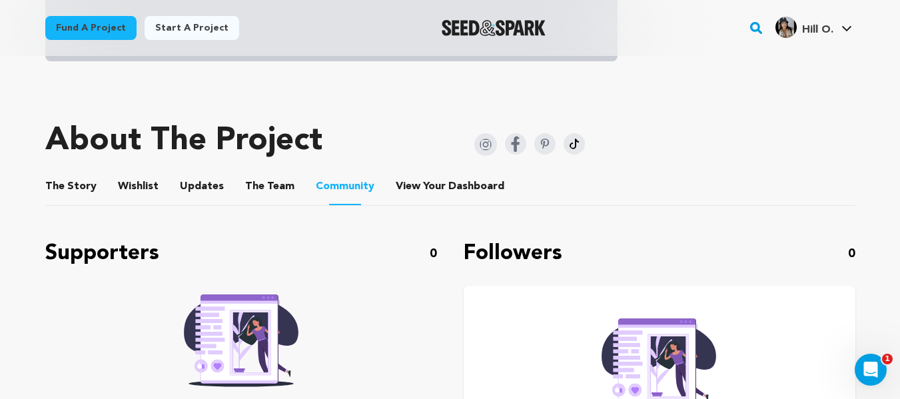
click at [411, 183] on button "View Your Dashboard" at bounding box center [412, 189] width 32 height 32
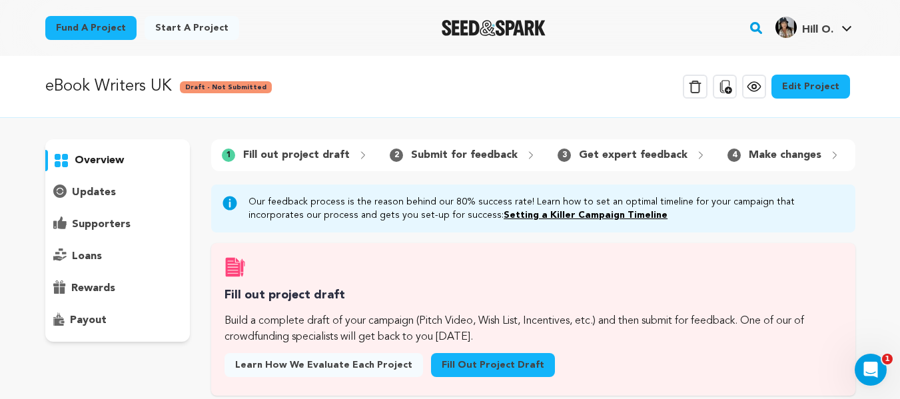
drag, startPoint x: 484, startPoint y: 157, endPoint x: 542, endPoint y: 165, distance: 59.3
click at [484, 157] on p "Submit for feedback" at bounding box center [464, 155] width 107 height 16
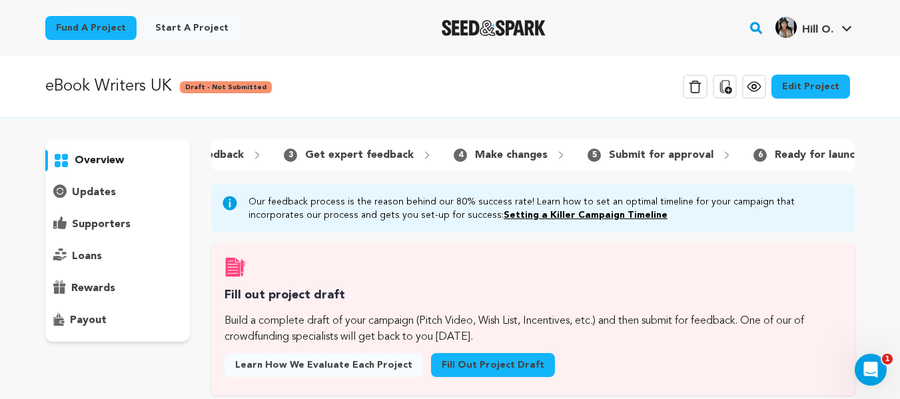
scroll to position [0, 287]
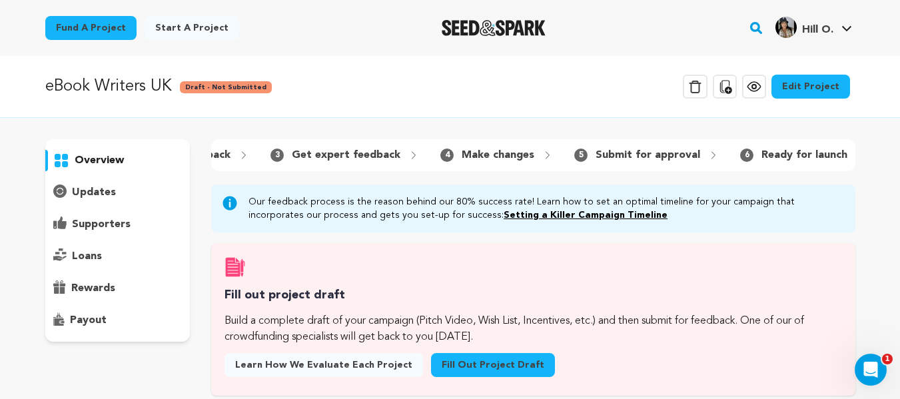
click at [626, 154] on p "Submit for approval" at bounding box center [648, 155] width 105 height 16
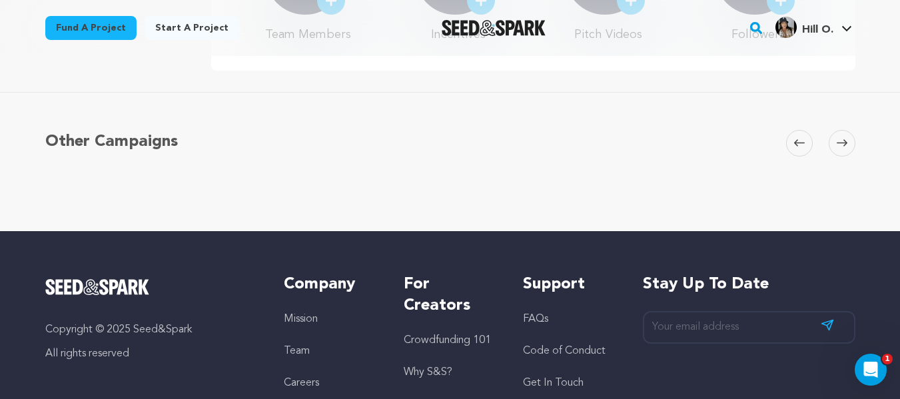
scroll to position [522, 0]
